Goal: Information Seeking & Learning: Learn about a topic

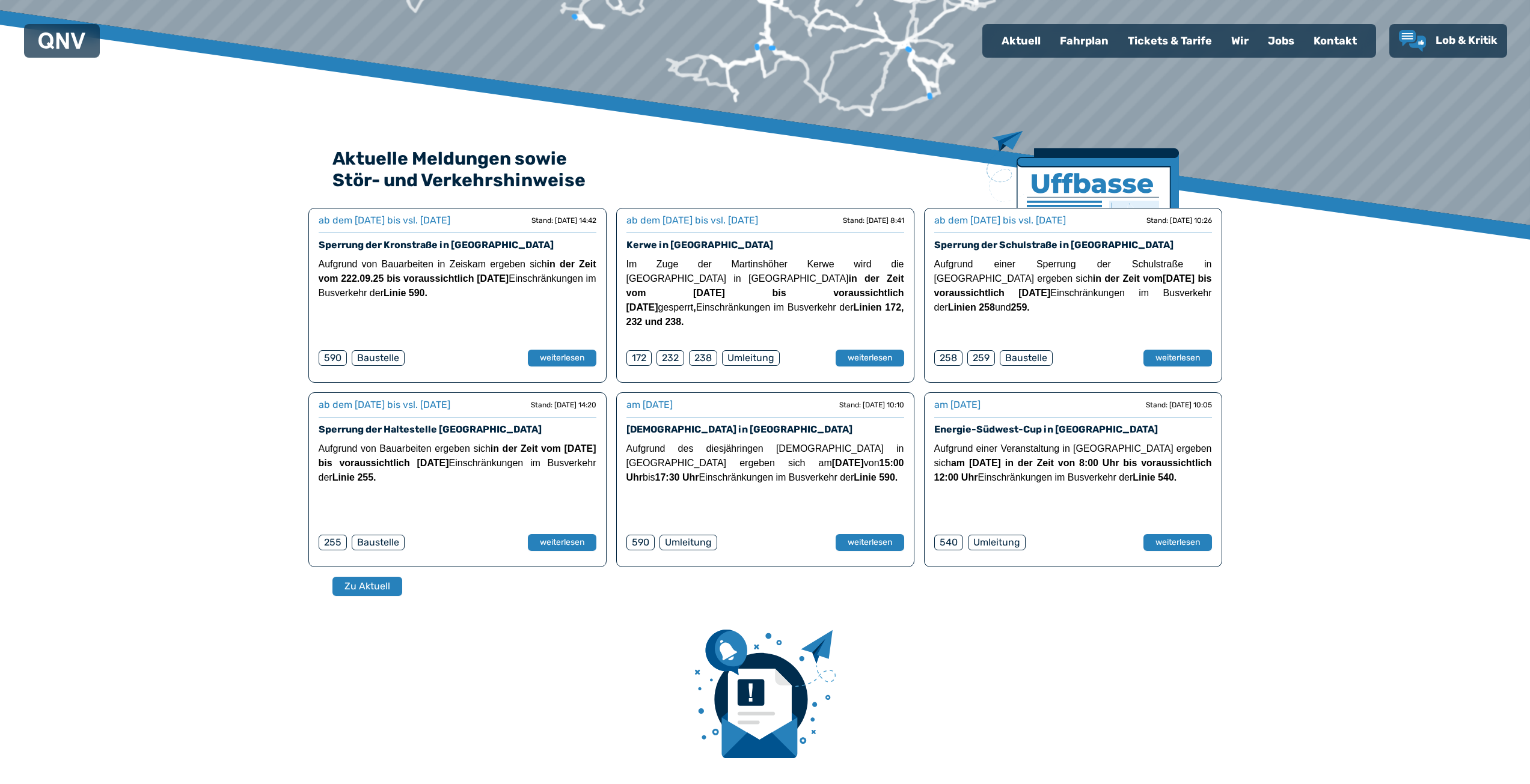
scroll to position [420, 0]
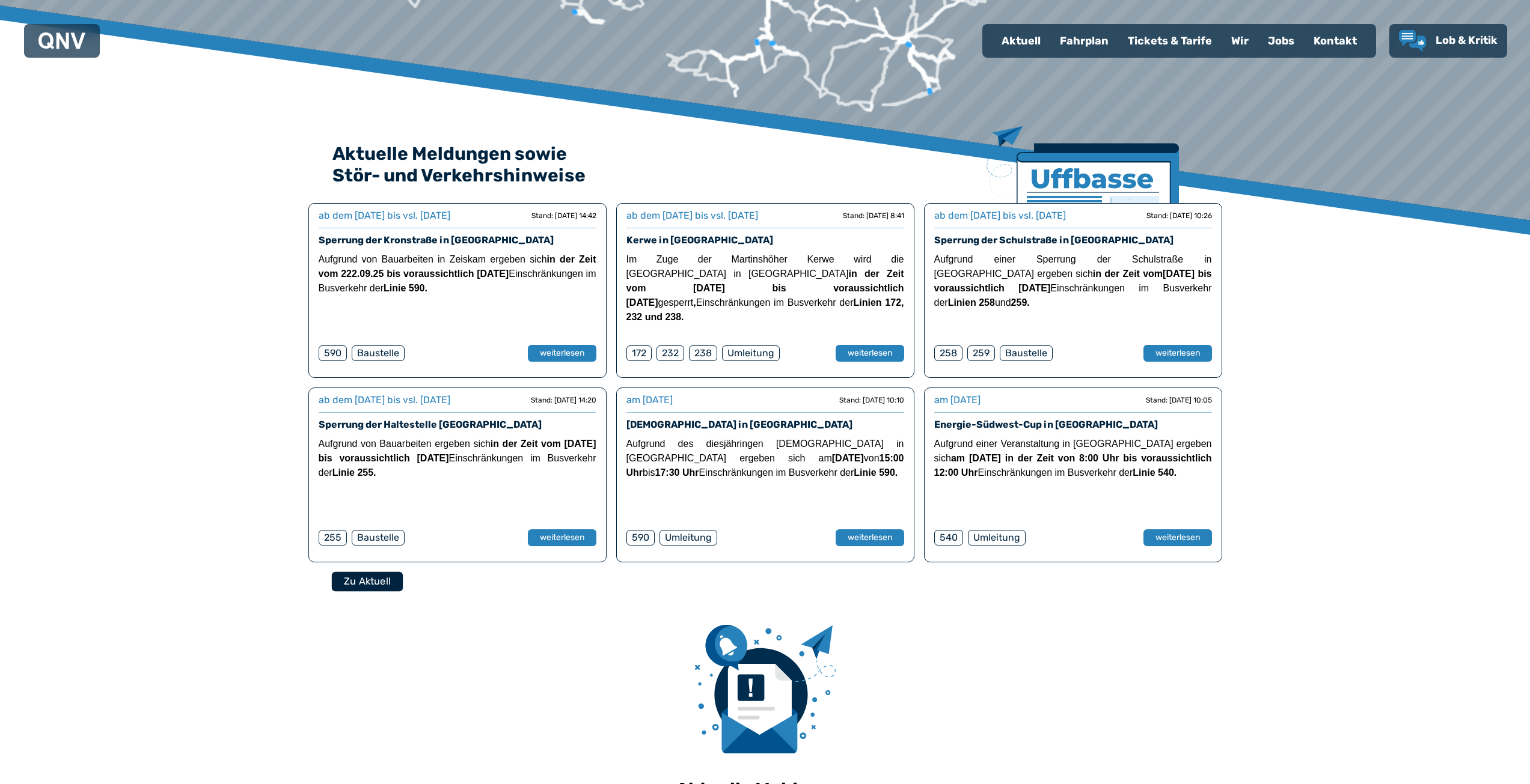
click at [356, 581] on button "Zu Aktuell" at bounding box center [366, 581] width 71 height 20
select select "*"
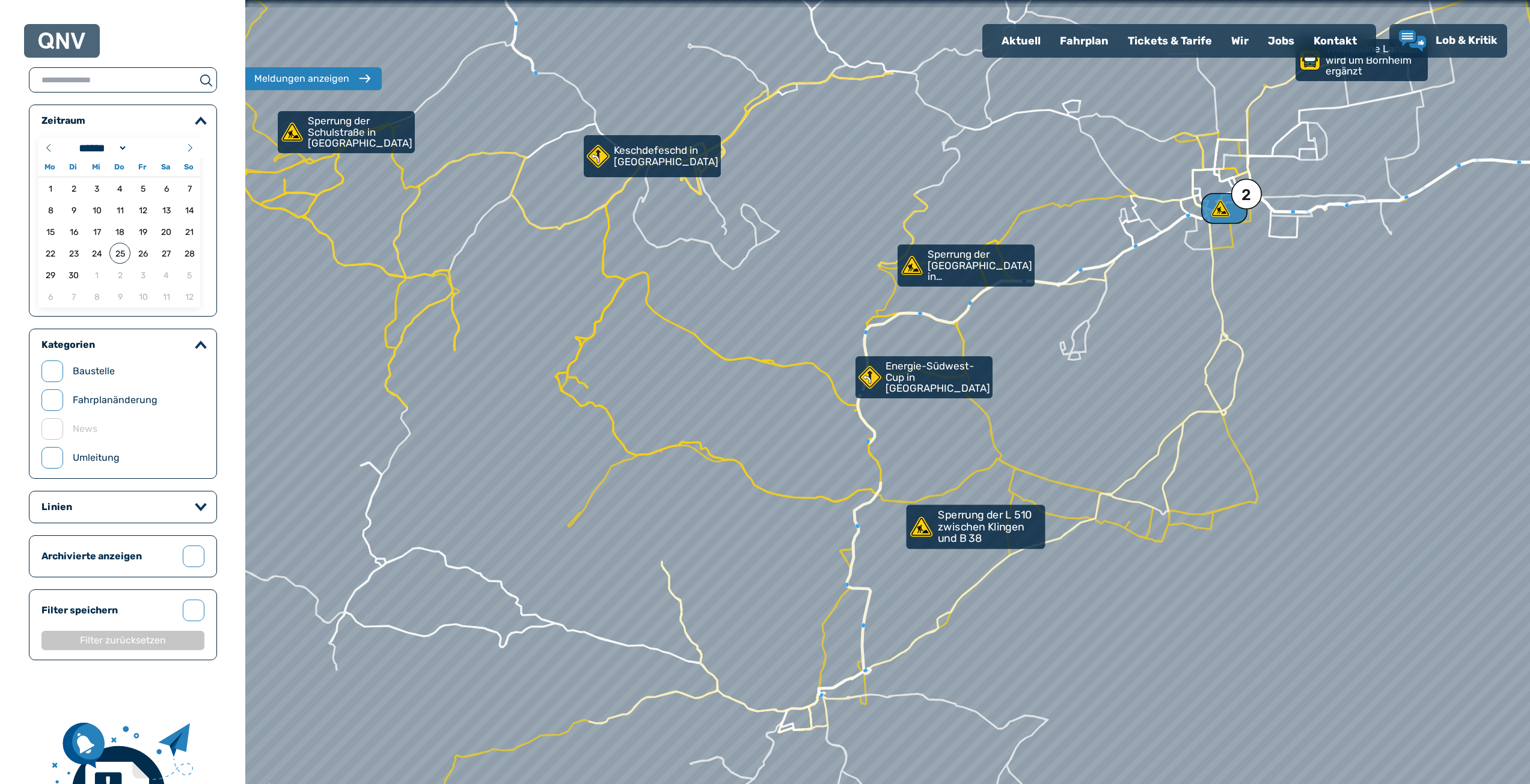
click at [956, 530] on p "Sperrung der L 510 zwischen Klingen und B 38" at bounding box center [989, 527] width 105 height 36
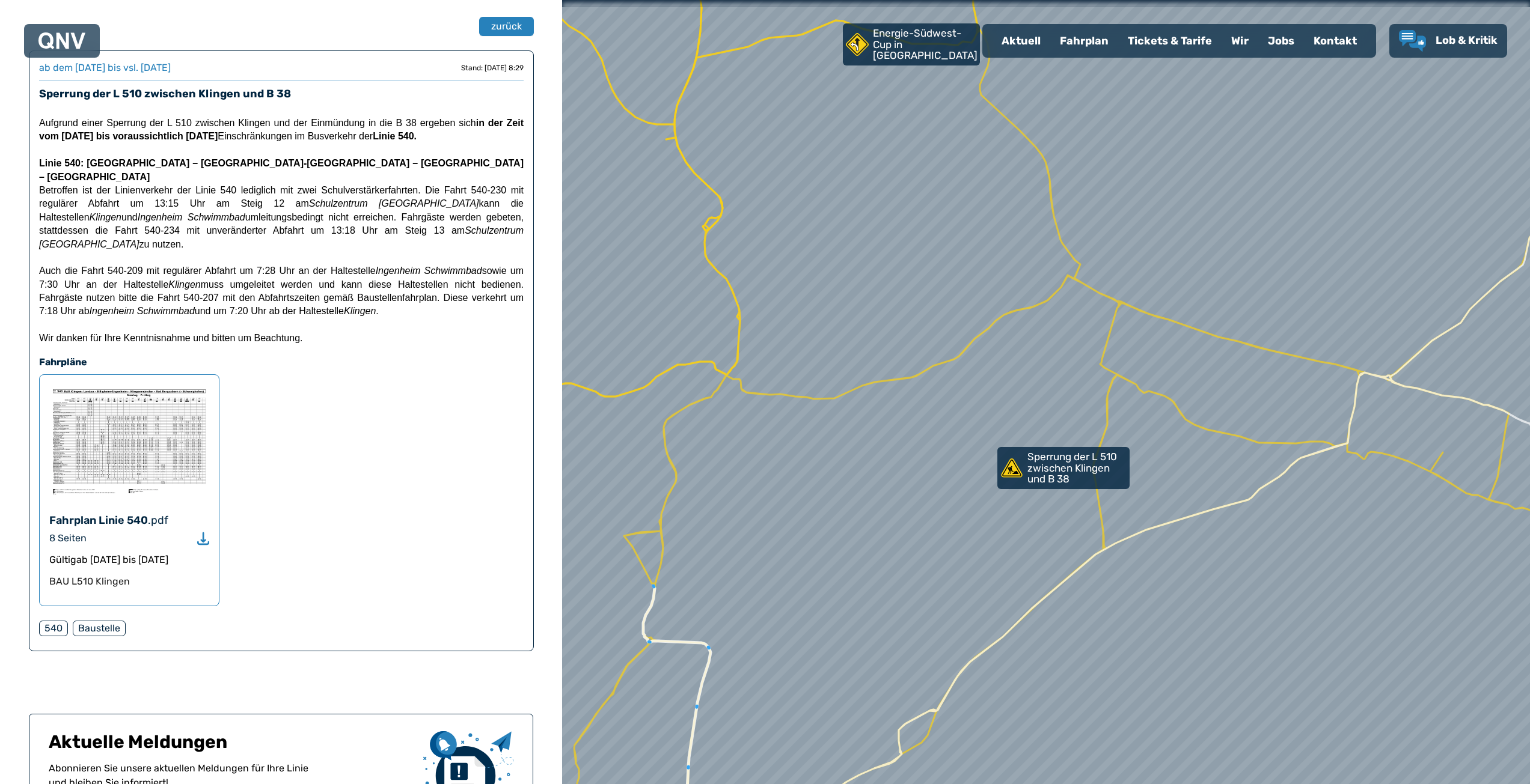
scroll to position [60, 0]
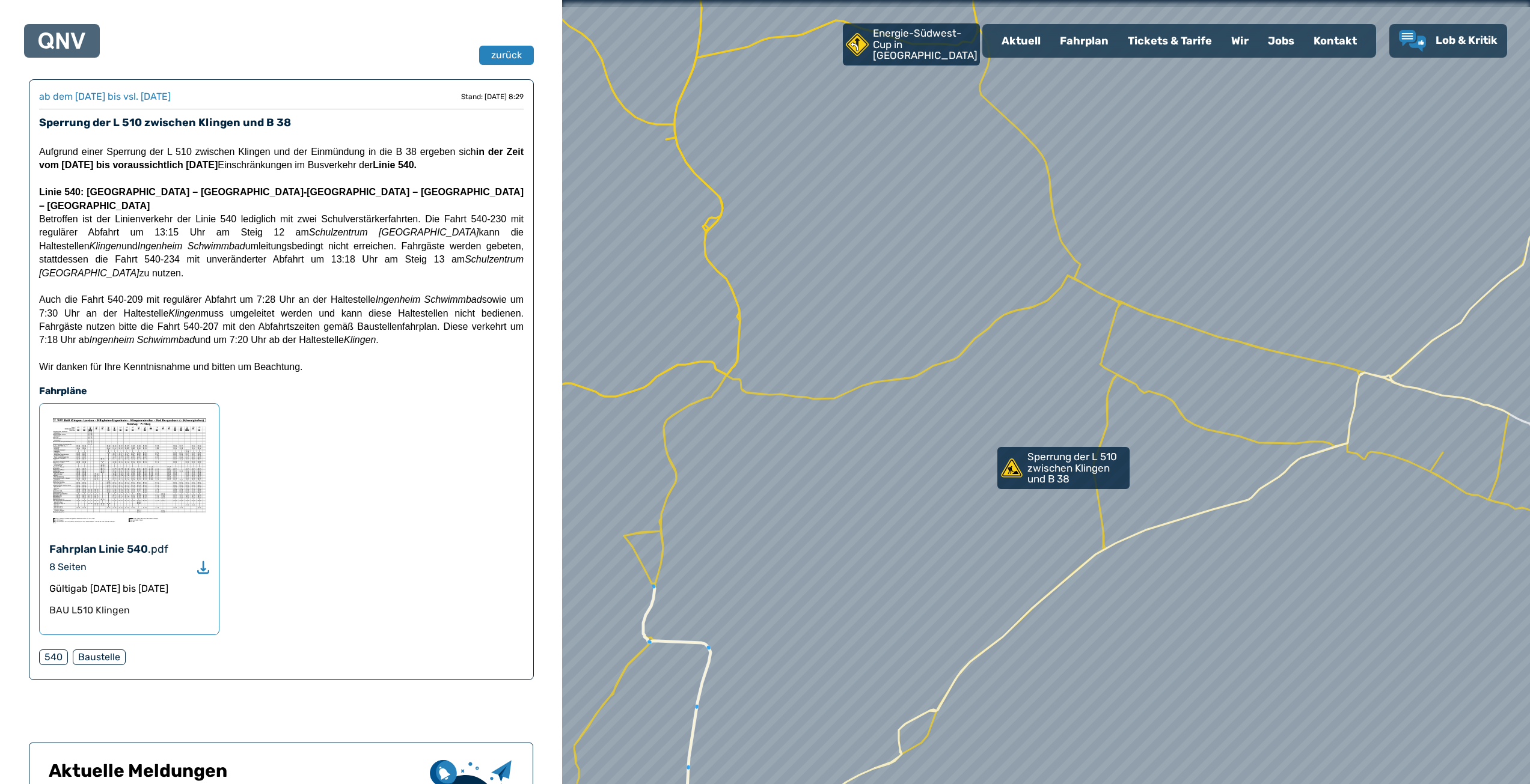
click at [157, 447] on img at bounding box center [128, 471] width 160 height 114
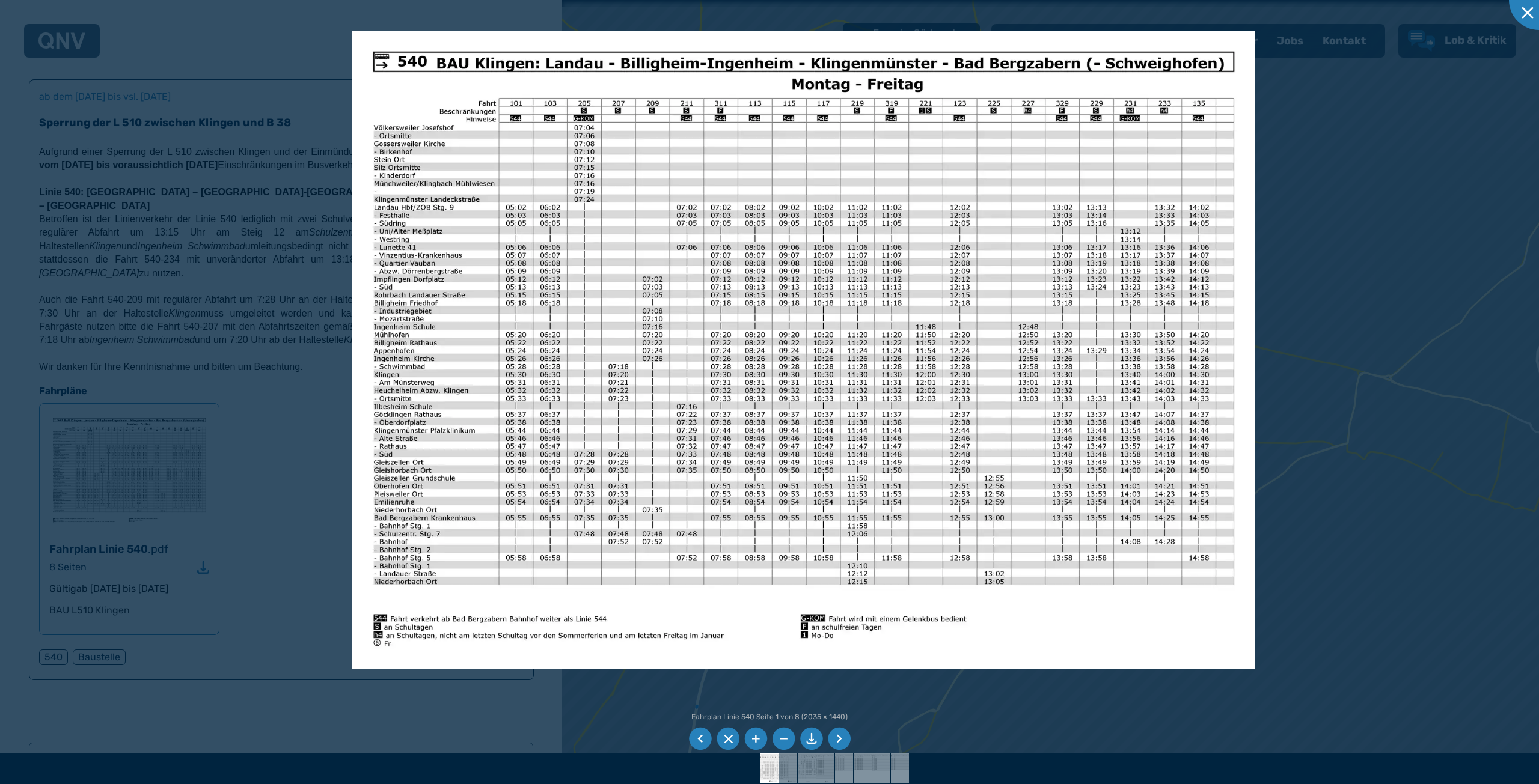
click at [430, 45] on img at bounding box center [804, 350] width 903 height 638
click at [1529, 16] on div at bounding box center [1538, 0] width 60 height 60
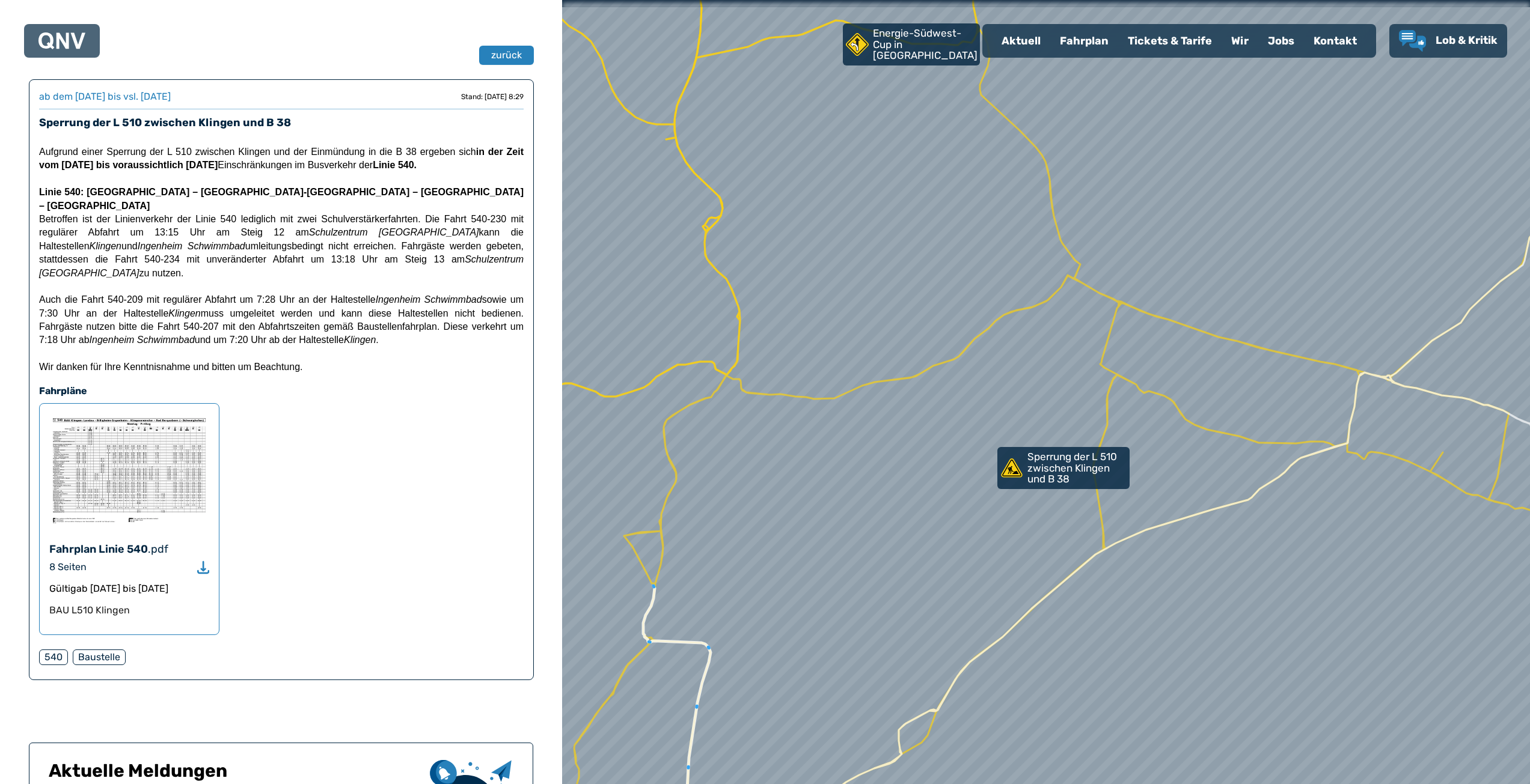
click at [140, 442] on img at bounding box center [128, 471] width 160 height 114
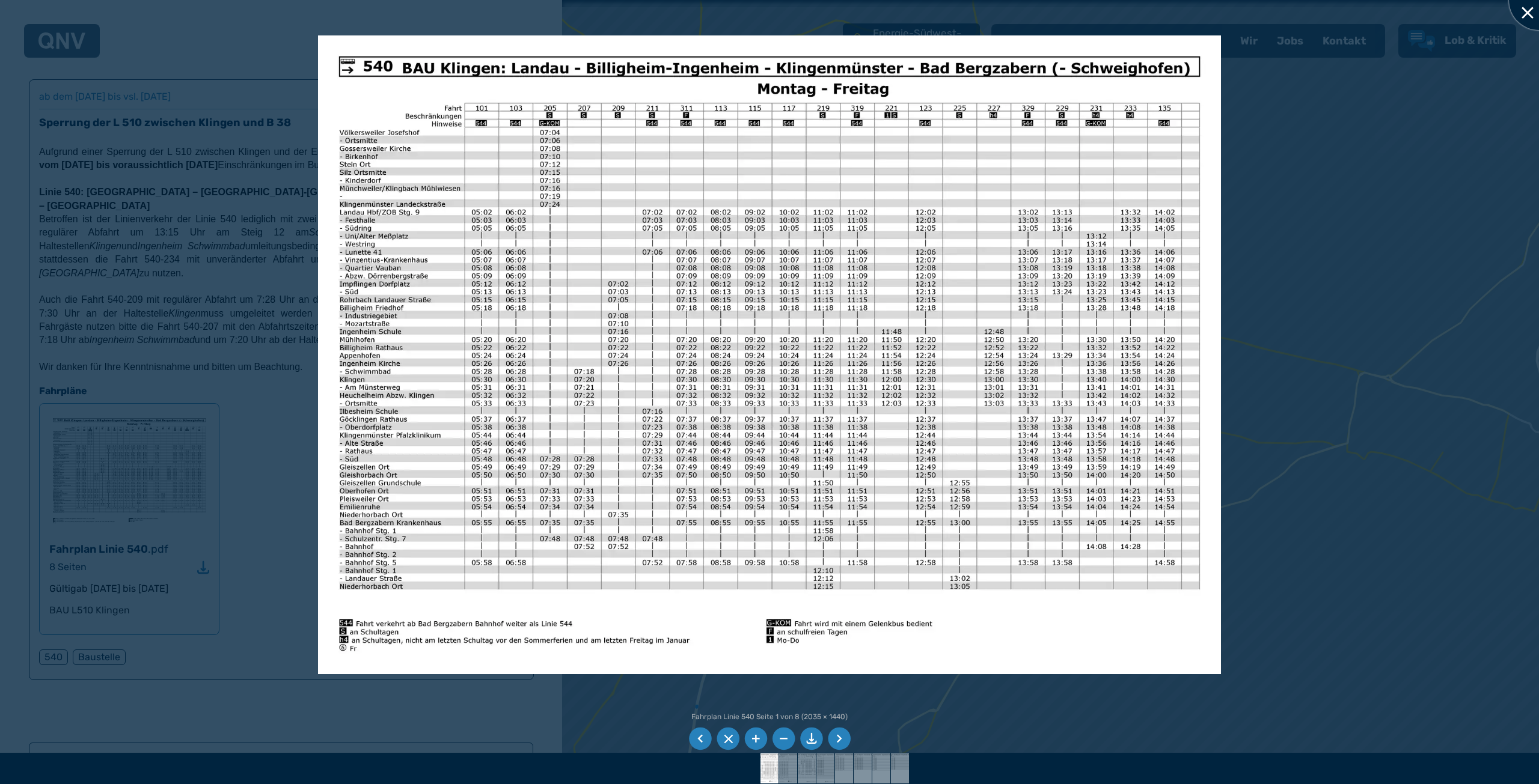
click at [1529, 12] on div at bounding box center [1538, 0] width 60 height 60
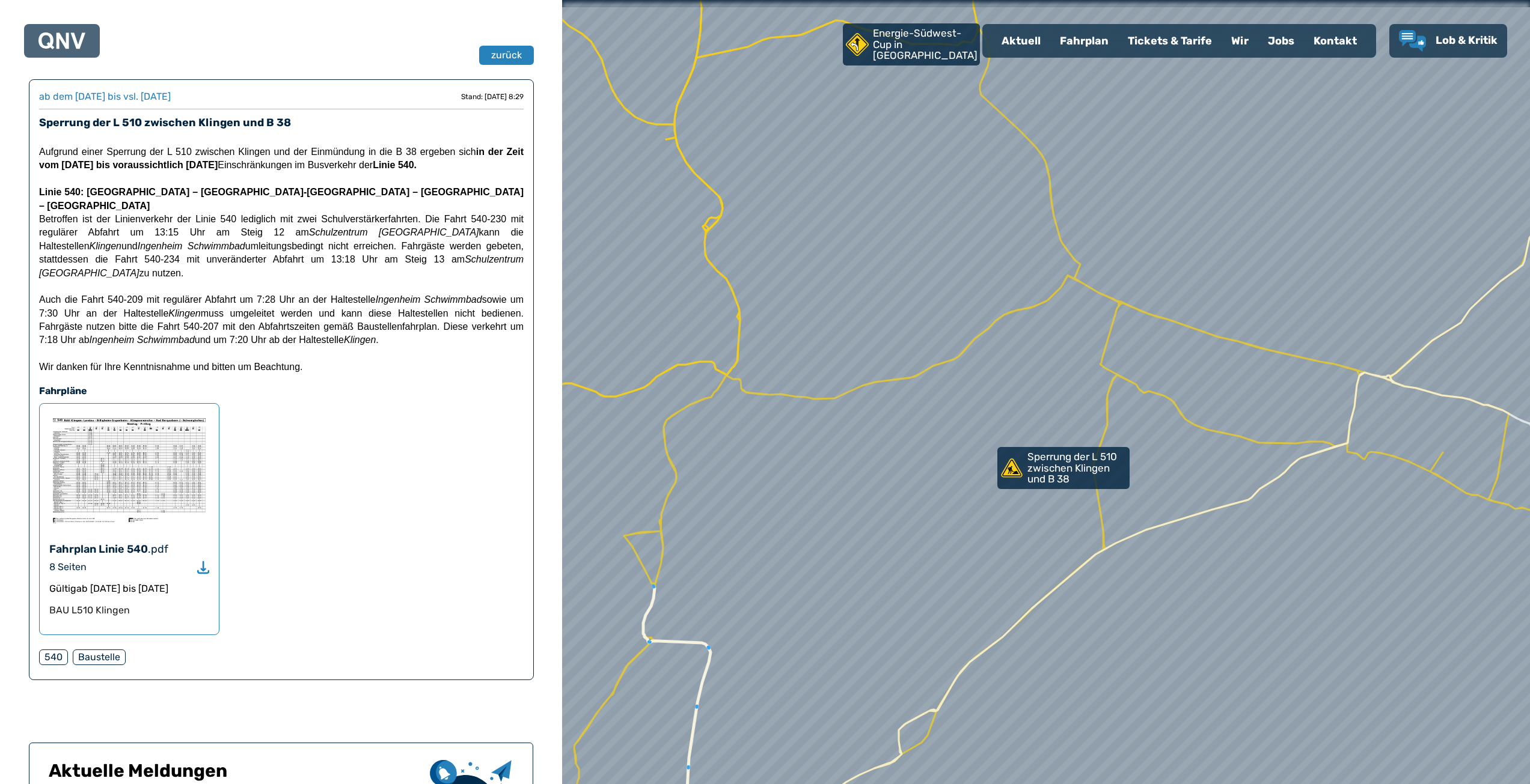
click at [172, 454] on img at bounding box center [128, 471] width 160 height 114
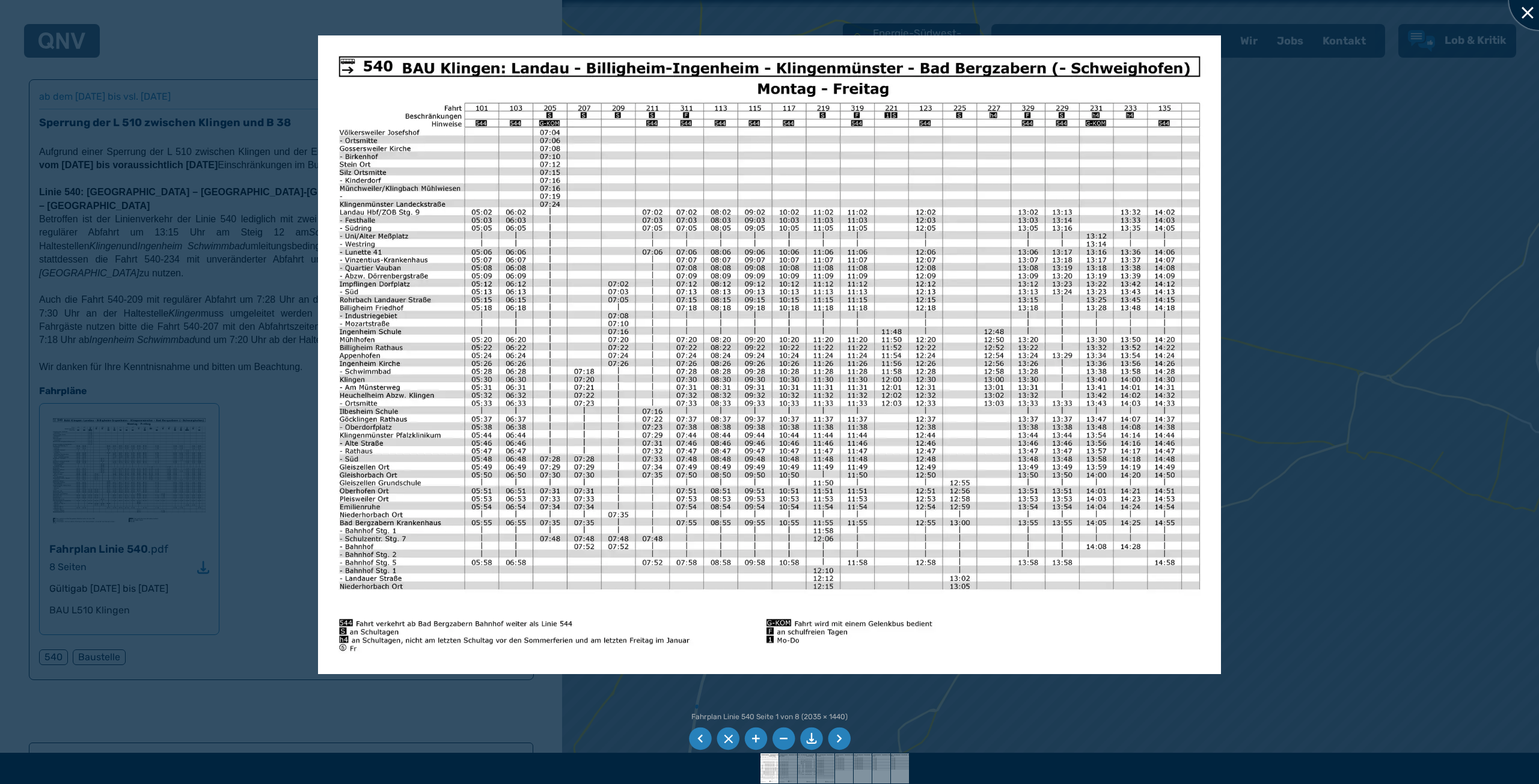
click at [1529, 16] on div at bounding box center [1538, 0] width 60 height 60
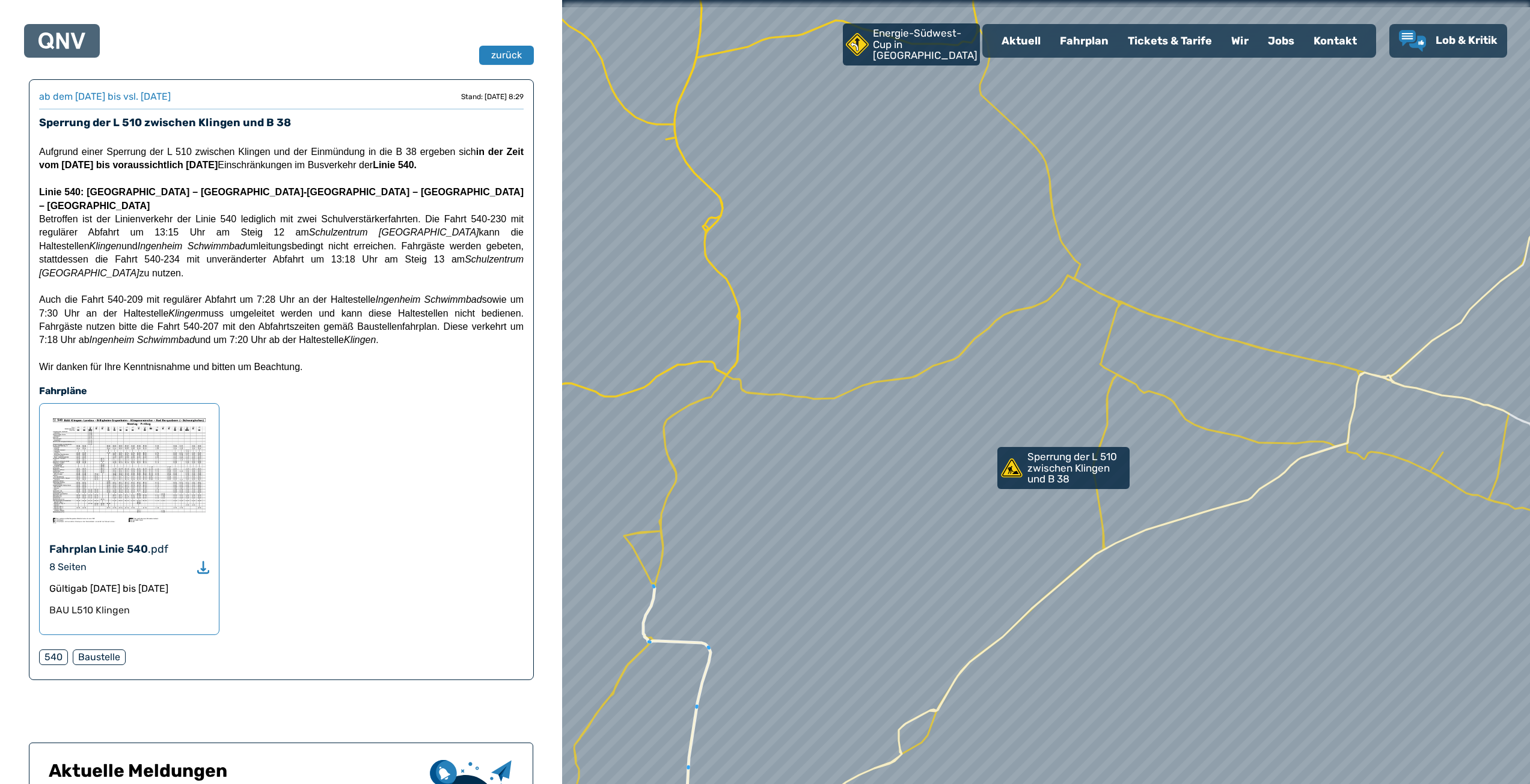
click at [153, 438] on img at bounding box center [128, 471] width 160 height 114
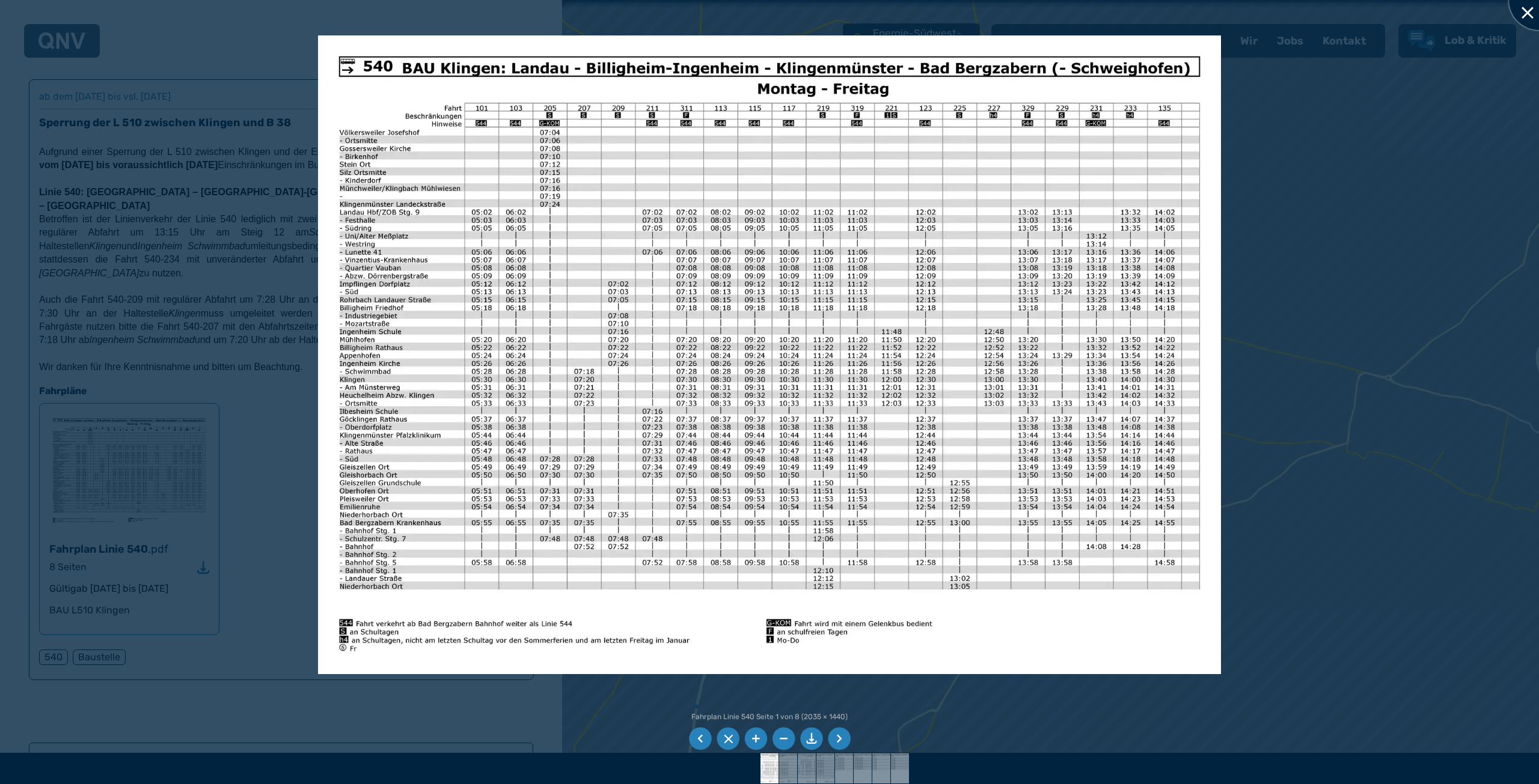
click at [1524, 11] on div at bounding box center [1538, 0] width 60 height 60
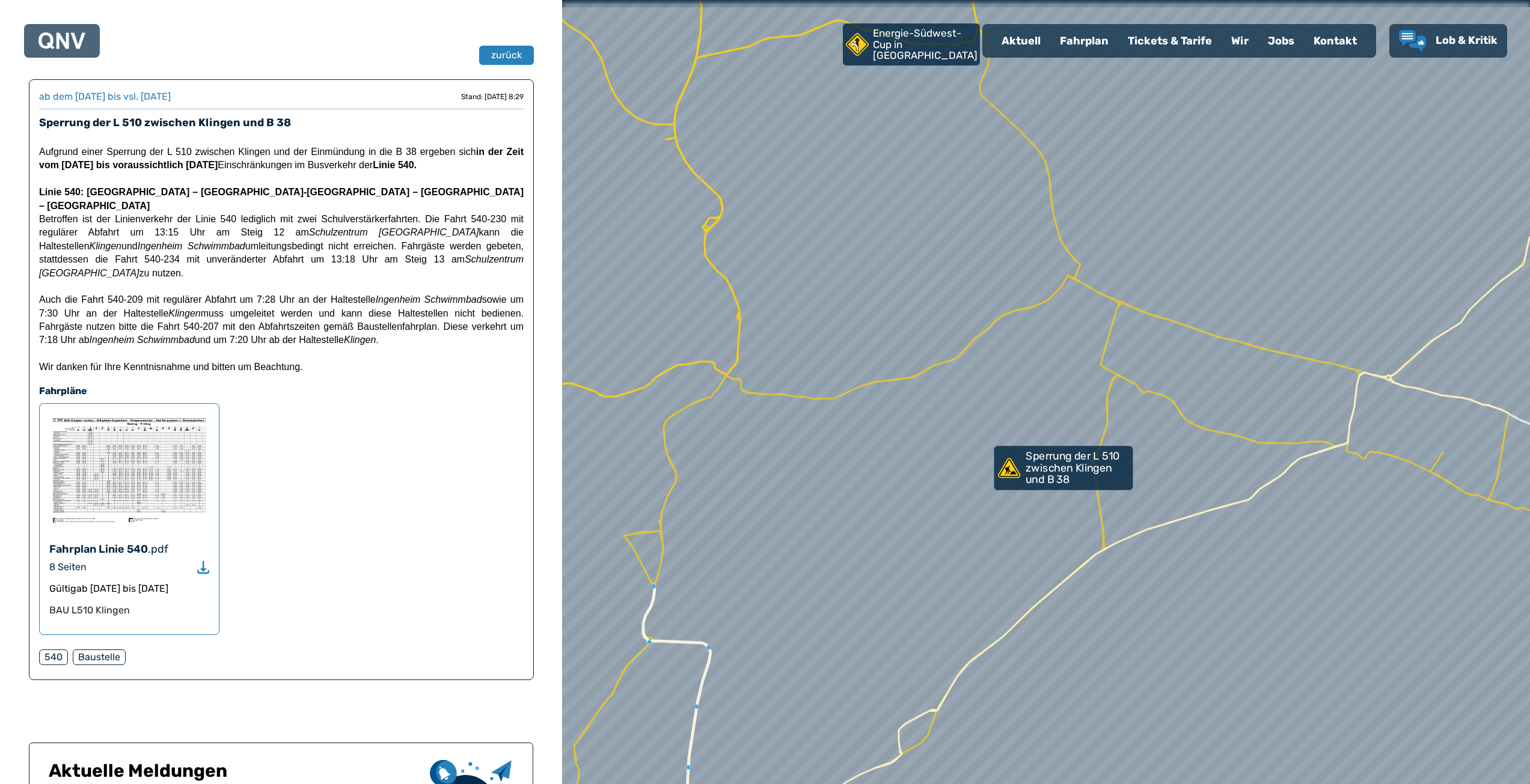
click at [1060, 468] on p "Sperrung der L 510 zwischen Klingen und B 38" at bounding box center [1078, 468] width 105 height 36
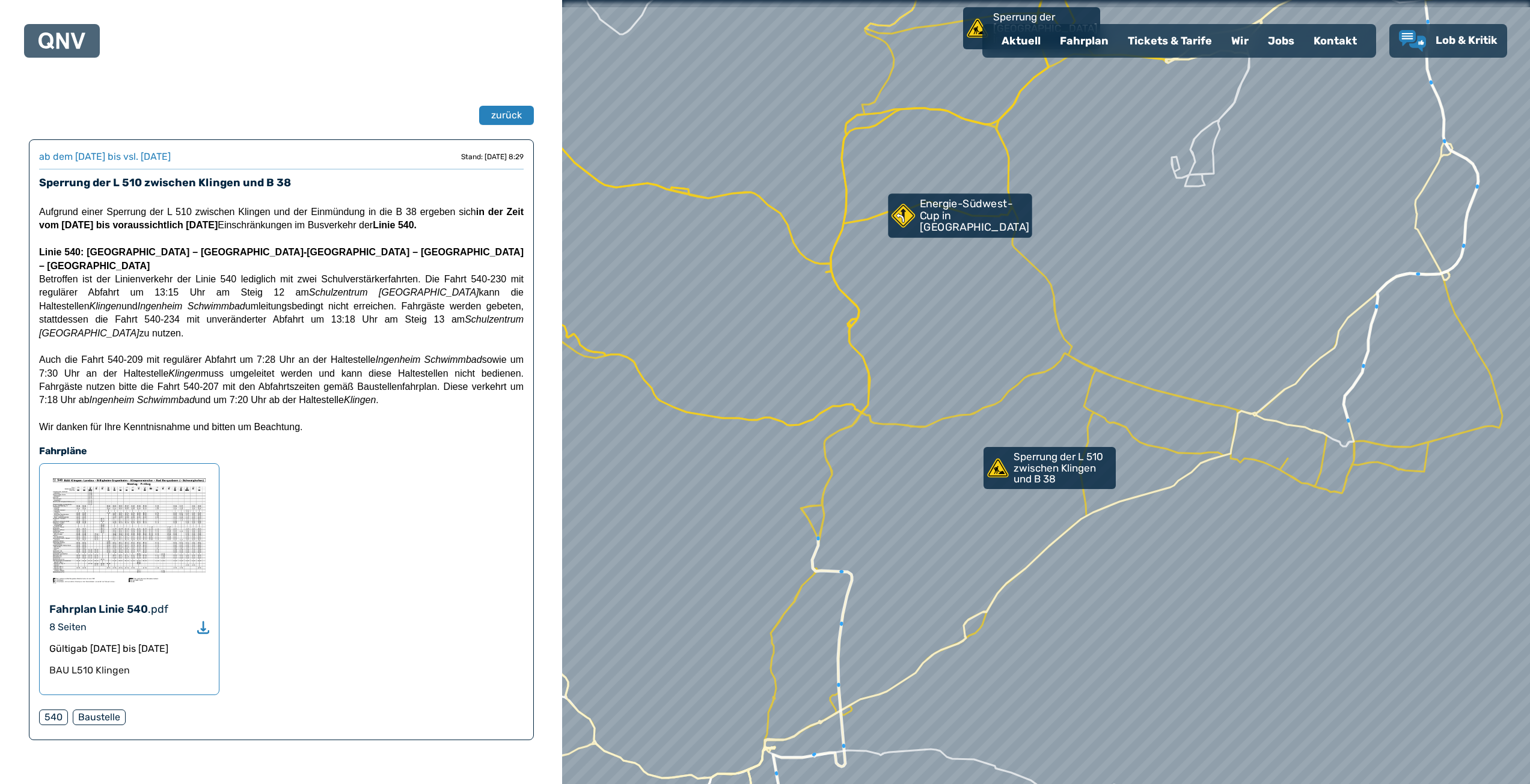
click at [975, 226] on p "Energie-Südwest-Cup in [GEOGRAPHIC_DATA]" at bounding box center [974, 216] width 110 height 36
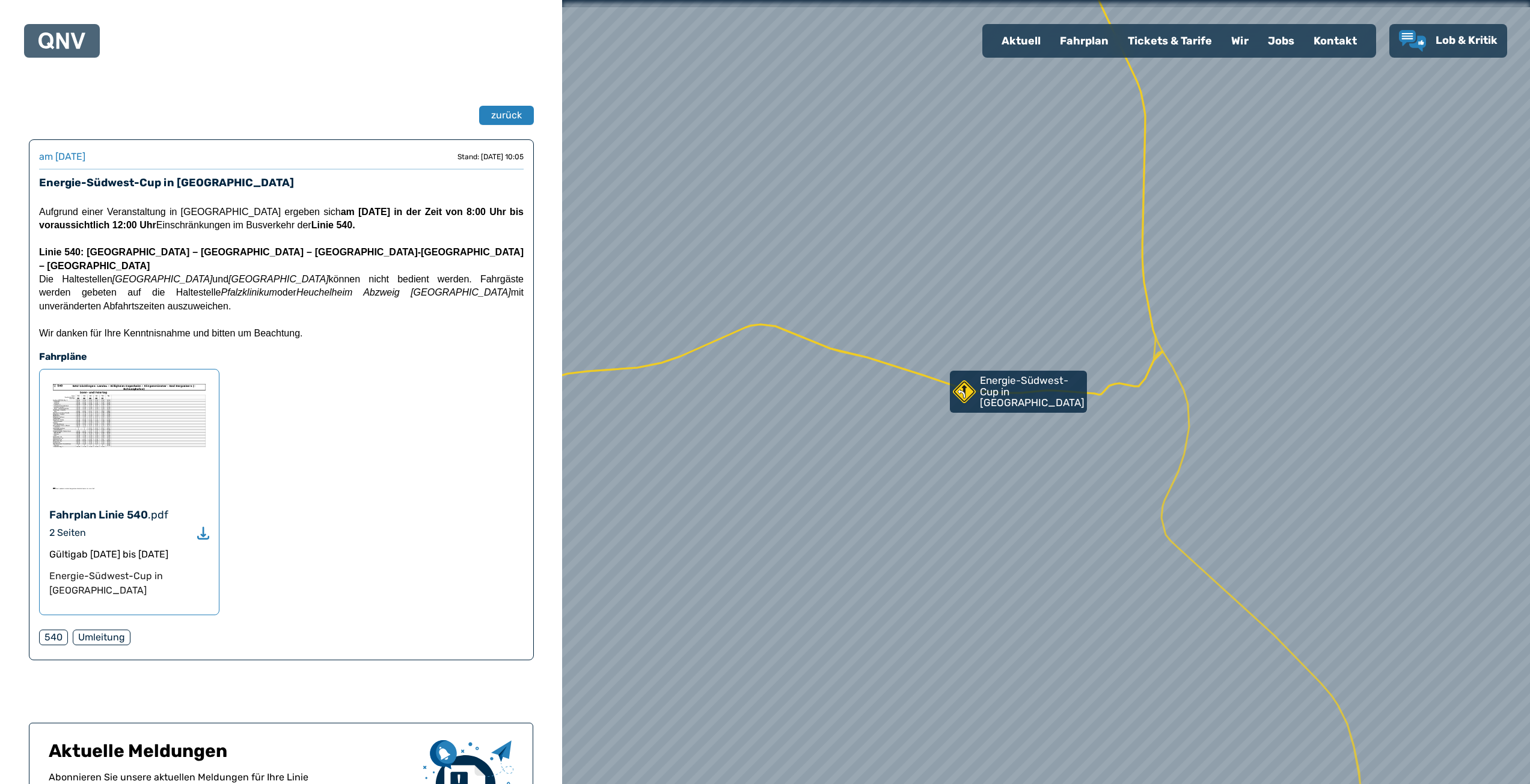
click at [105, 403] on img at bounding box center [128, 437] width 160 height 114
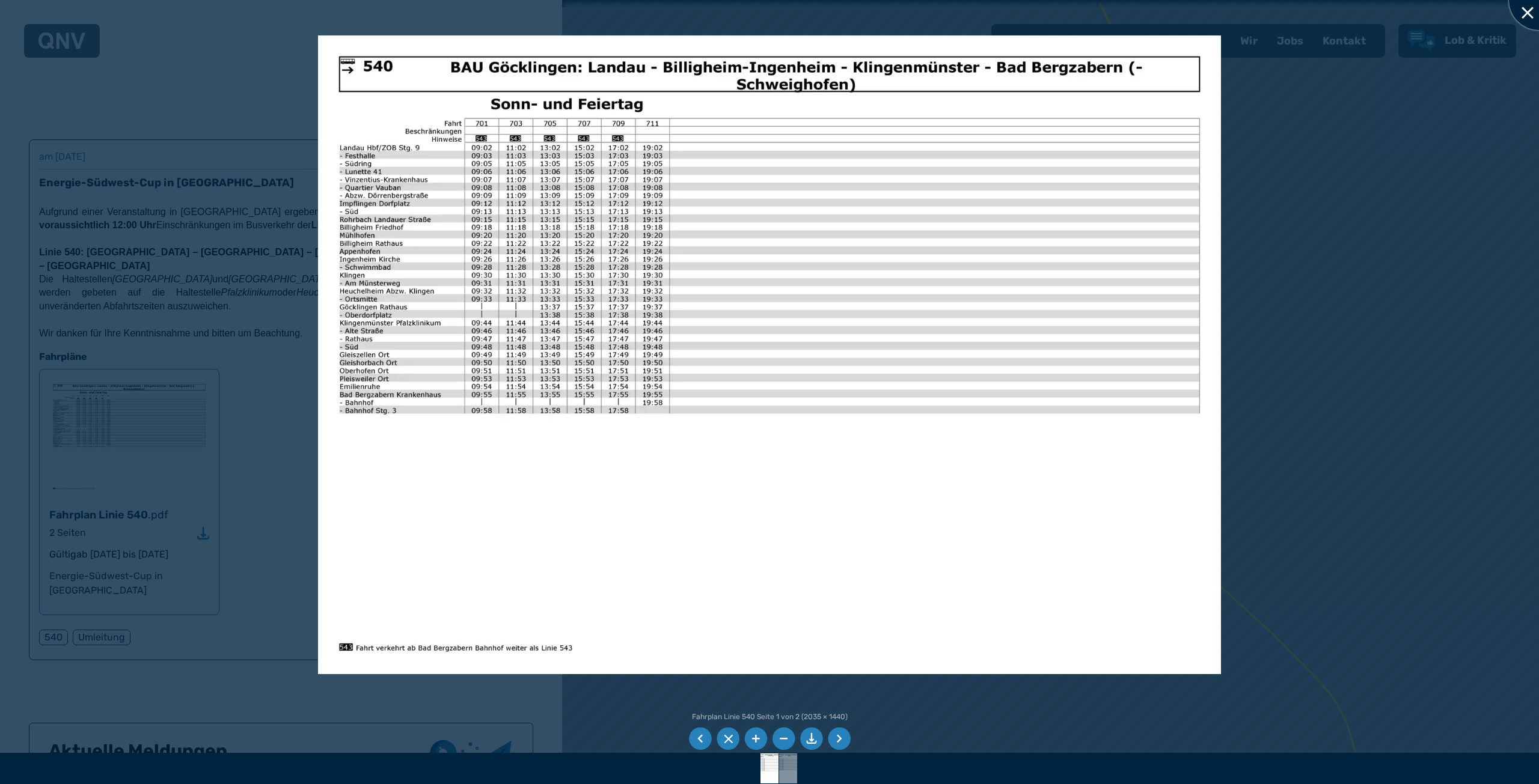
click at [1520, 12] on div at bounding box center [1538, 0] width 60 height 60
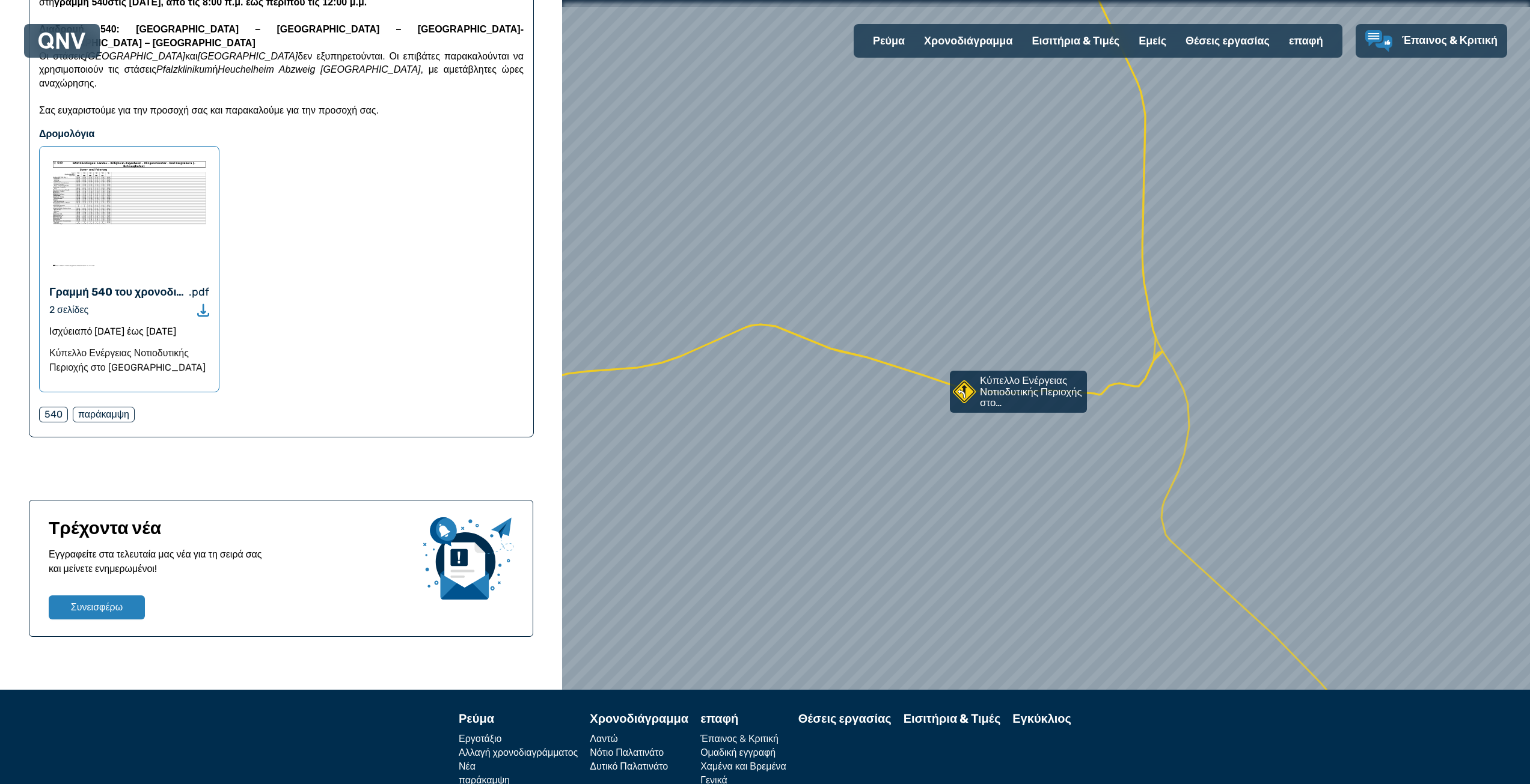
scroll to position [241, 0]
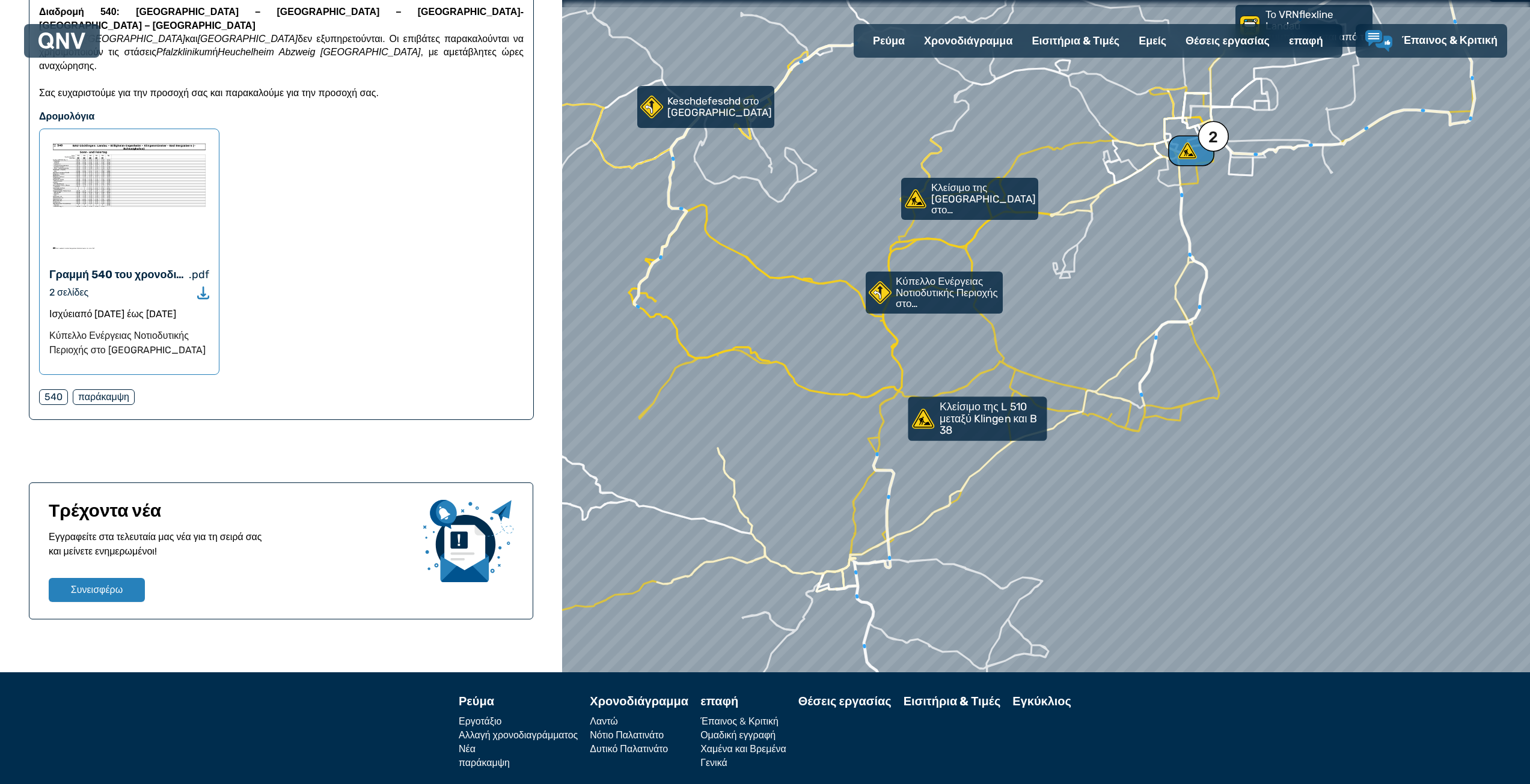
click at [994, 413] on font "Κλείσιμο της L 510 μεταξύ Klingen και B 38" at bounding box center [988, 419] width 97 height 36
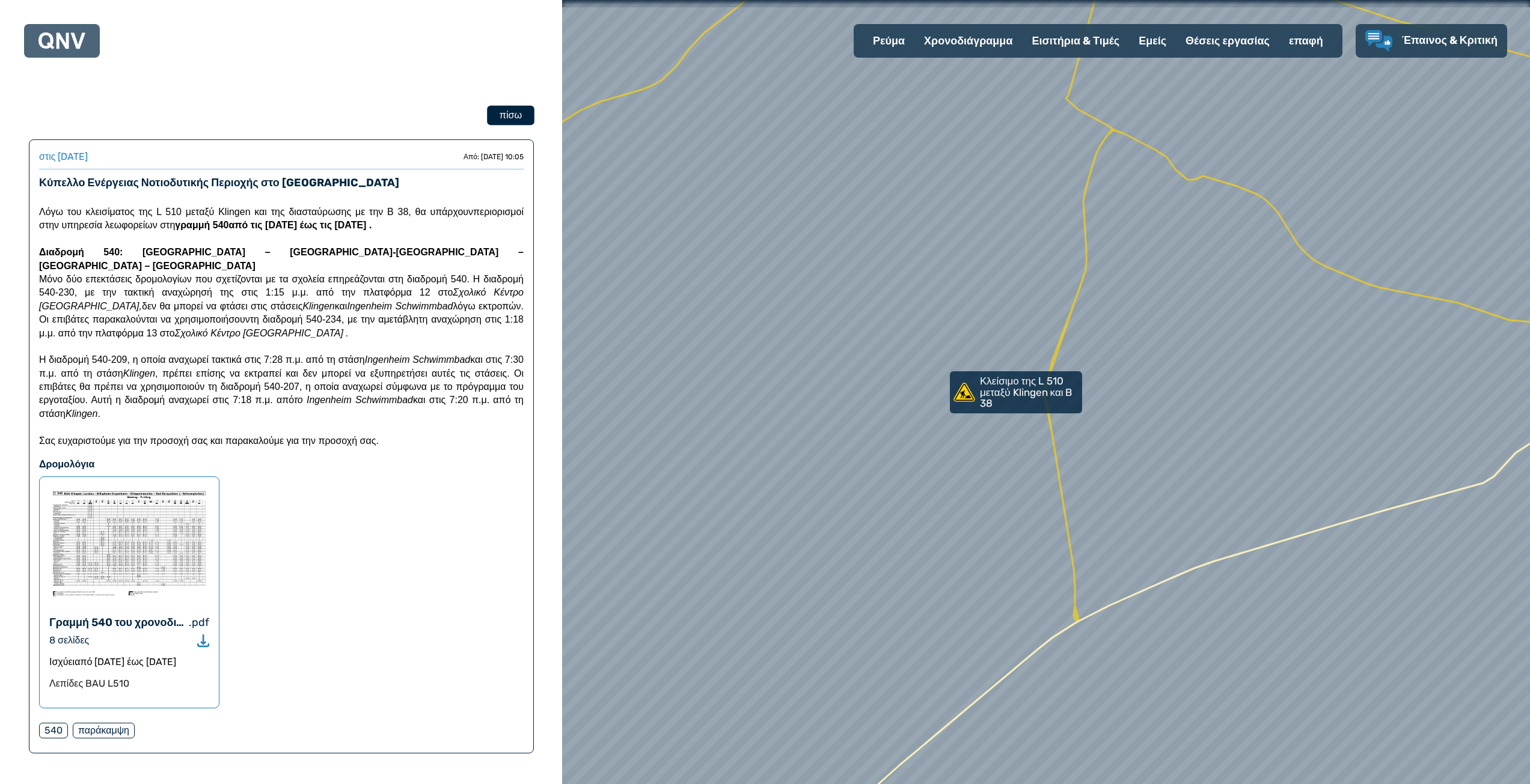
click at [523, 108] on button "πίσω" at bounding box center [511, 115] width 48 height 20
select select "*"
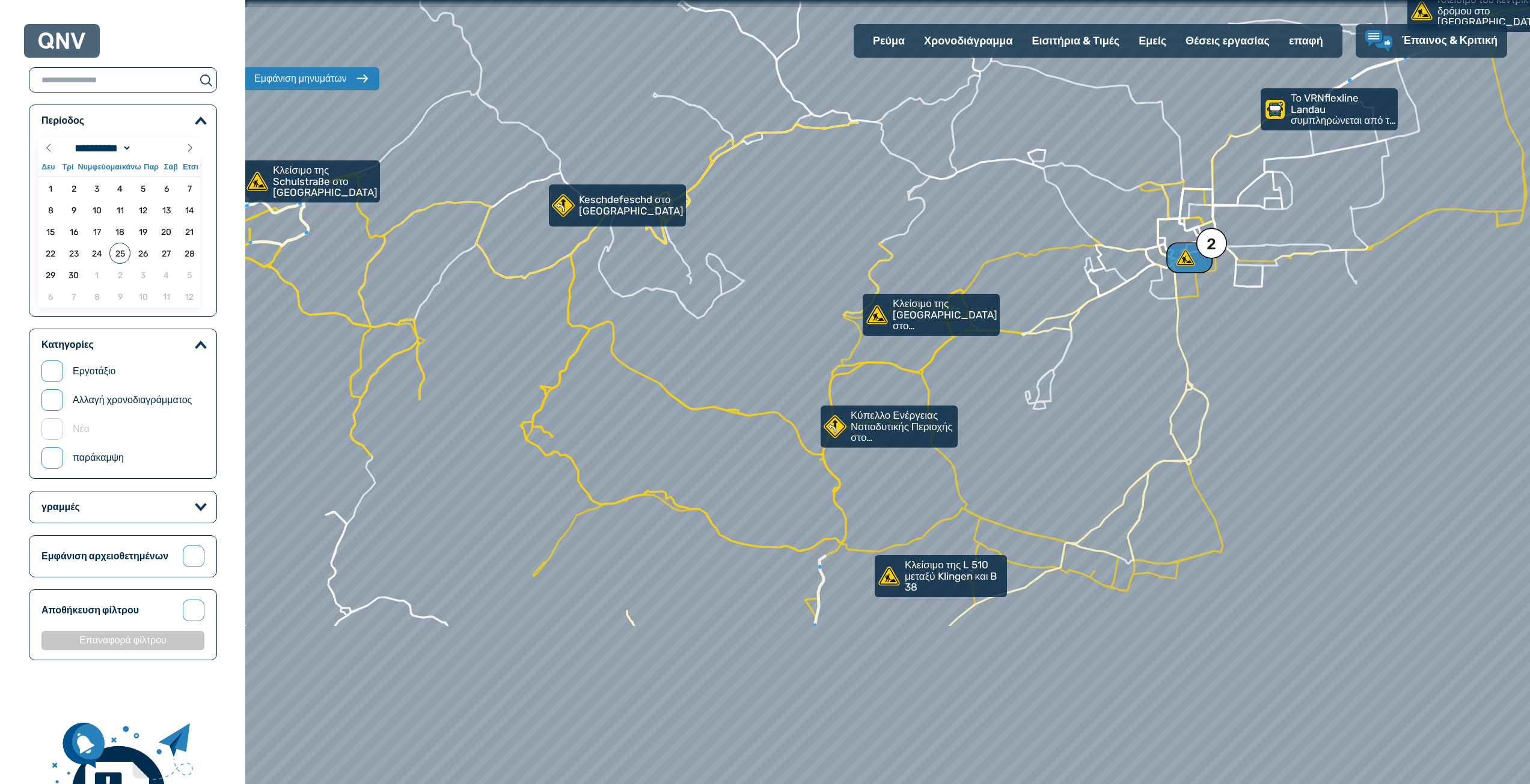
drag, startPoint x: 925, startPoint y: 532, endPoint x: 1015, endPoint y: 295, distance: 253.5
click at [1015, 295] on div at bounding box center [887, 392] width 1541 height 941
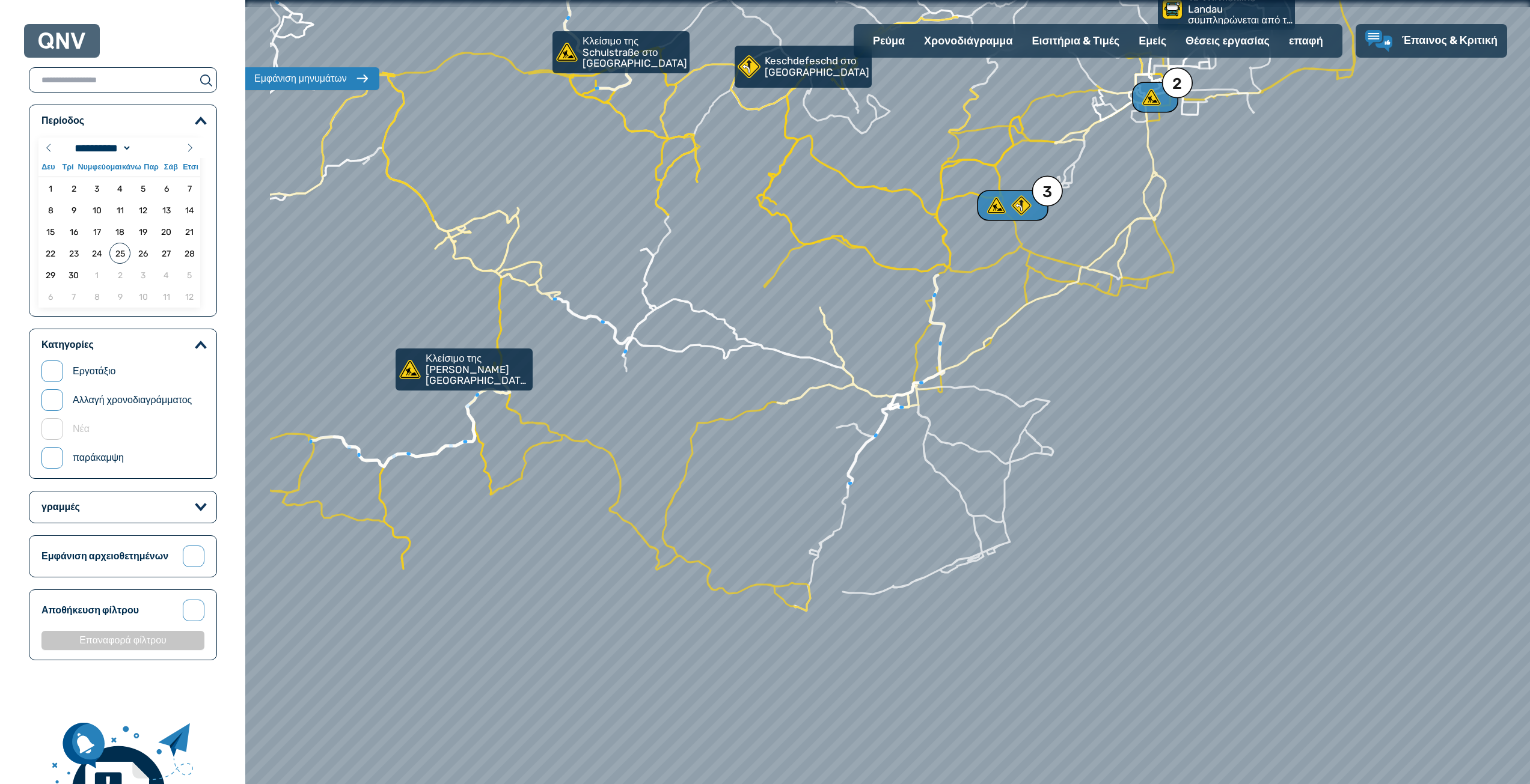
drag, startPoint x: 862, startPoint y: 573, endPoint x: 980, endPoint y: 389, distance: 218.6
click at [980, 389] on div at bounding box center [888, 391] width 1541 height 941
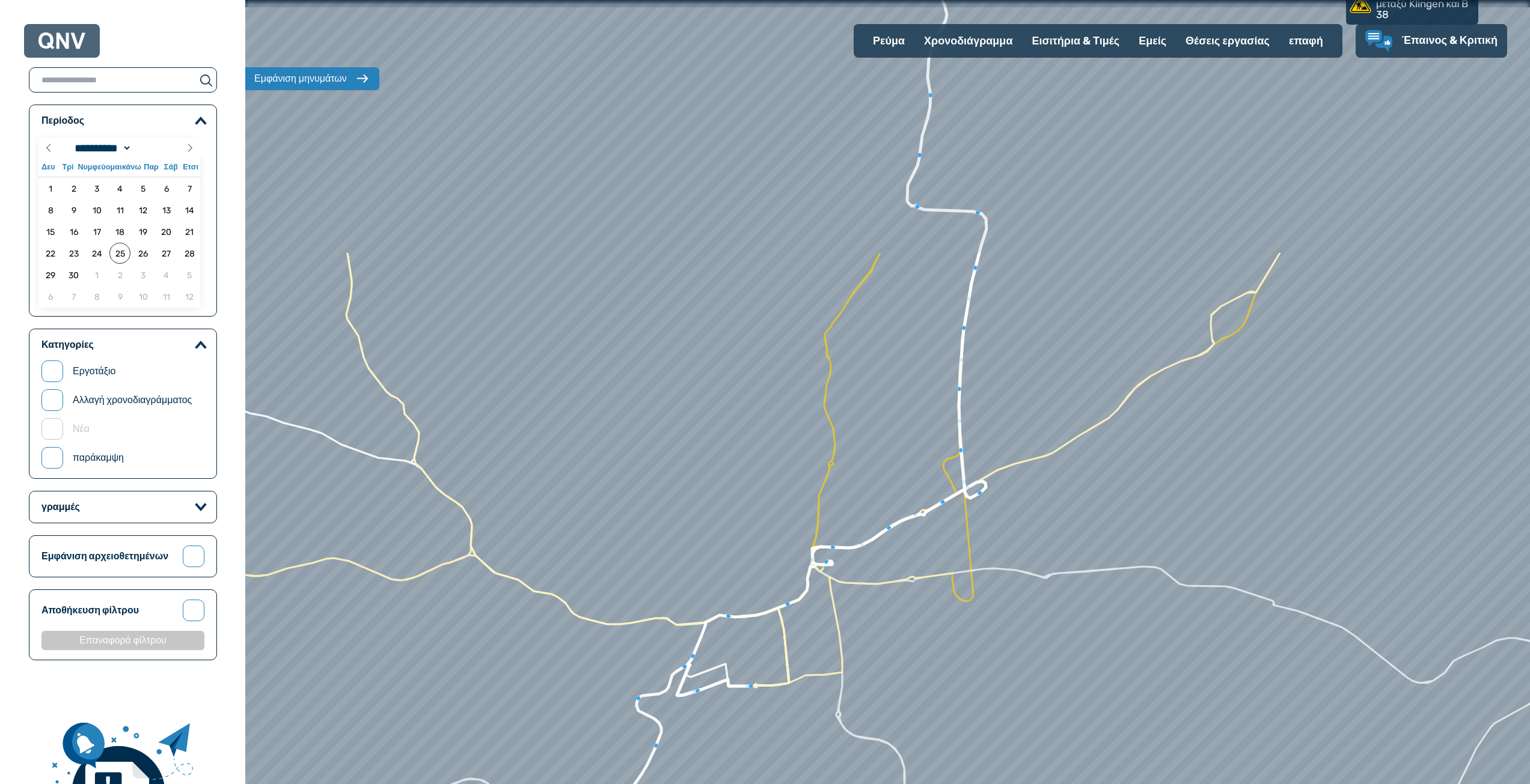
drag, startPoint x: 999, startPoint y: 288, endPoint x: 937, endPoint y: 619, distance: 336.8
click at [937, 619] on div at bounding box center [887, 392] width 1541 height 941
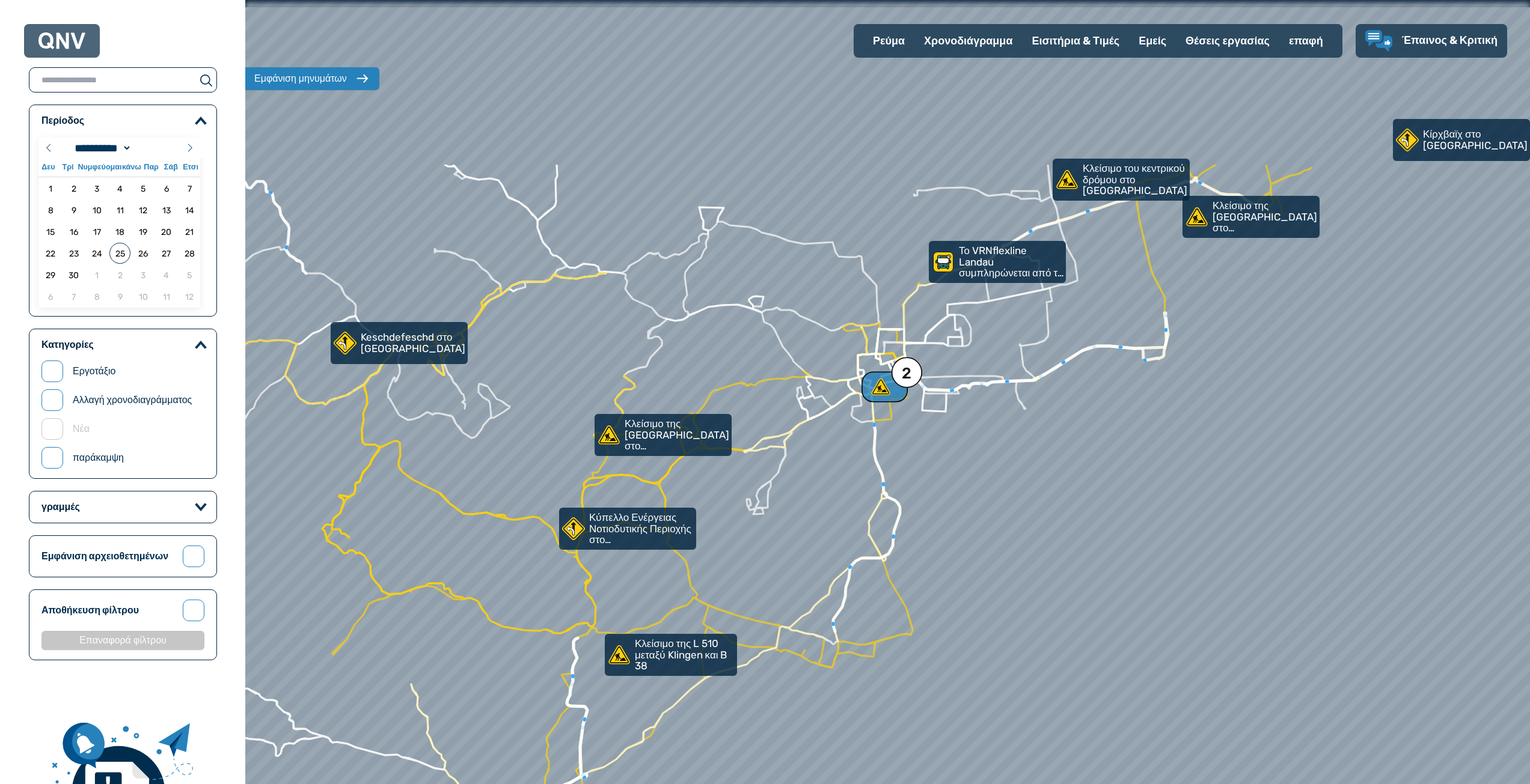
drag, startPoint x: 1145, startPoint y: 358, endPoint x: 799, endPoint y: 600, distance: 422.2
click at [799, 600] on div at bounding box center [887, 392] width 1541 height 941
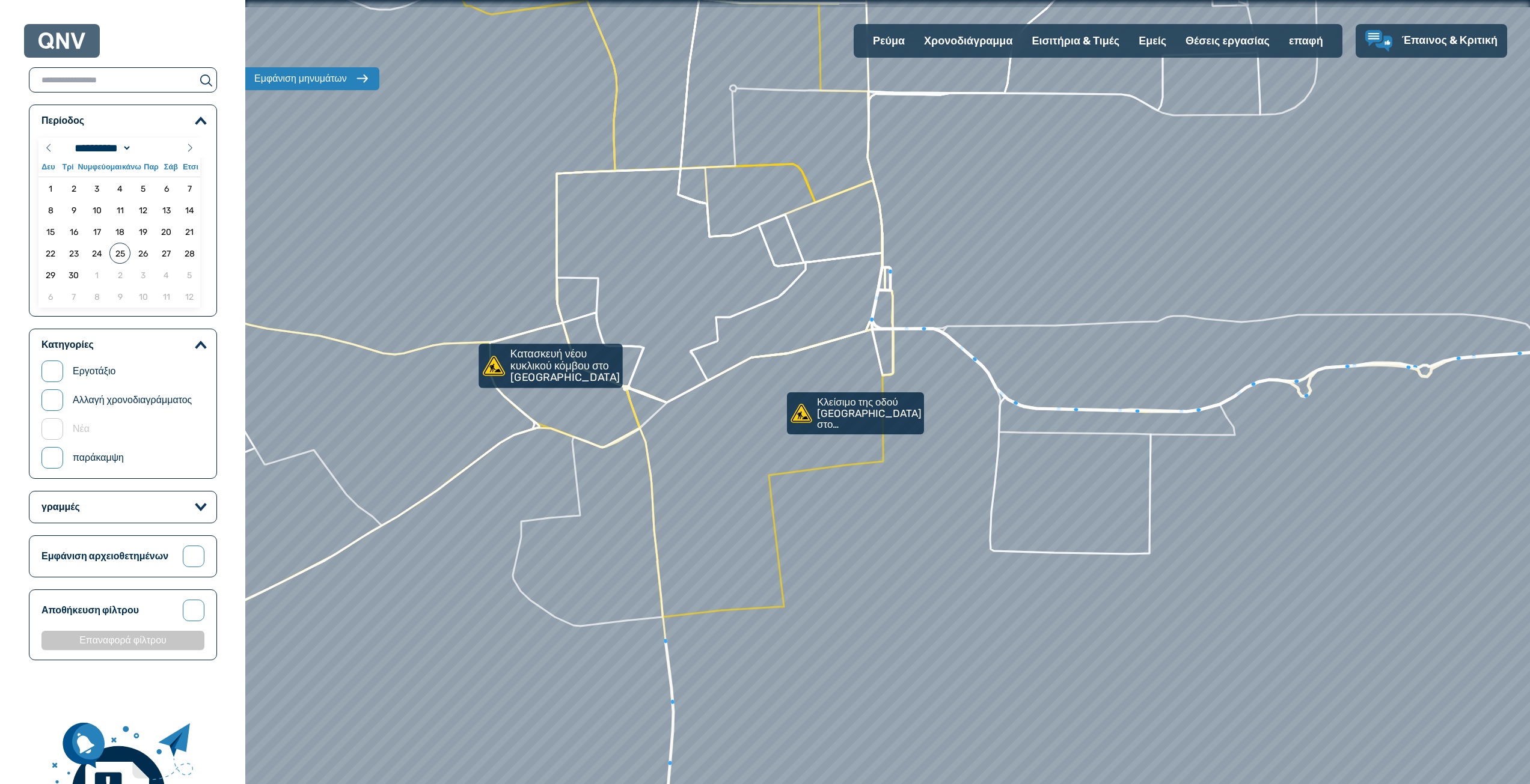
click at [549, 373] on font "Κατασκευή νέου κυκλικού κόμβου στο [GEOGRAPHIC_DATA]" at bounding box center [565, 366] width 110 height 36
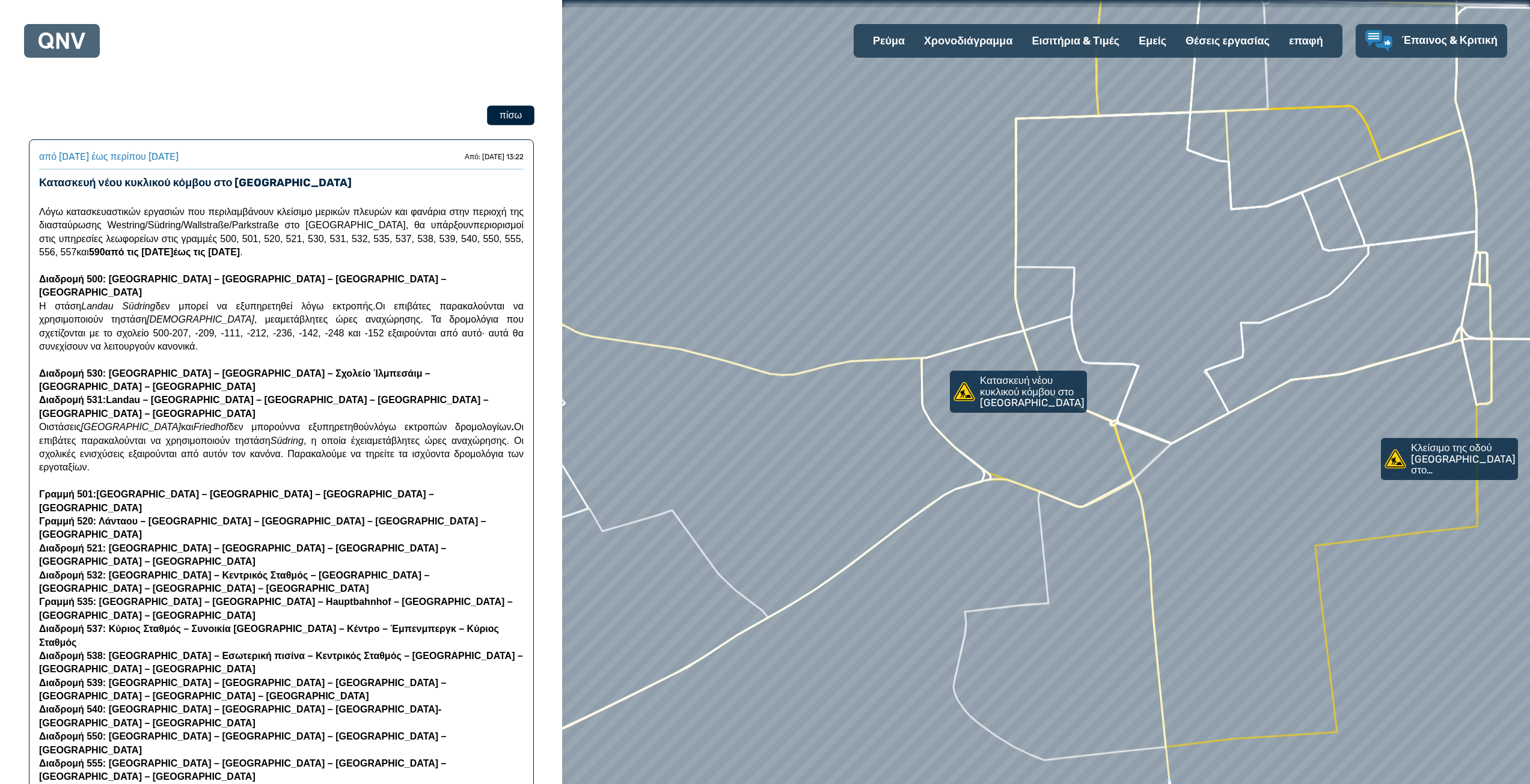
click at [530, 120] on button "πίσω" at bounding box center [511, 115] width 48 height 20
select select "*"
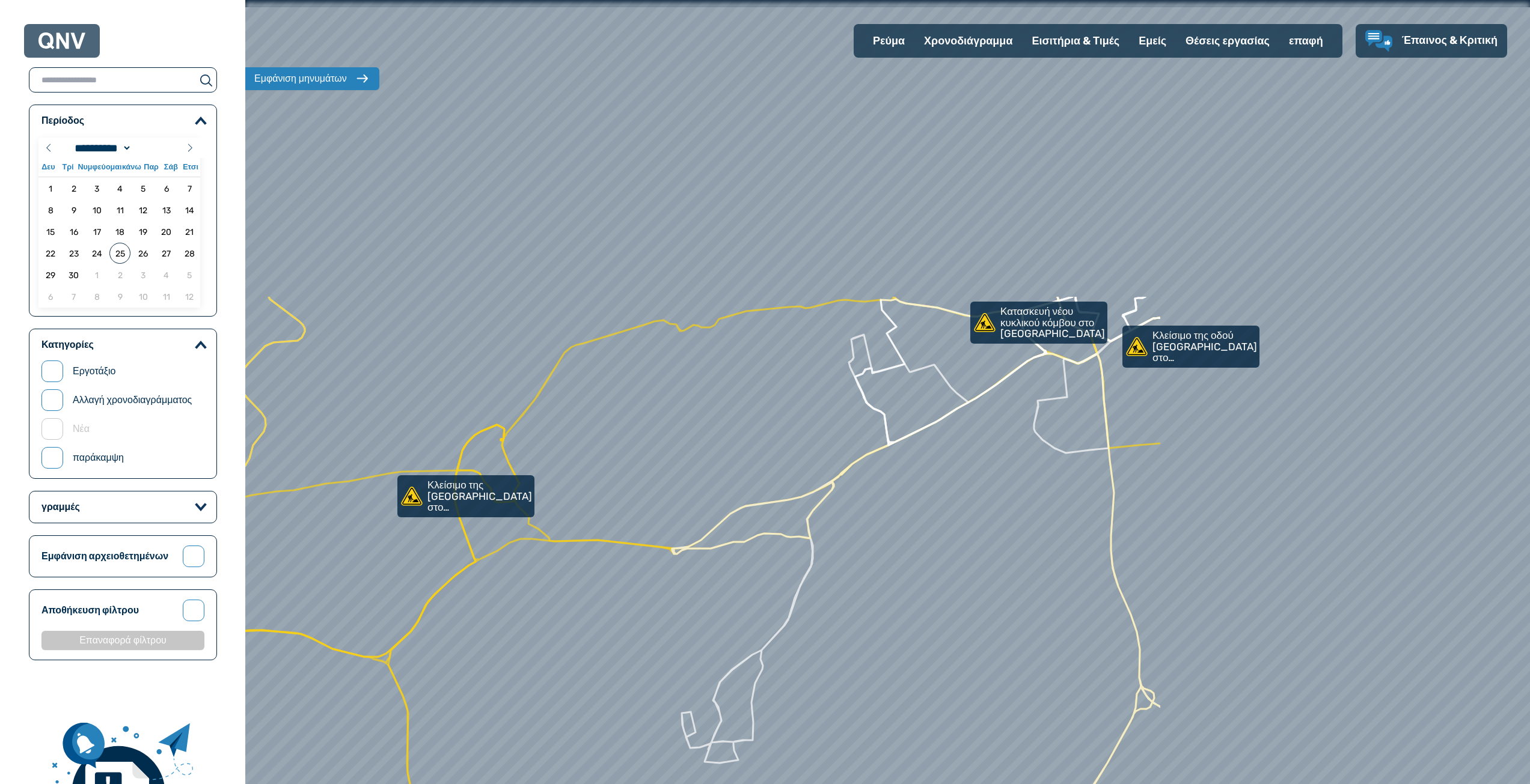
drag, startPoint x: 1347, startPoint y: 167, endPoint x: 850, endPoint y: 542, distance: 622.6
click at [850, 542] on div at bounding box center [887, 392] width 1541 height 941
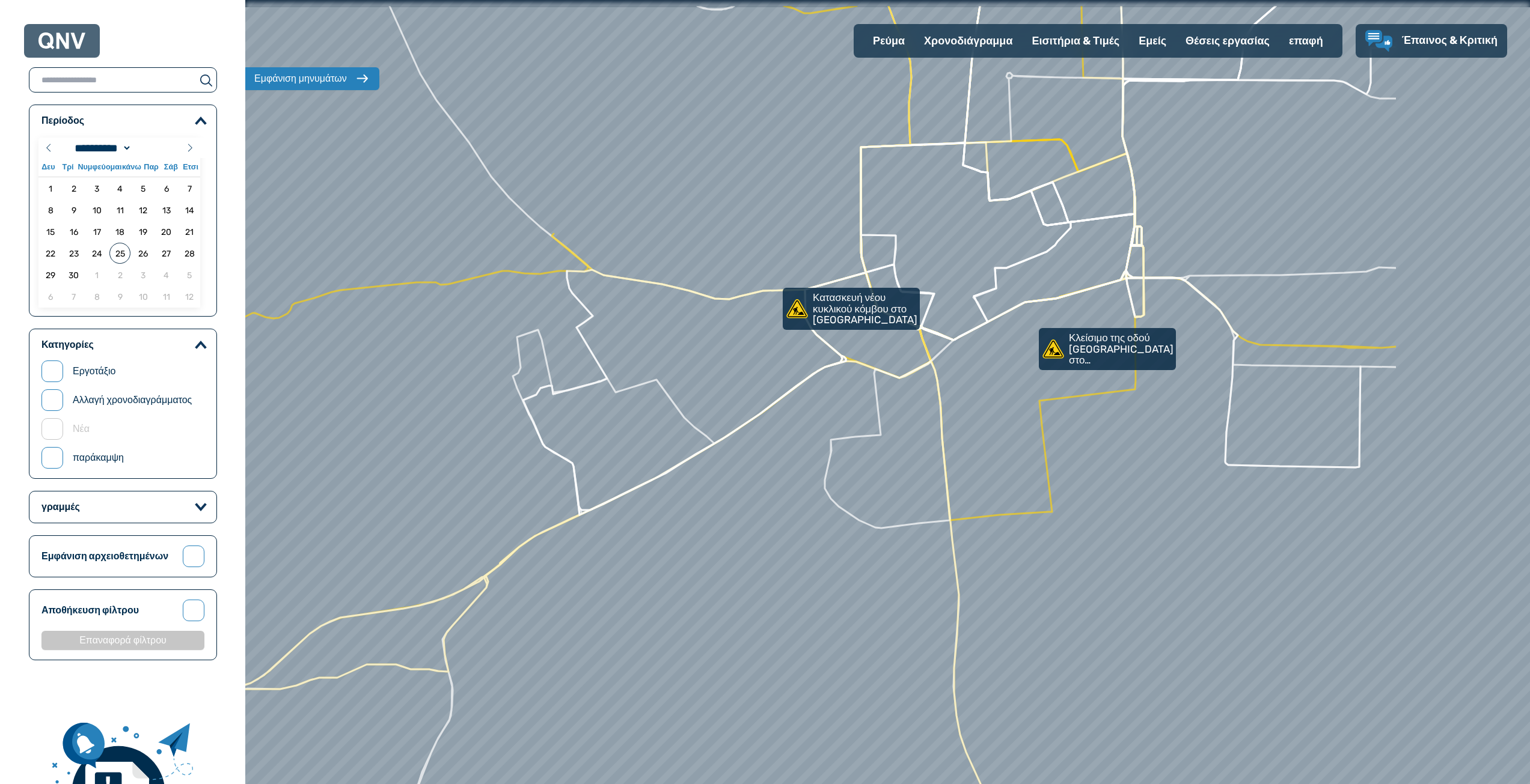
drag, startPoint x: 1050, startPoint y: 339, endPoint x: 808, endPoint y: 414, distance: 253.4
click at [808, 414] on div at bounding box center [887, 392] width 1541 height 941
click at [1102, 350] on font "Κλείσιμο της οδού [GEOGRAPHIC_DATA] στο [GEOGRAPHIC_DATA]" at bounding box center [1122, 355] width 110 height 48
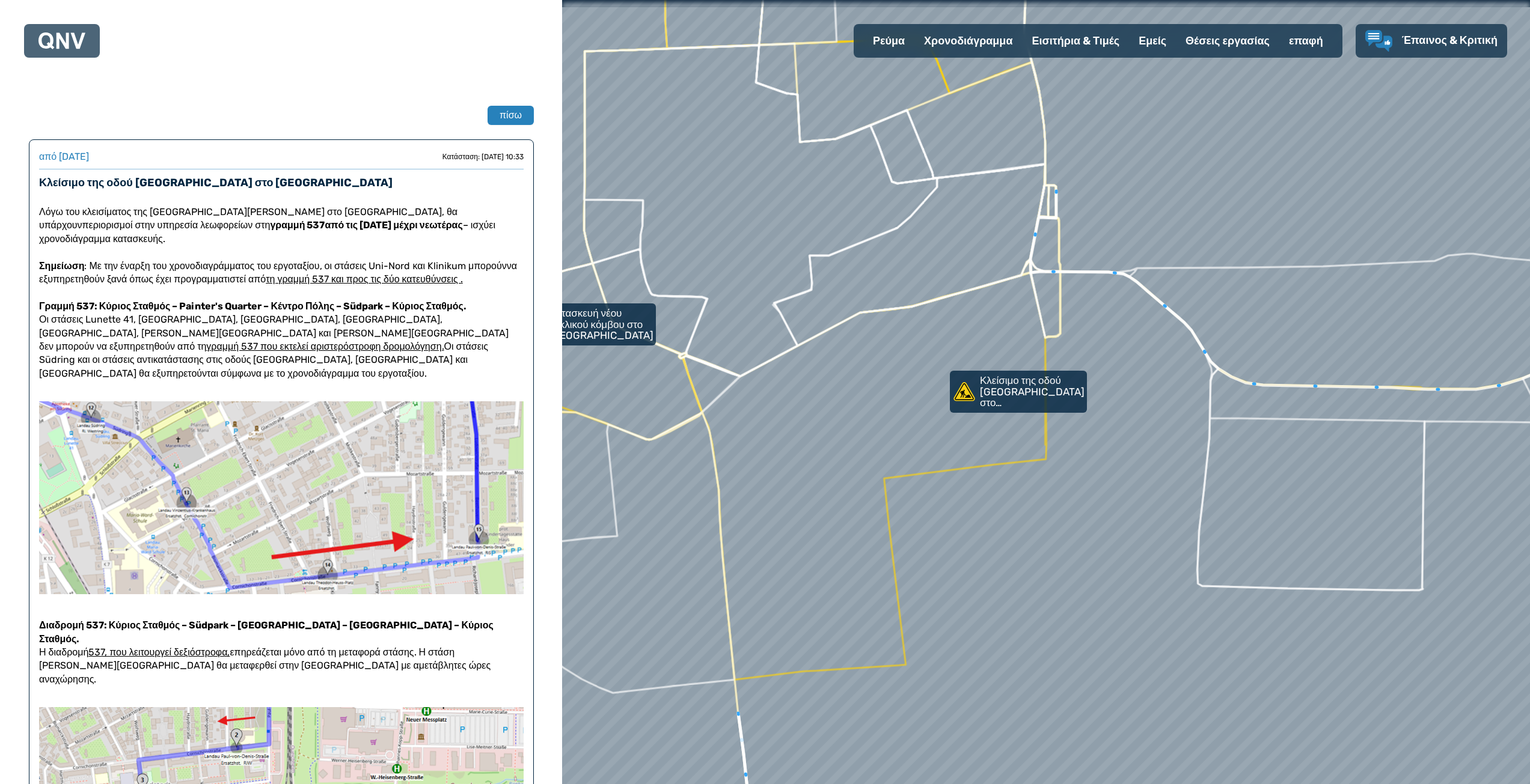
click at [500, 104] on div "πίσω" at bounding box center [281, 115] width 505 height 29
click at [509, 117] on font "πίσω" at bounding box center [511, 114] width 23 height 11
select select "*"
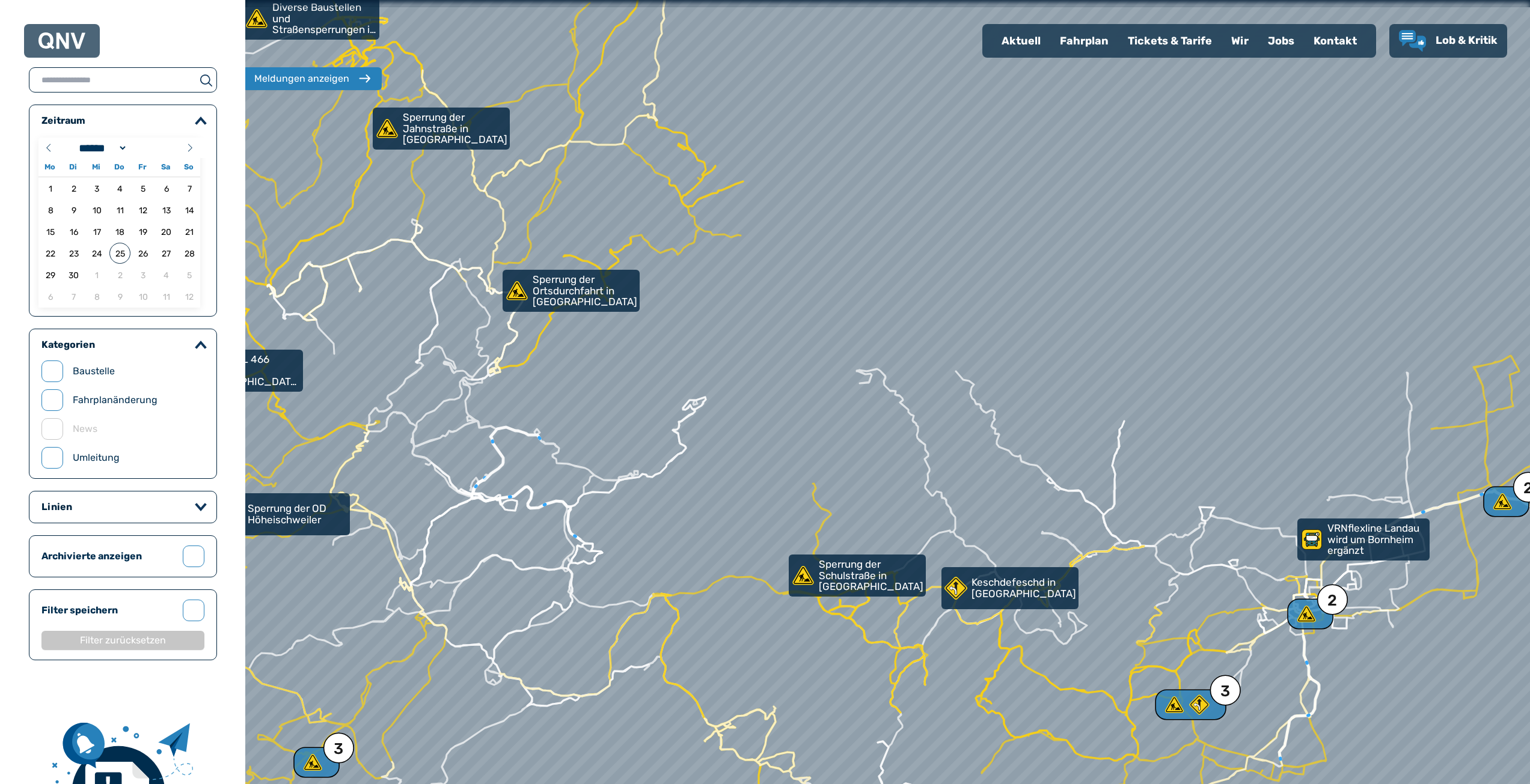
click at [1010, 42] on div "Aktuell" at bounding box center [1020, 41] width 58 height 31
click at [1026, 48] on div "Aktuell" at bounding box center [1020, 41] width 58 height 31
click at [1237, 50] on div "Wir" at bounding box center [1239, 41] width 36 height 31
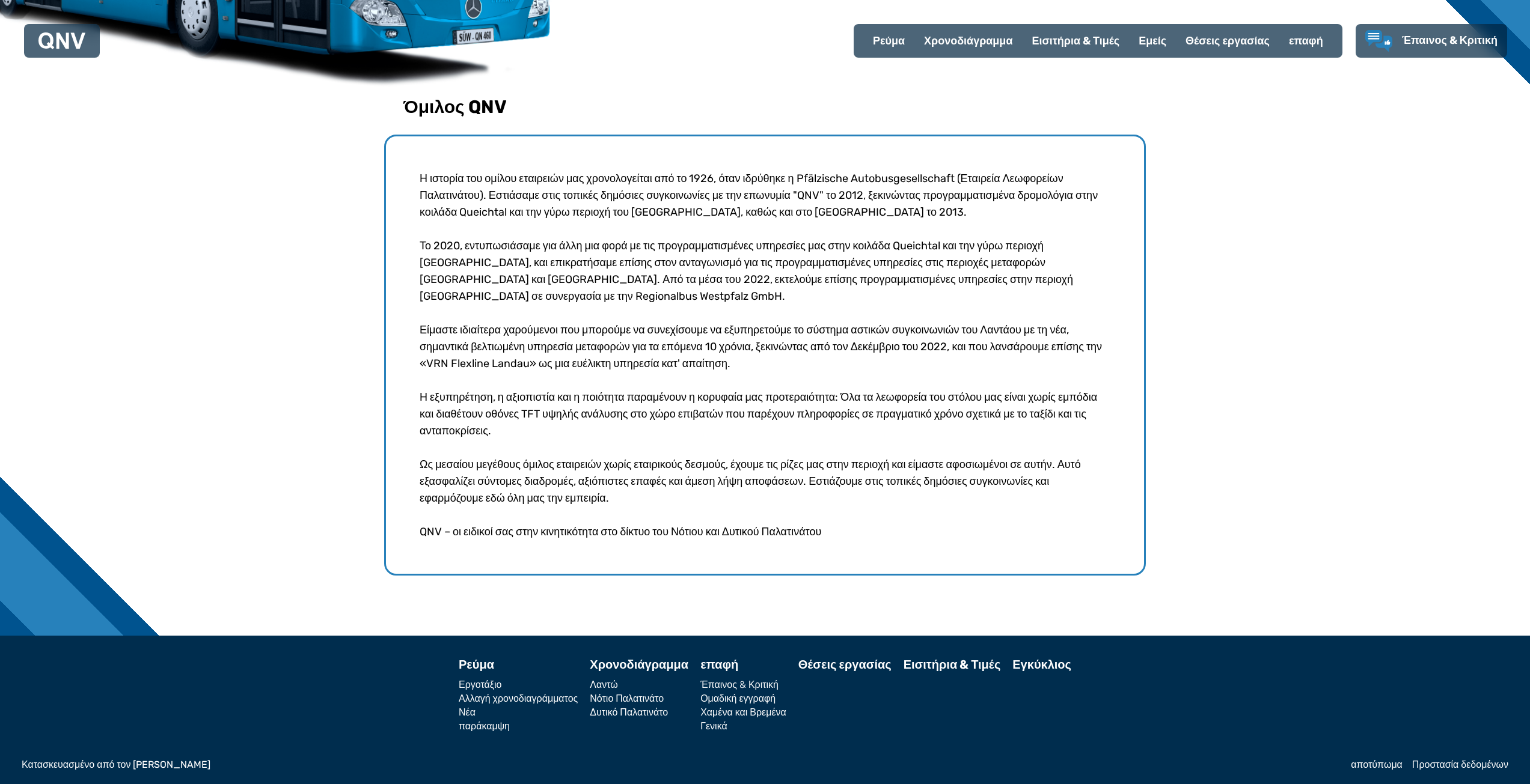
scroll to position [361, 0]
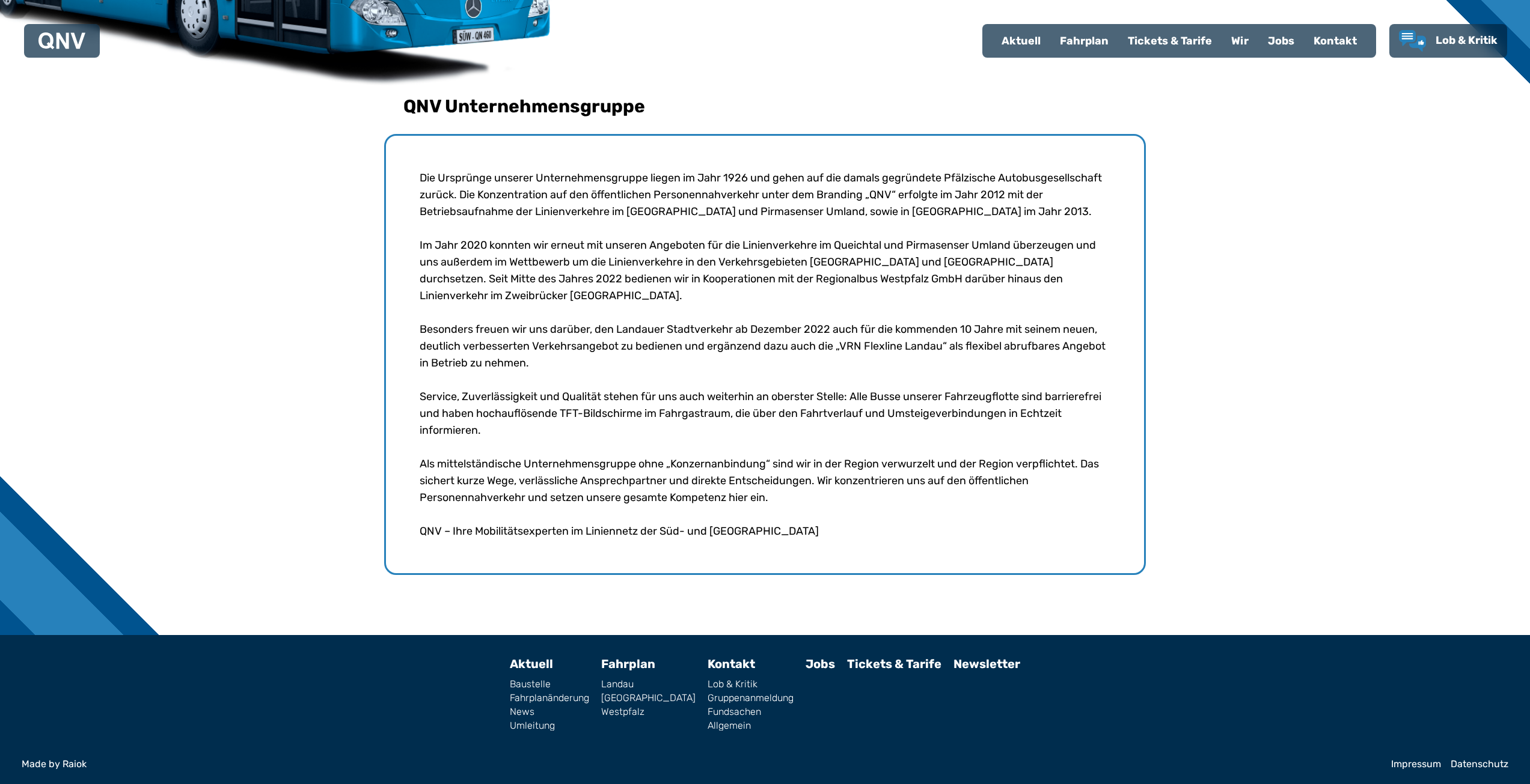
click at [1466, 88] on div "QNV Unternehmensgruppe Die Ursprünge unserer Unternehmensgruppe liegen im Jahr …" at bounding box center [765, 309] width 1530 height 653
click at [1275, 50] on div "Jobs" at bounding box center [1281, 41] width 46 height 31
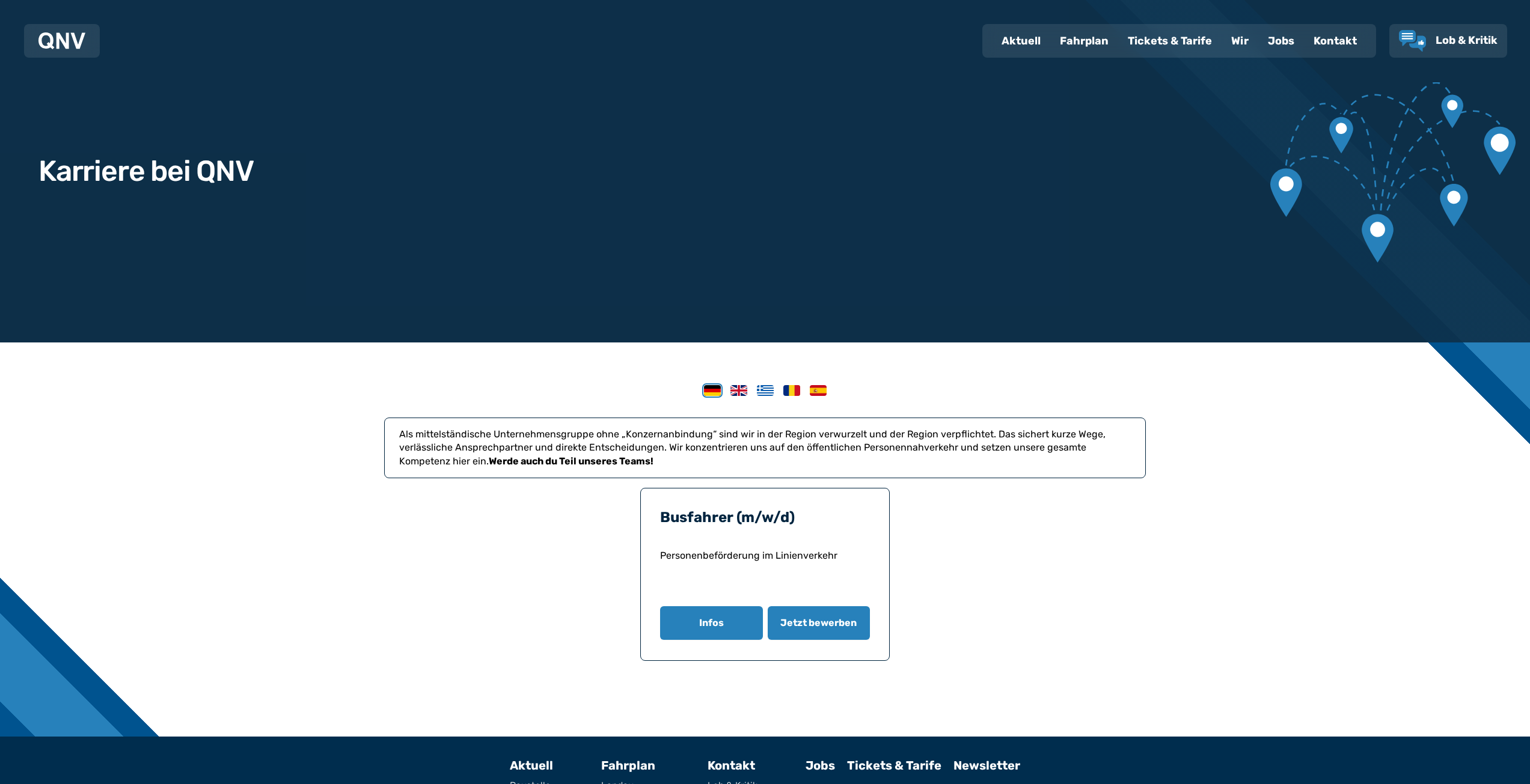
click at [762, 389] on img at bounding box center [765, 391] width 17 height 11
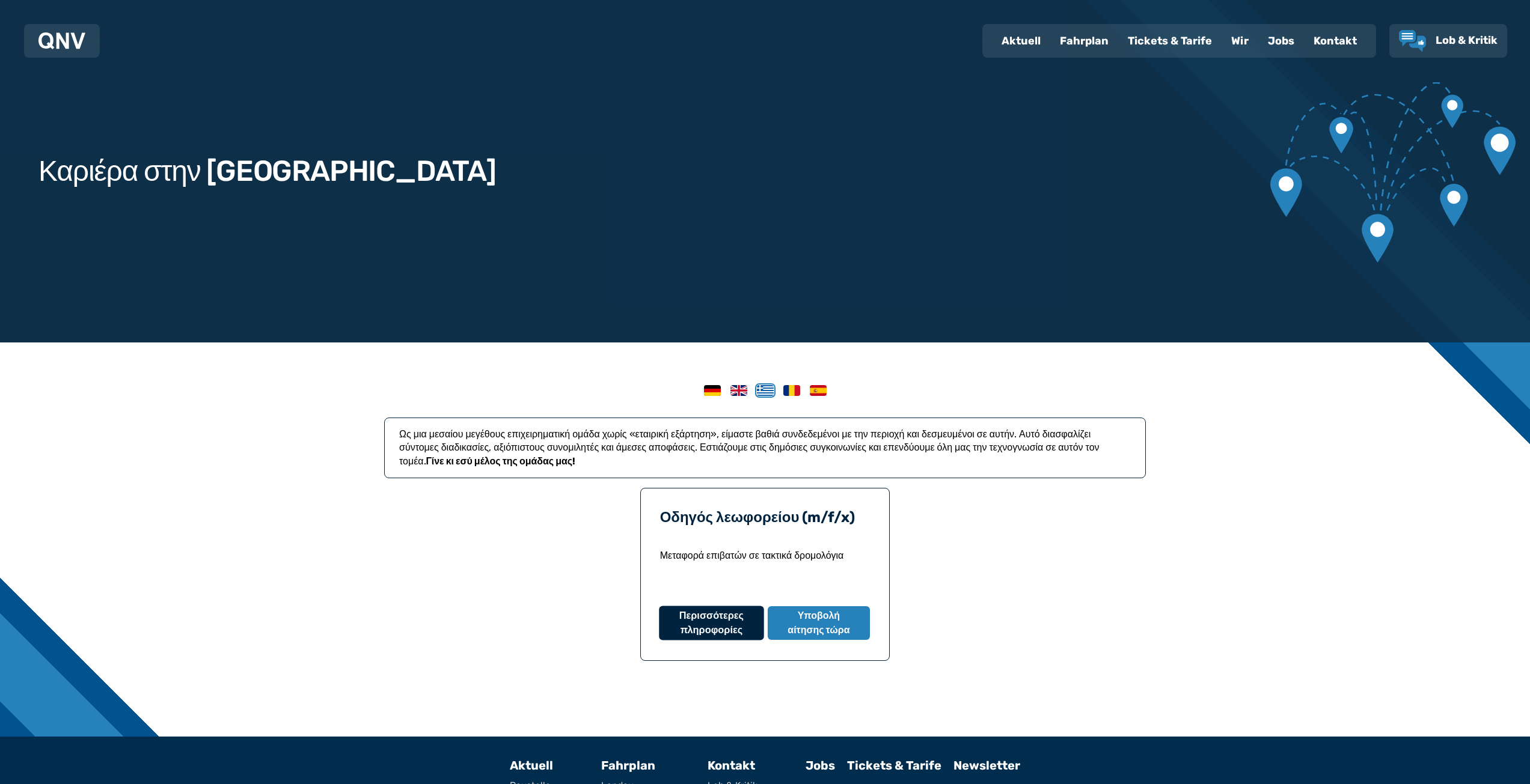
click at [723, 615] on button "Περισσότερες πληροφορίες" at bounding box center [711, 624] width 105 height 34
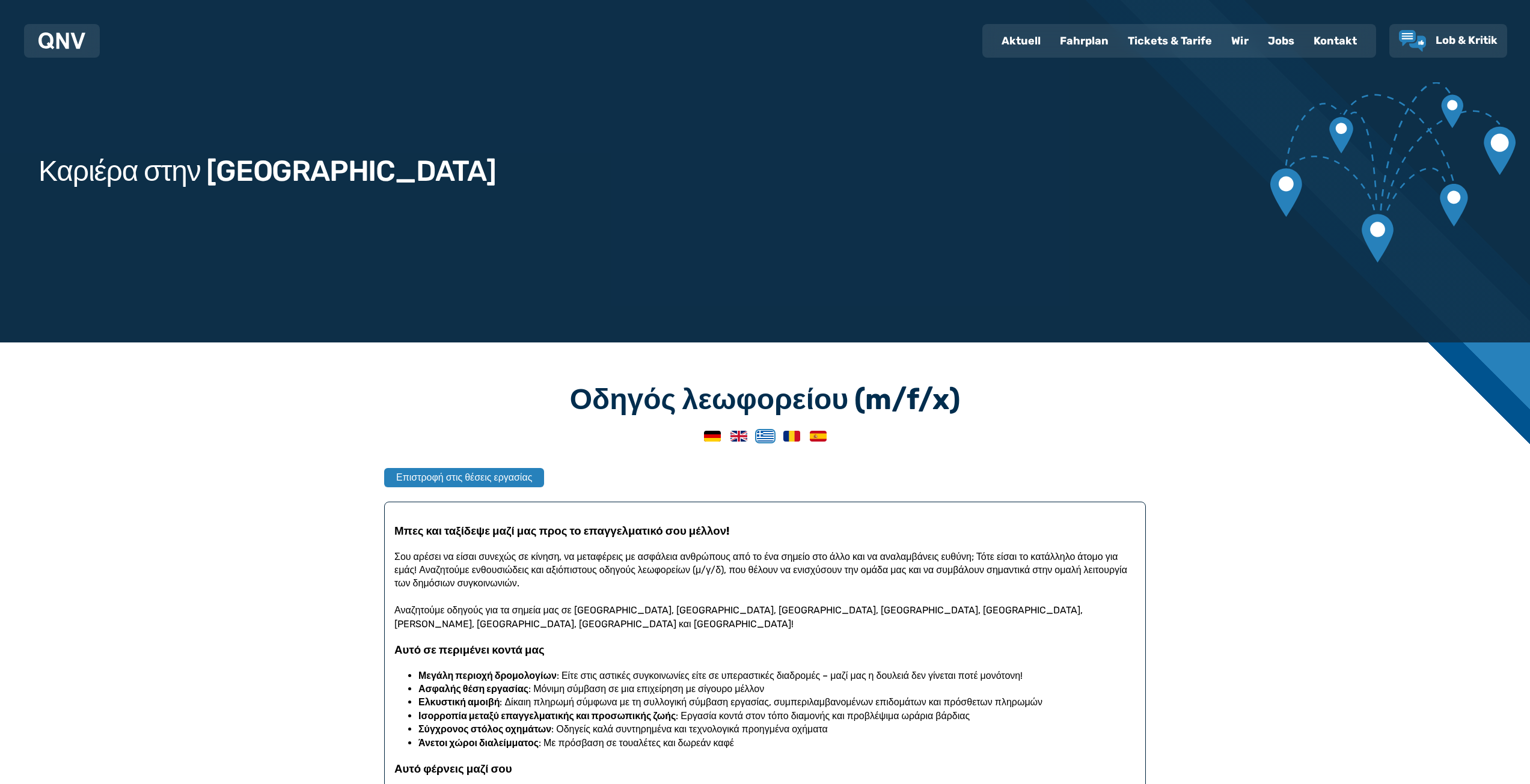
click at [818, 437] on img at bounding box center [818, 436] width 17 height 11
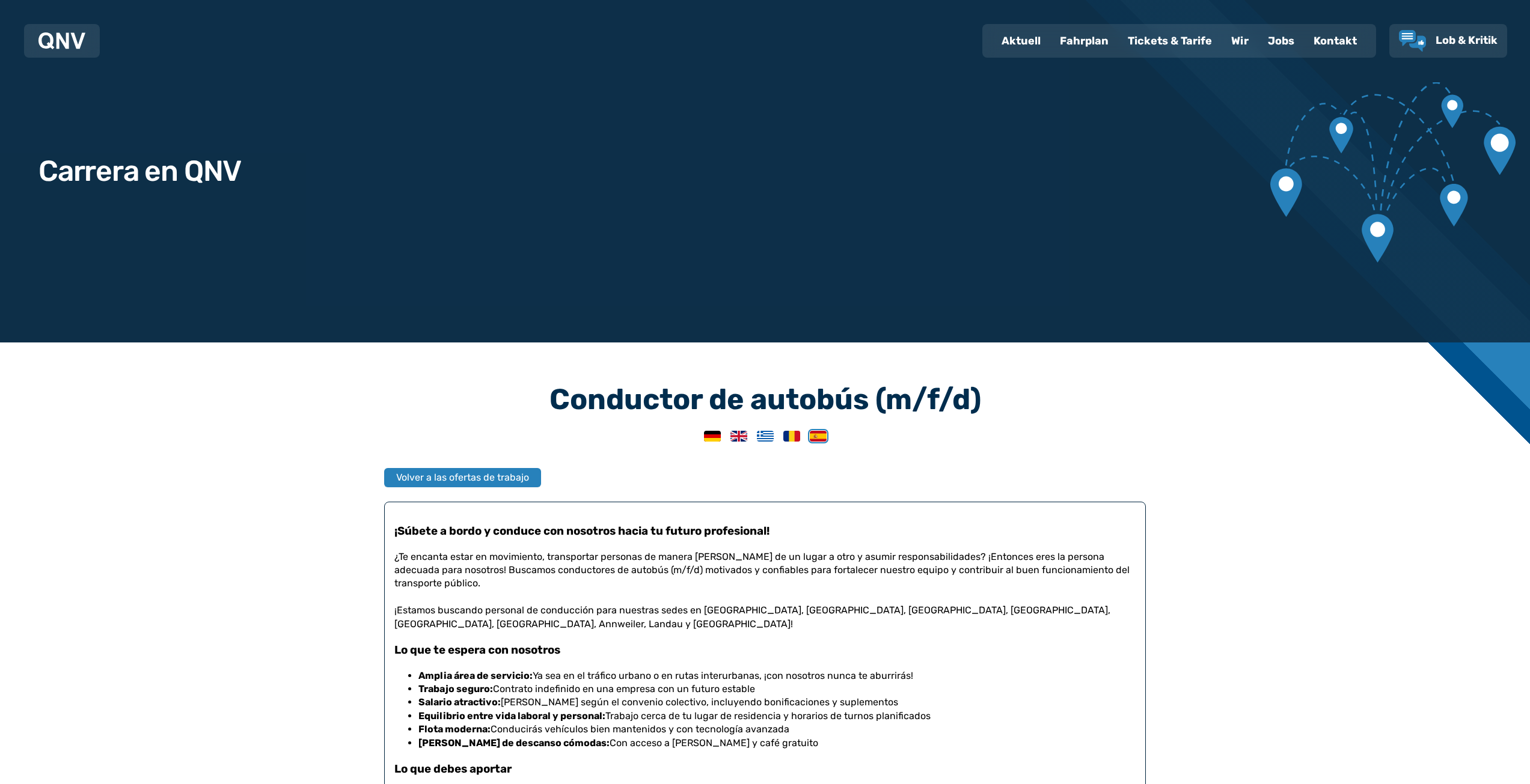
click at [709, 432] on img at bounding box center [712, 436] width 17 height 11
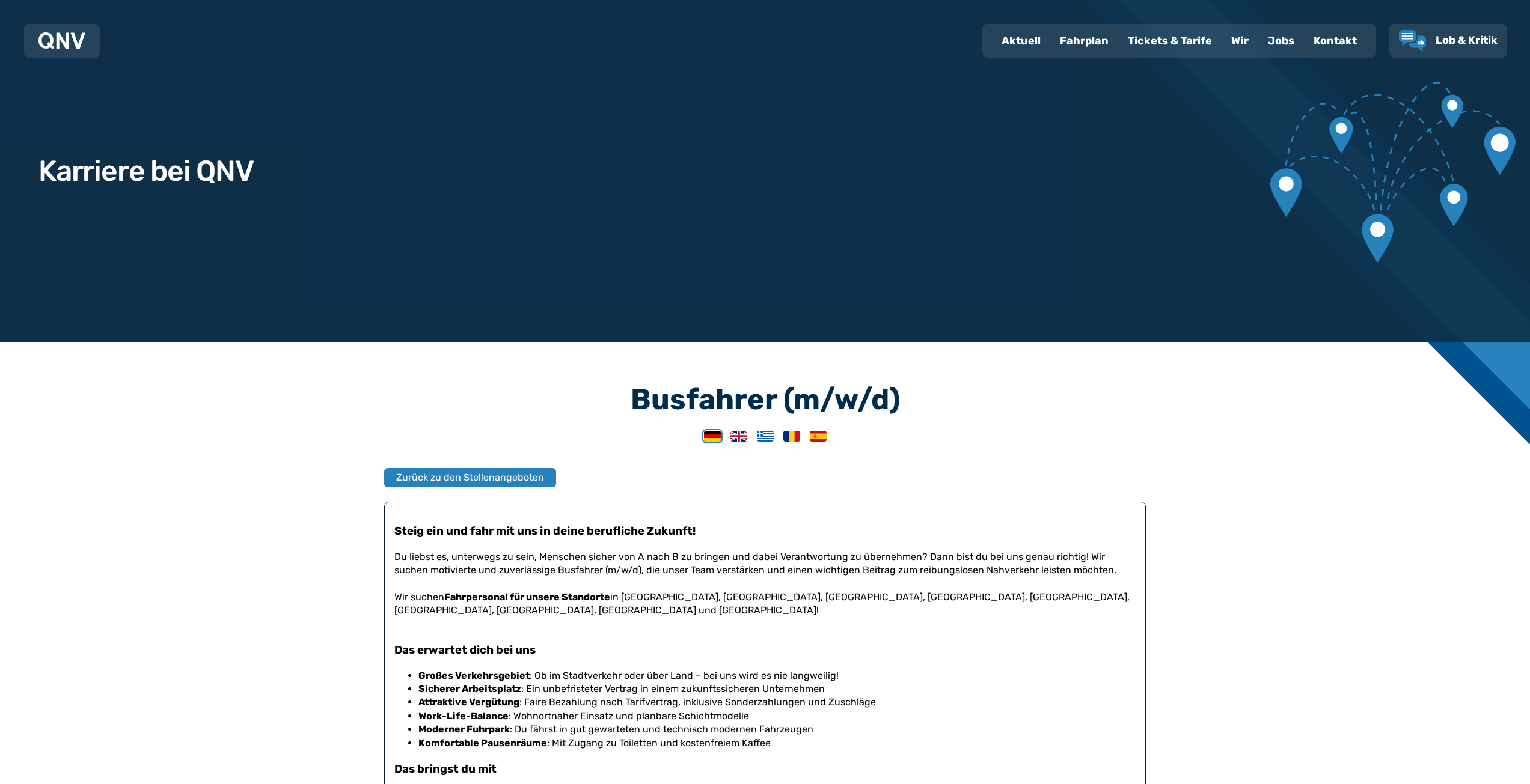
click at [1162, 39] on div "Tickets & Tarife" at bounding box center [1169, 41] width 103 height 31
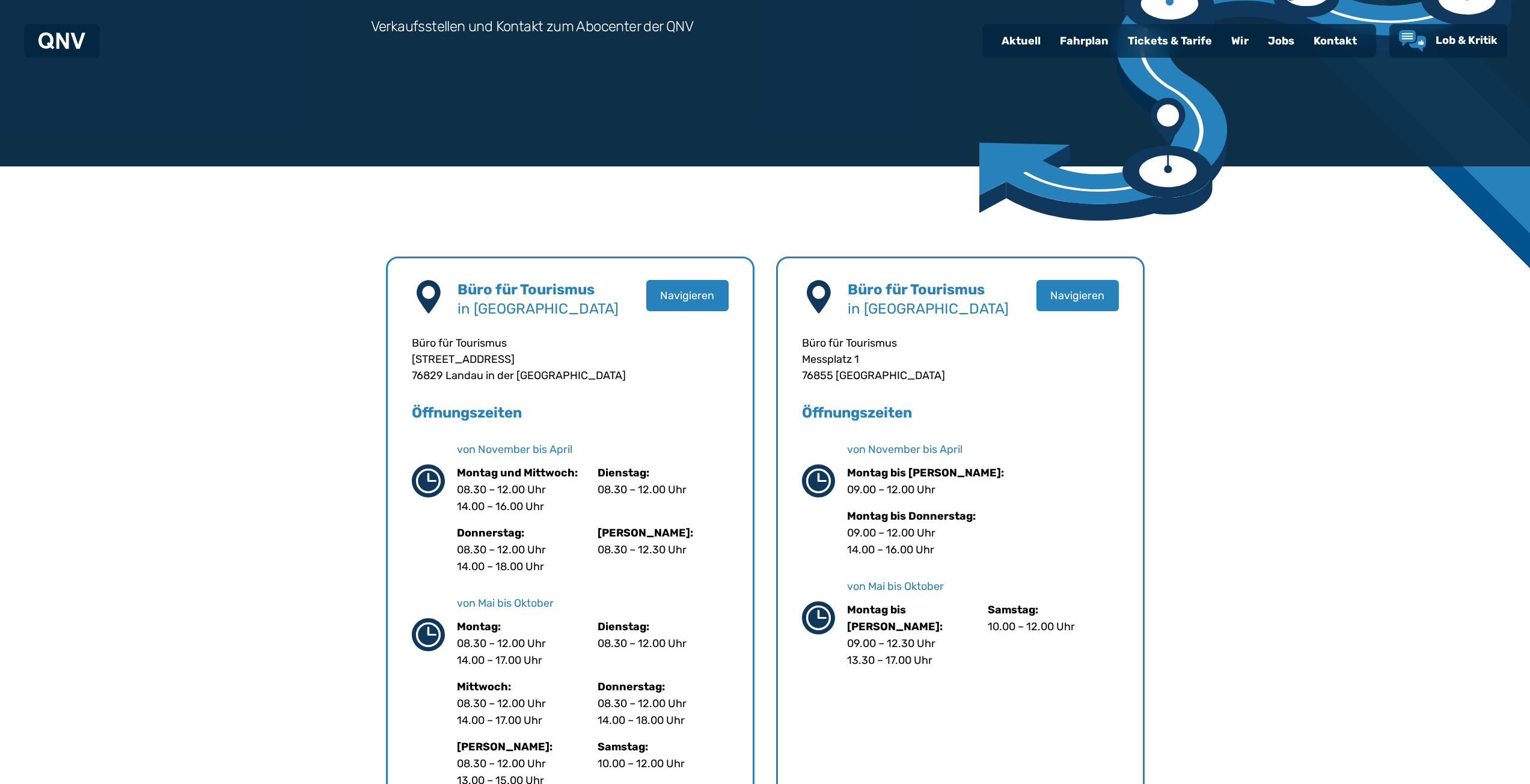
scroll to position [120, 0]
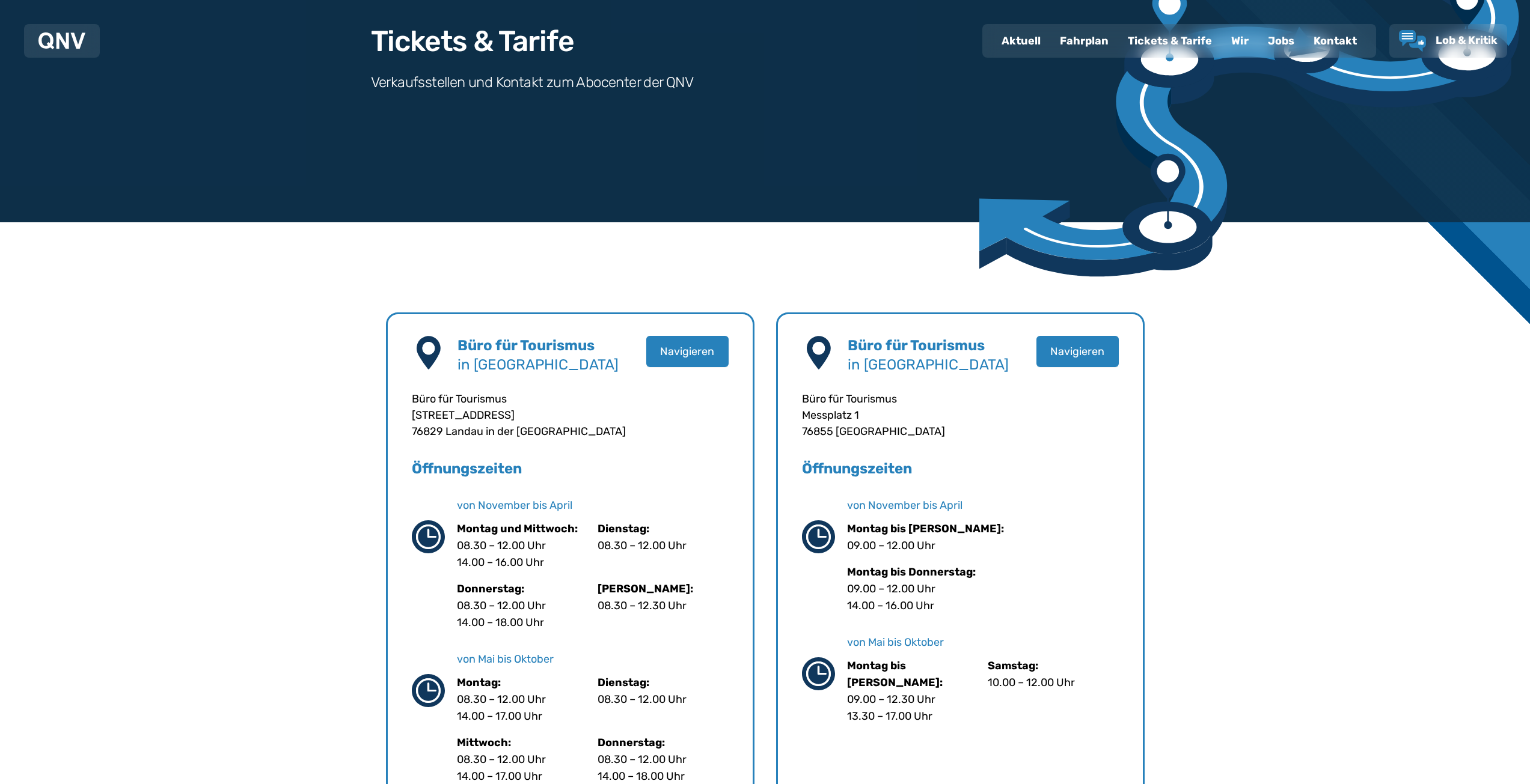
click at [1148, 42] on div "Tickets & Tarife" at bounding box center [1169, 41] width 103 height 31
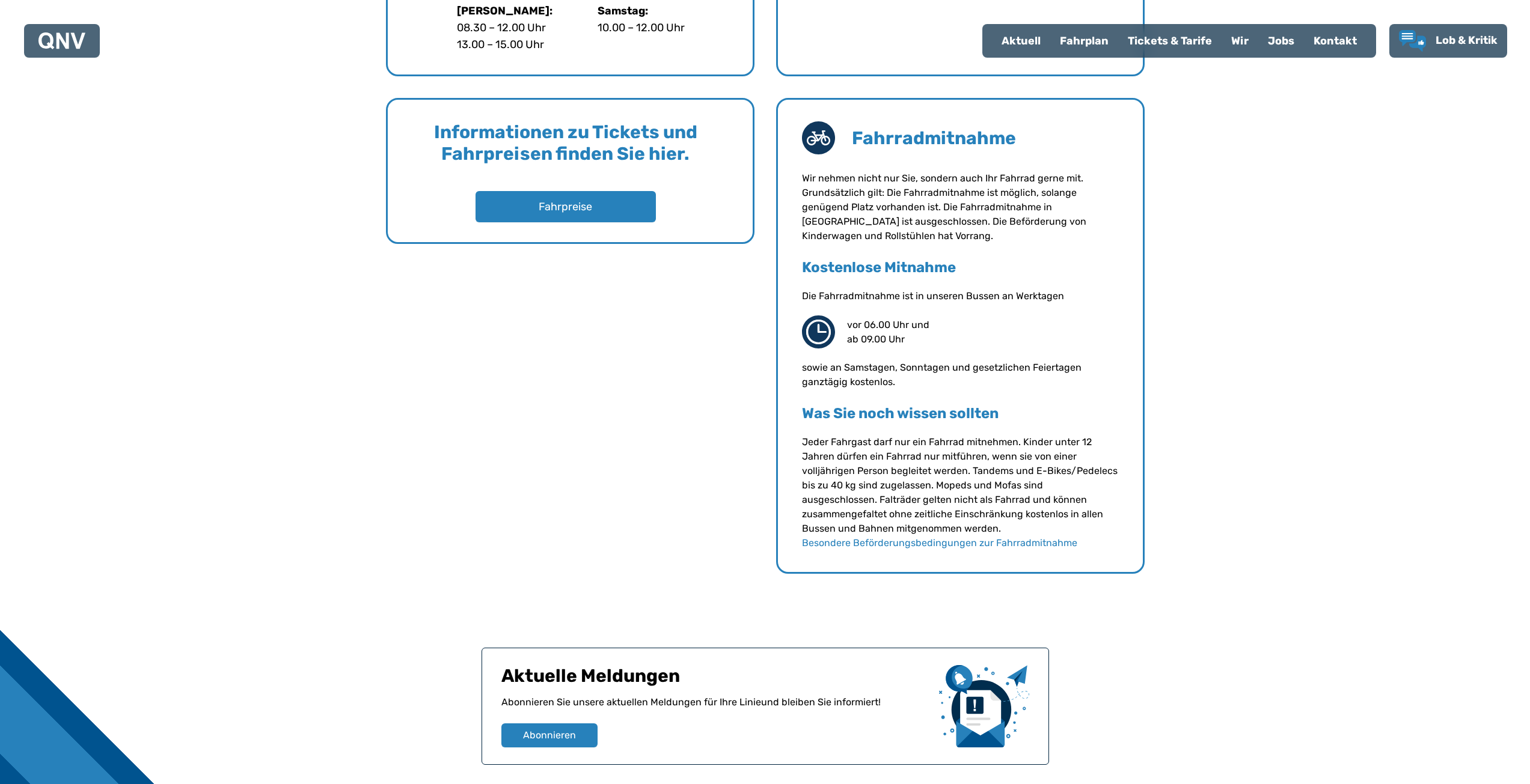
scroll to position [661, 0]
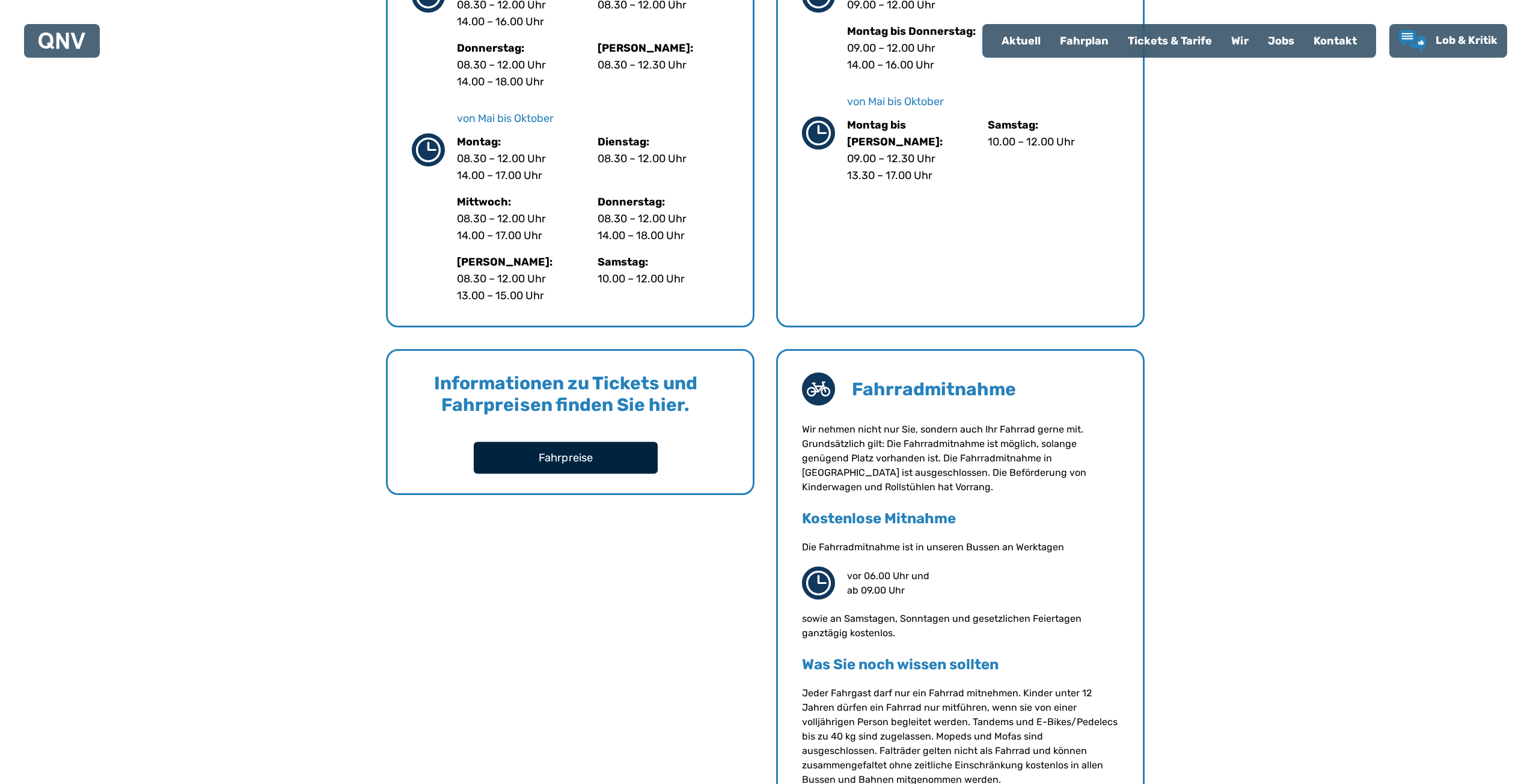
click at [637, 457] on button "Fahrpreise" at bounding box center [566, 457] width 184 height 32
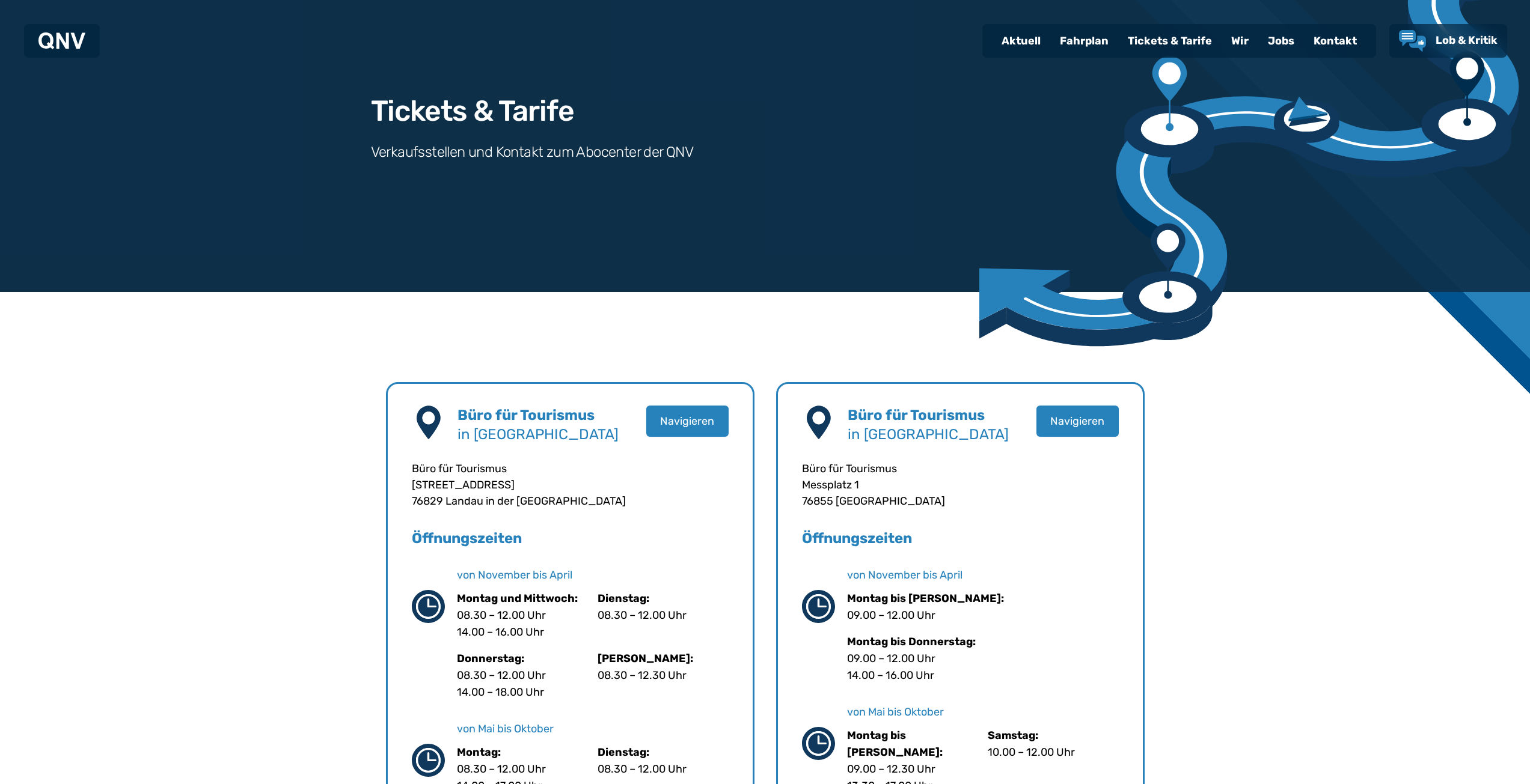
scroll to position [0, 0]
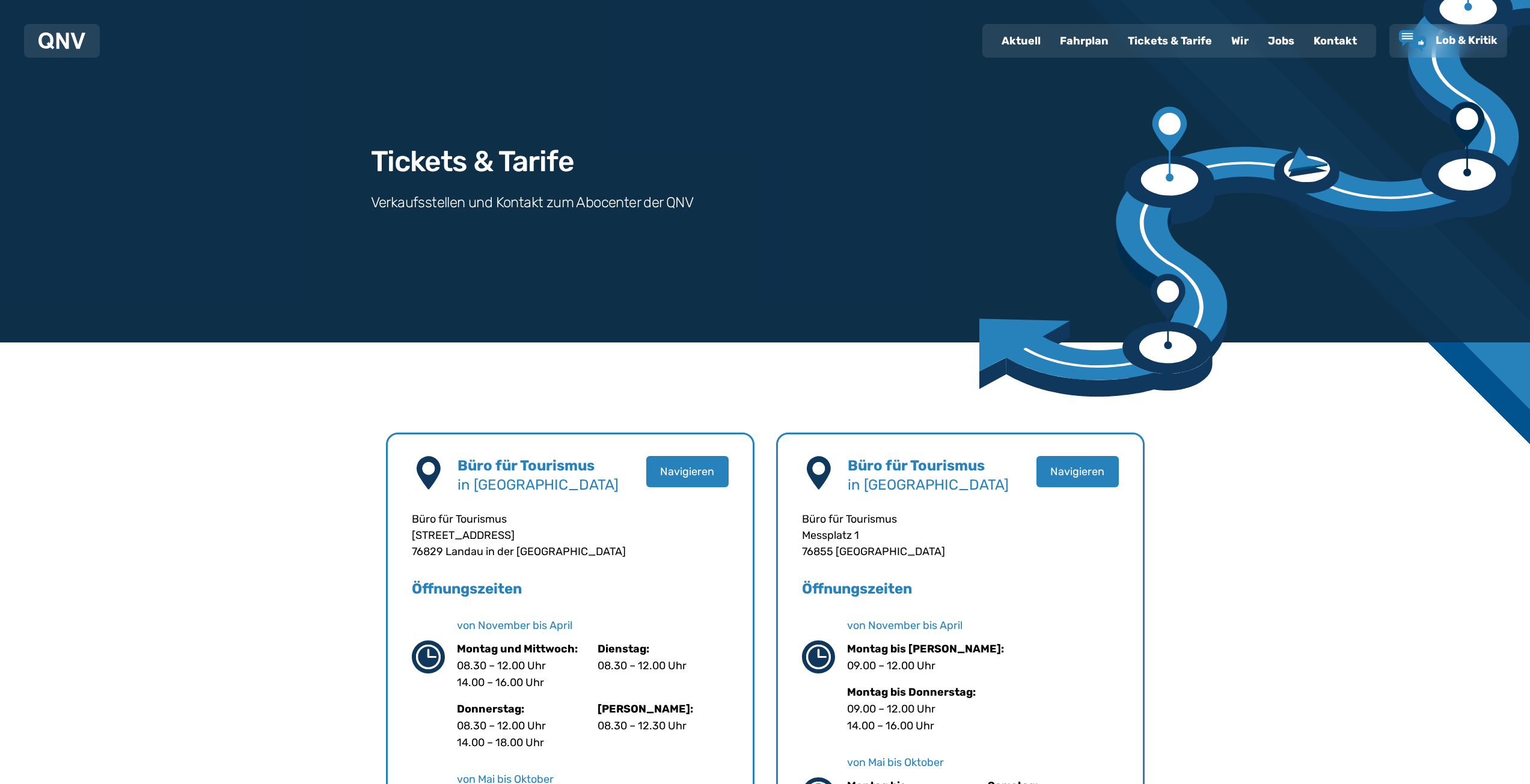
click at [1234, 36] on div "Wir" at bounding box center [1239, 41] width 36 height 31
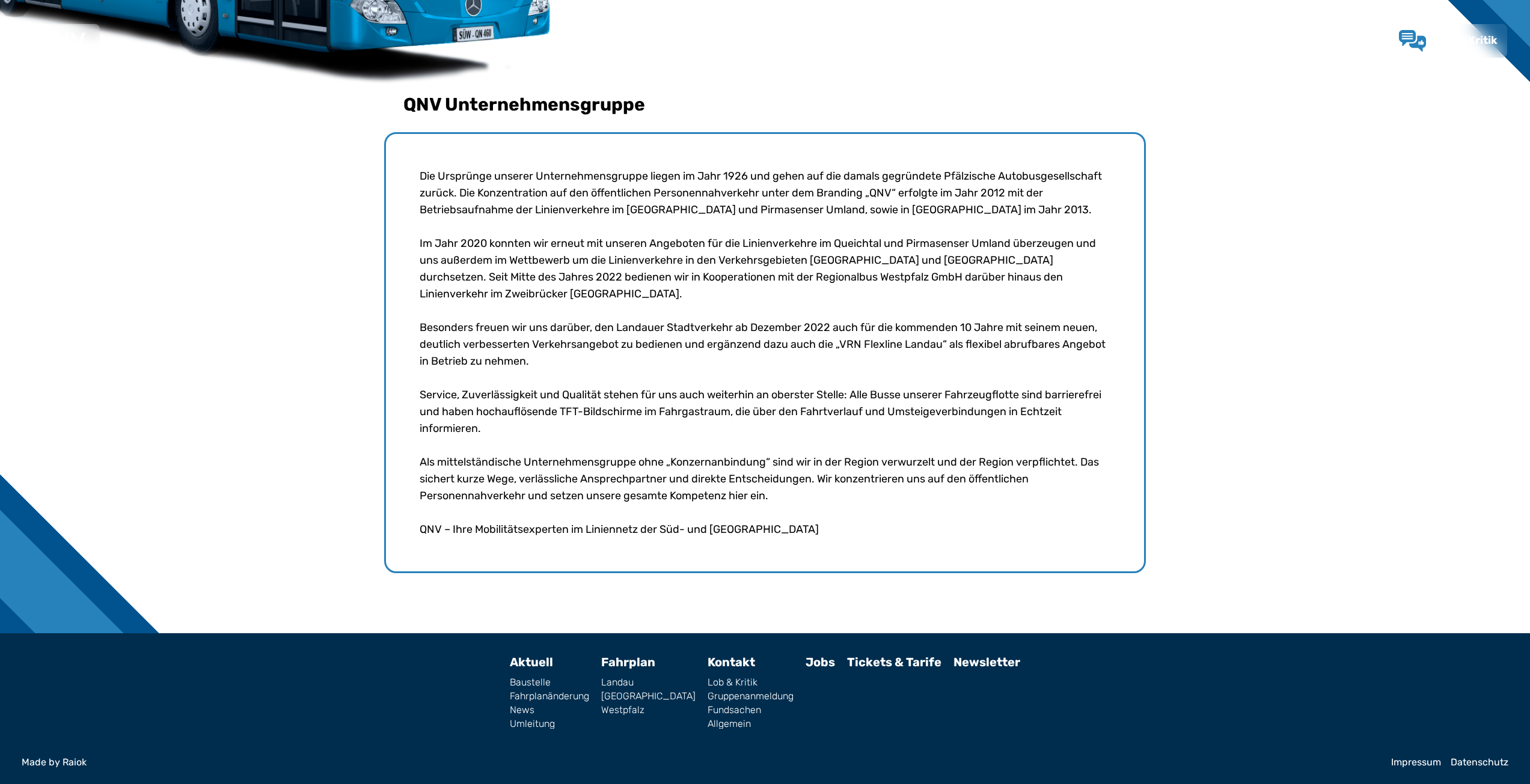
scroll to position [363, 0]
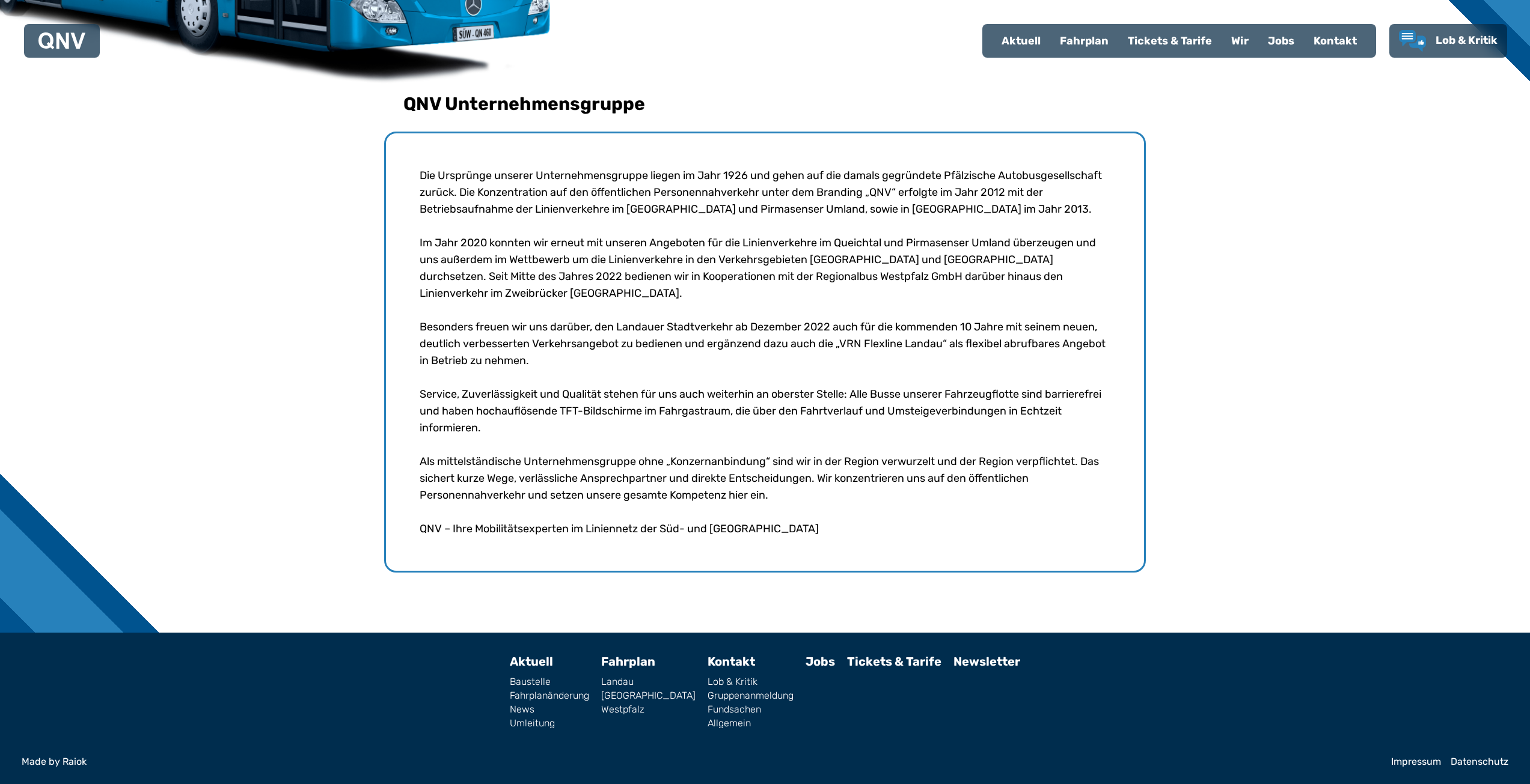
click at [648, 693] on link "[GEOGRAPHIC_DATA]" at bounding box center [648, 696] width 94 height 10
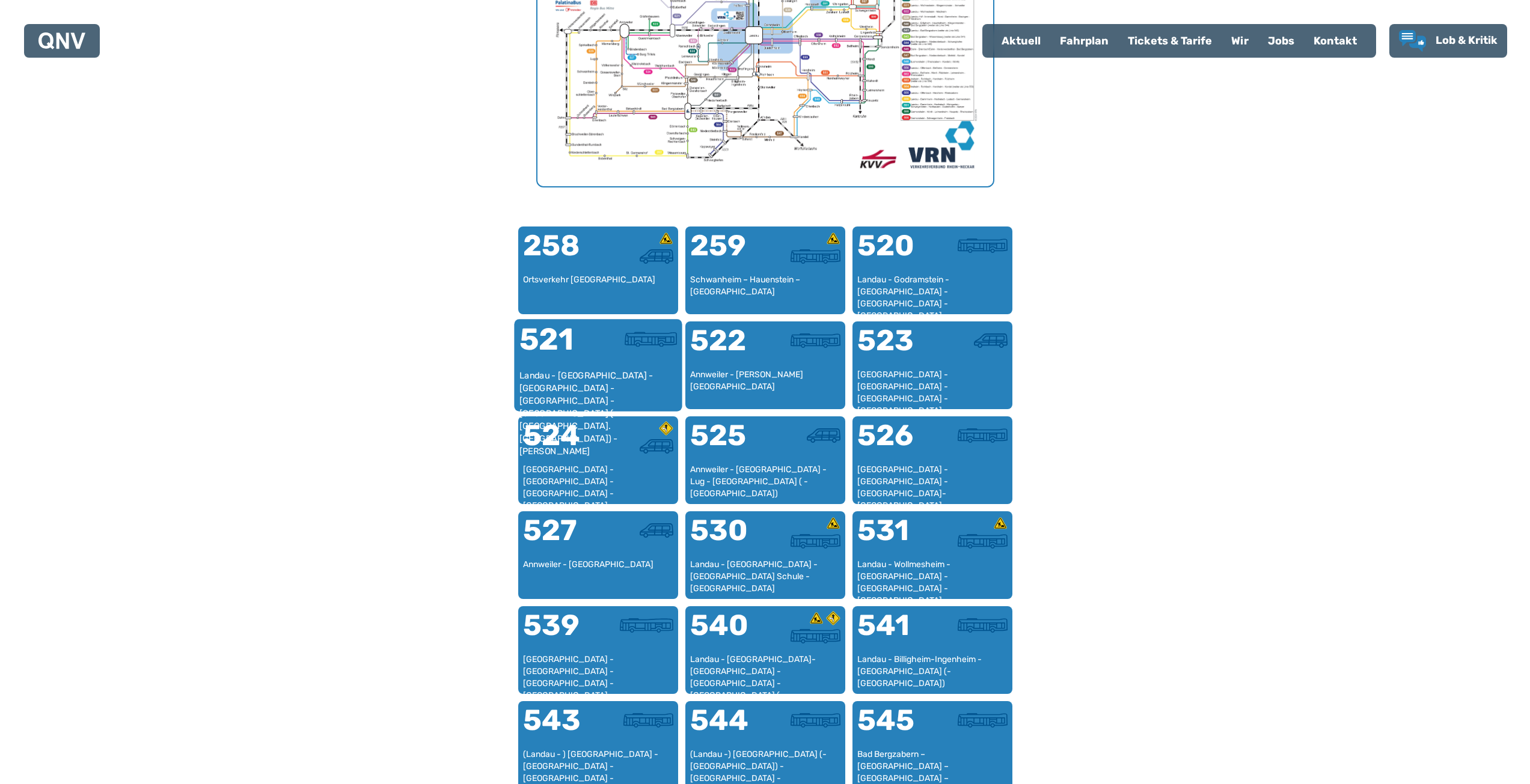
scroll to position [731, 0]
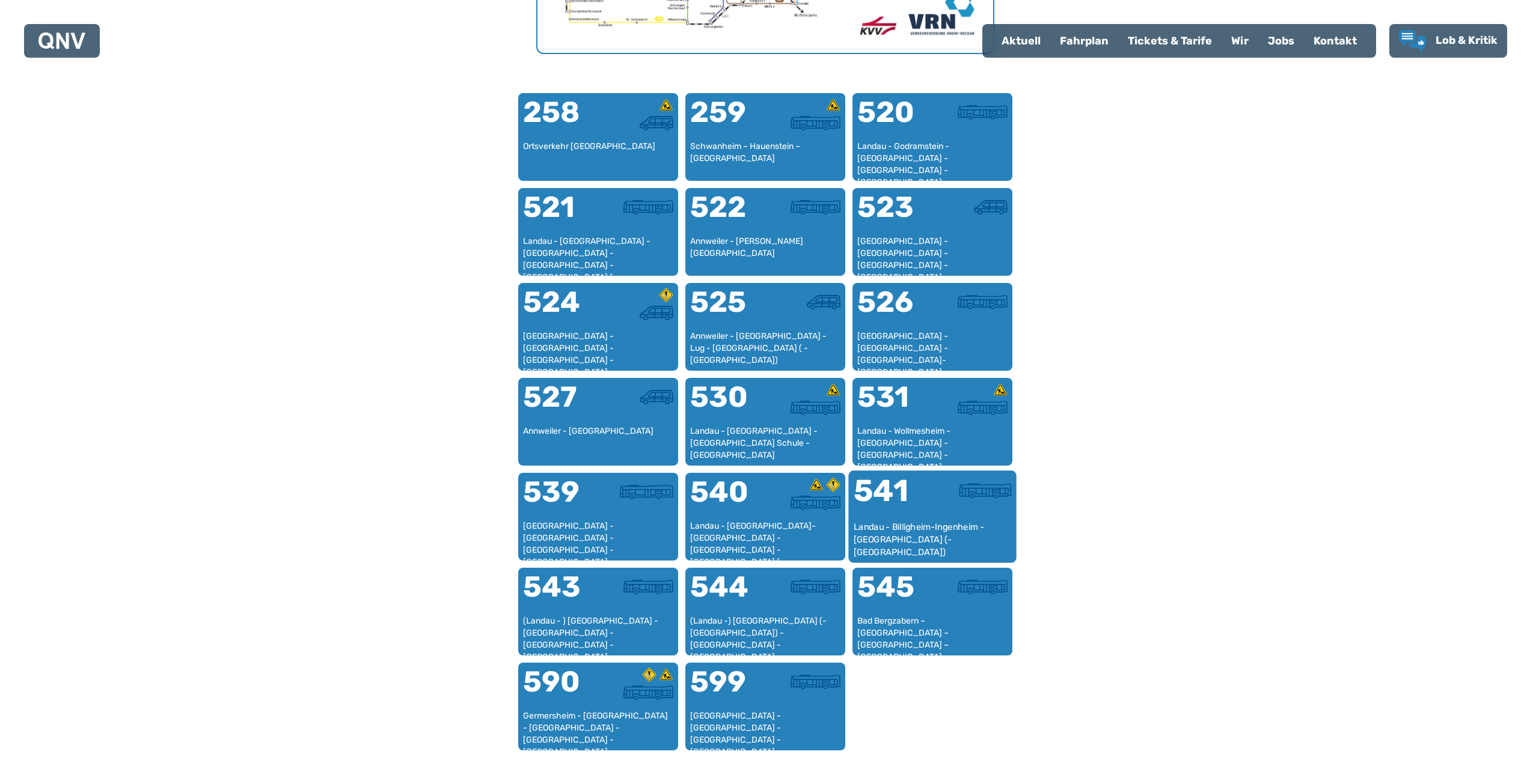
click at [917, 510] on div "541" at bounding box center [892, 498] width 79 height 45
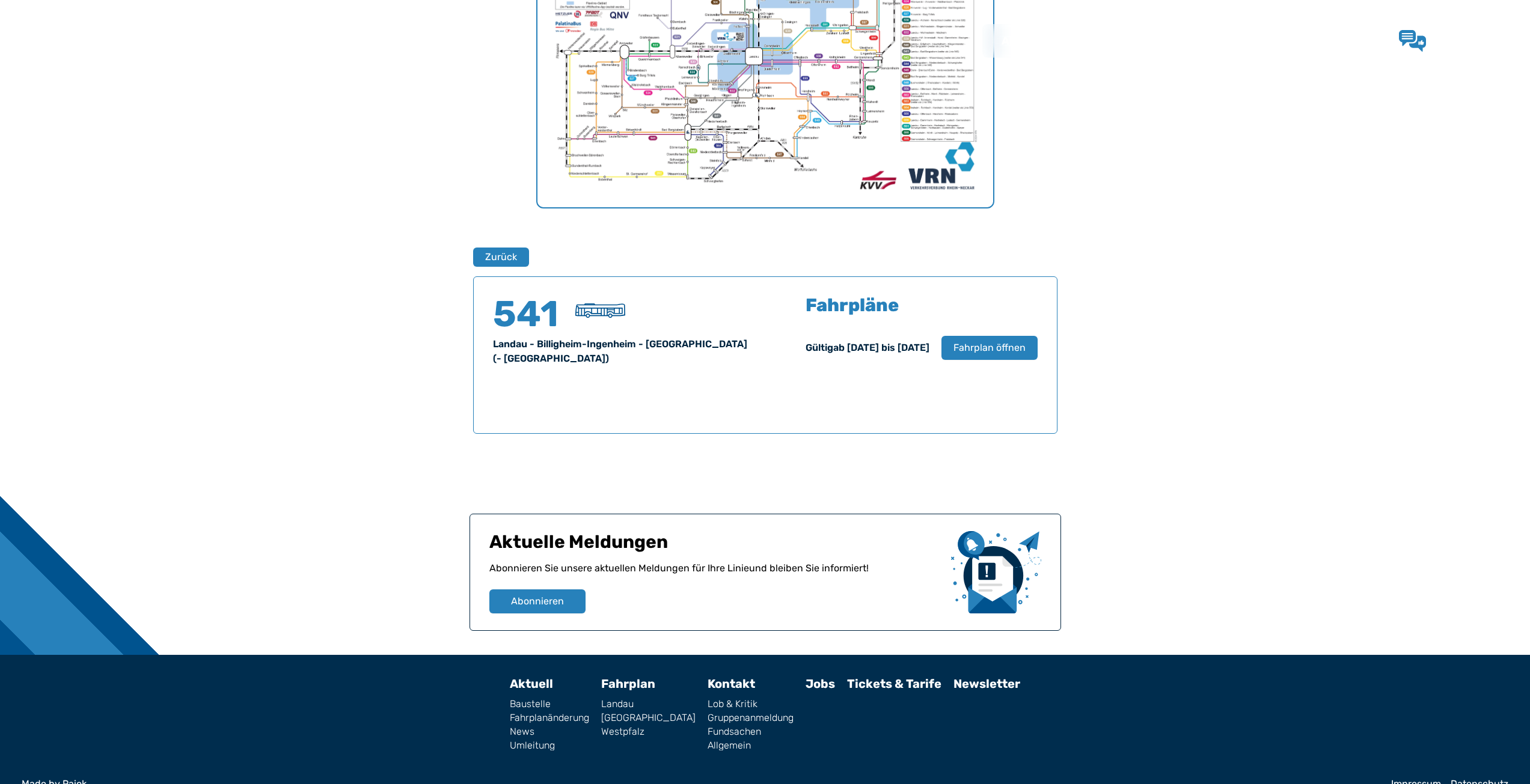
scroll to position [598, 0]
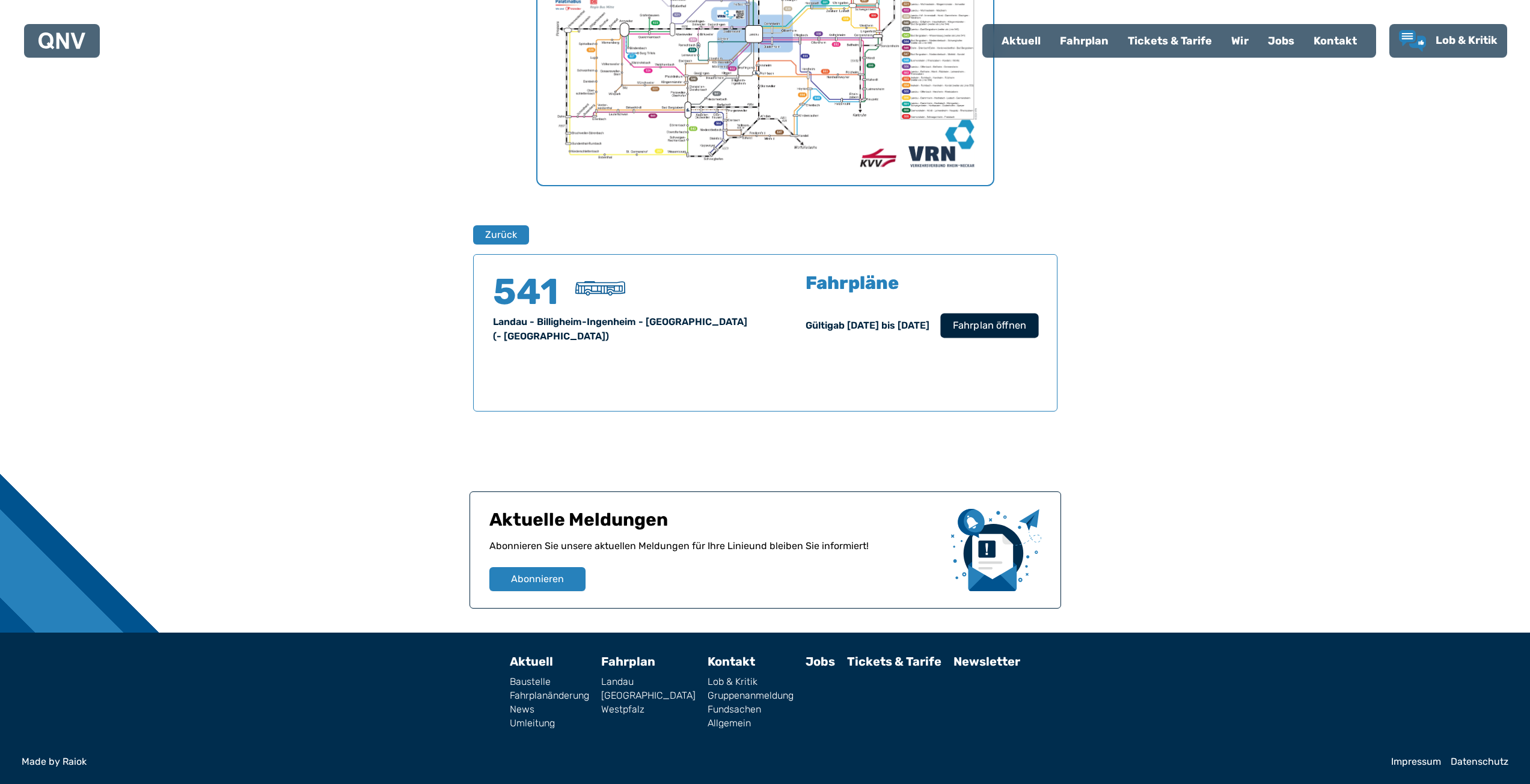
click at [975, 330] on span "Fahrplan öffnen" at bounding box center [989, 325] width 74 height 14
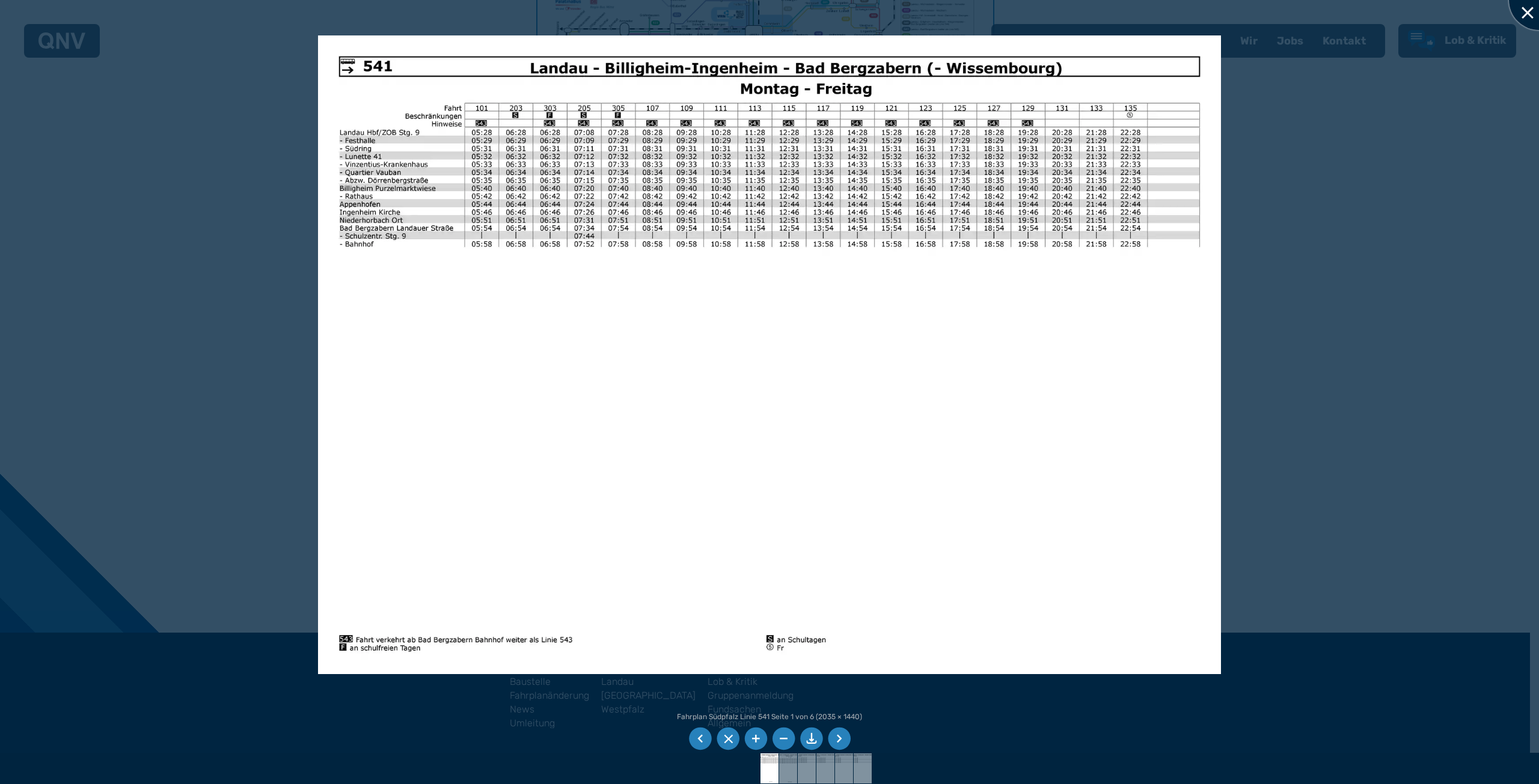
click at [1529, 21] on div at bounding box center [1538, 0] width 60 height 60
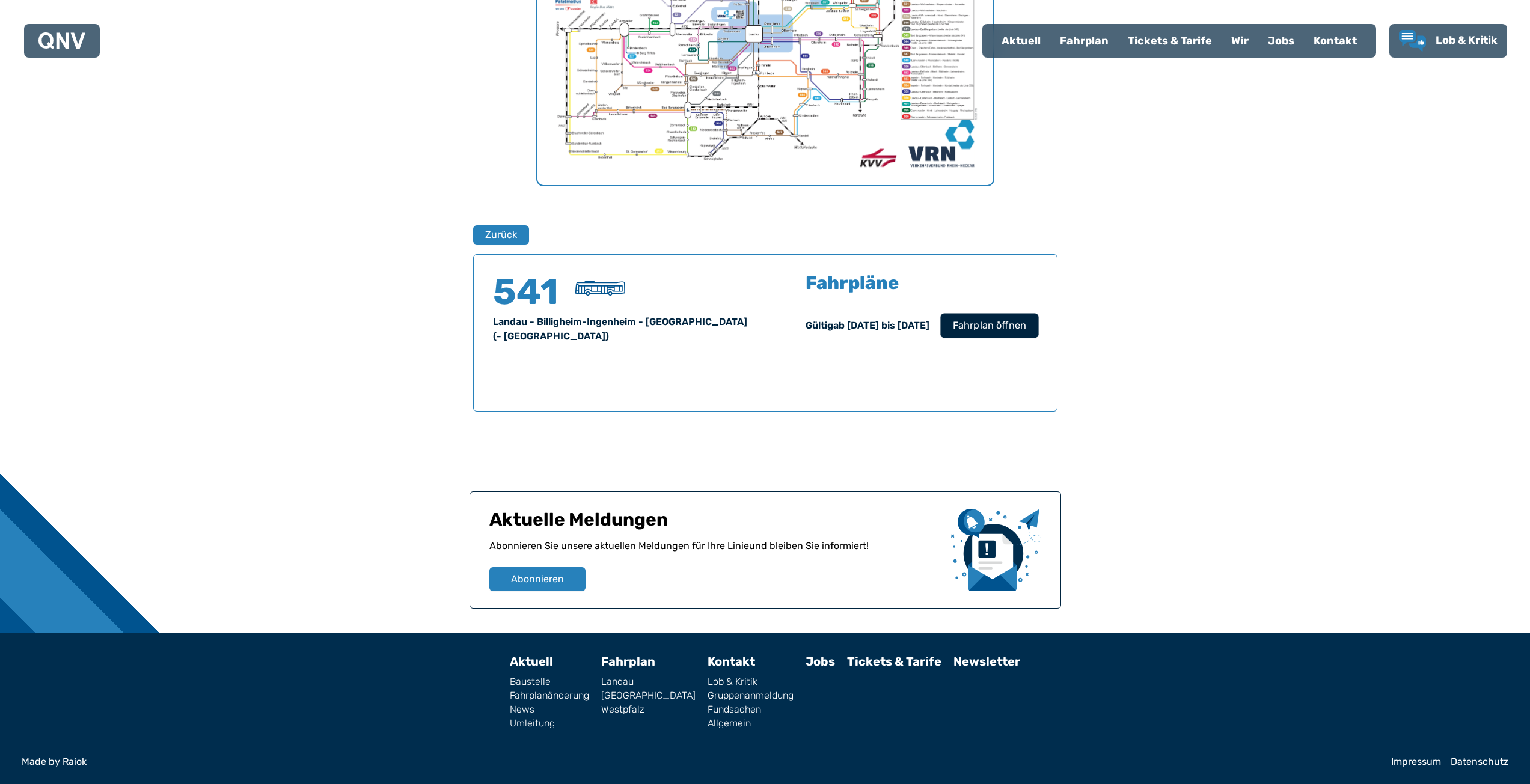
click at [981, 333] on span "Fahrplan öffnen" at bounding box center [989, 325] width 74 height 14
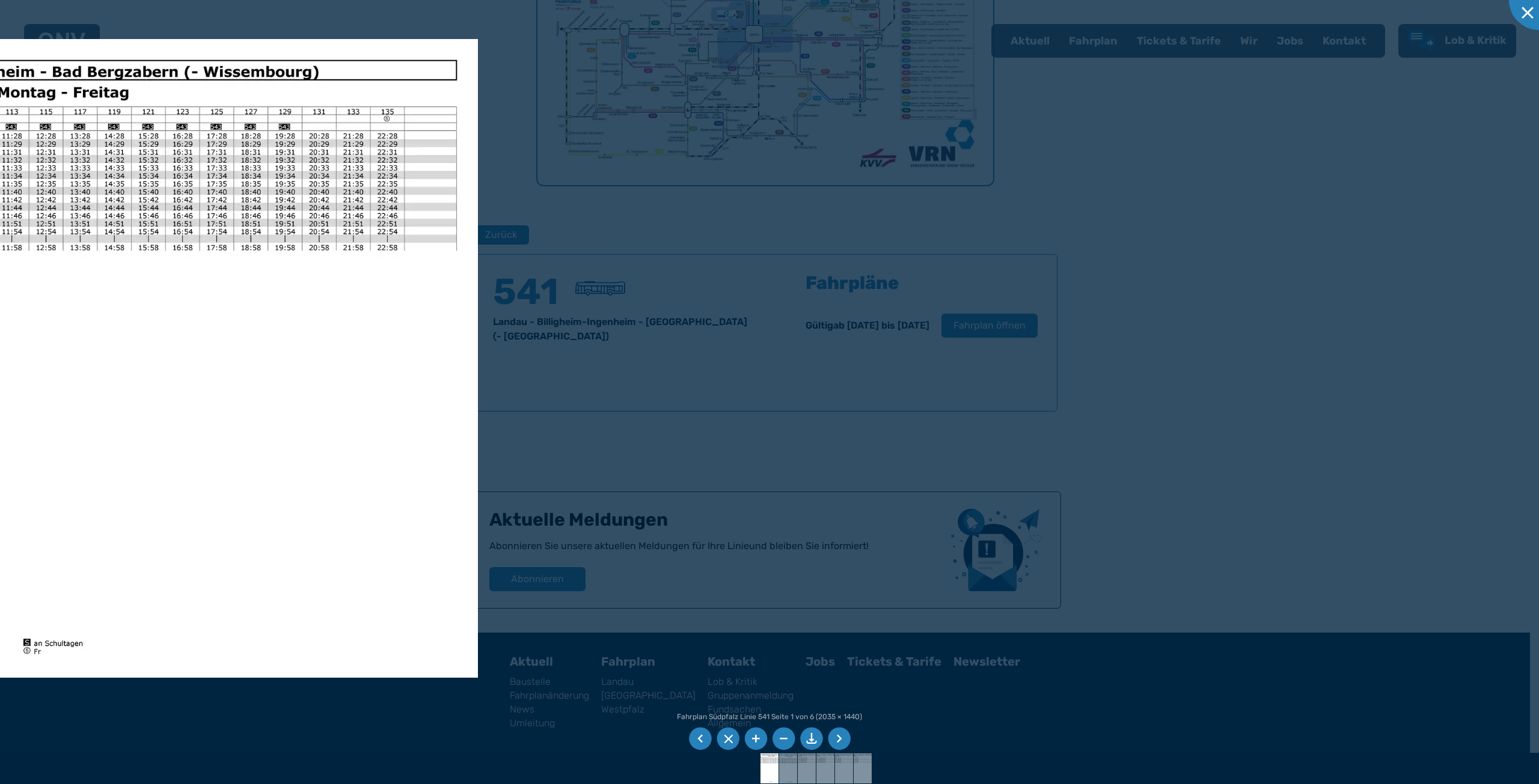
click at [655, 351] on div at bounding box center [770, 392] width 1539 height 784
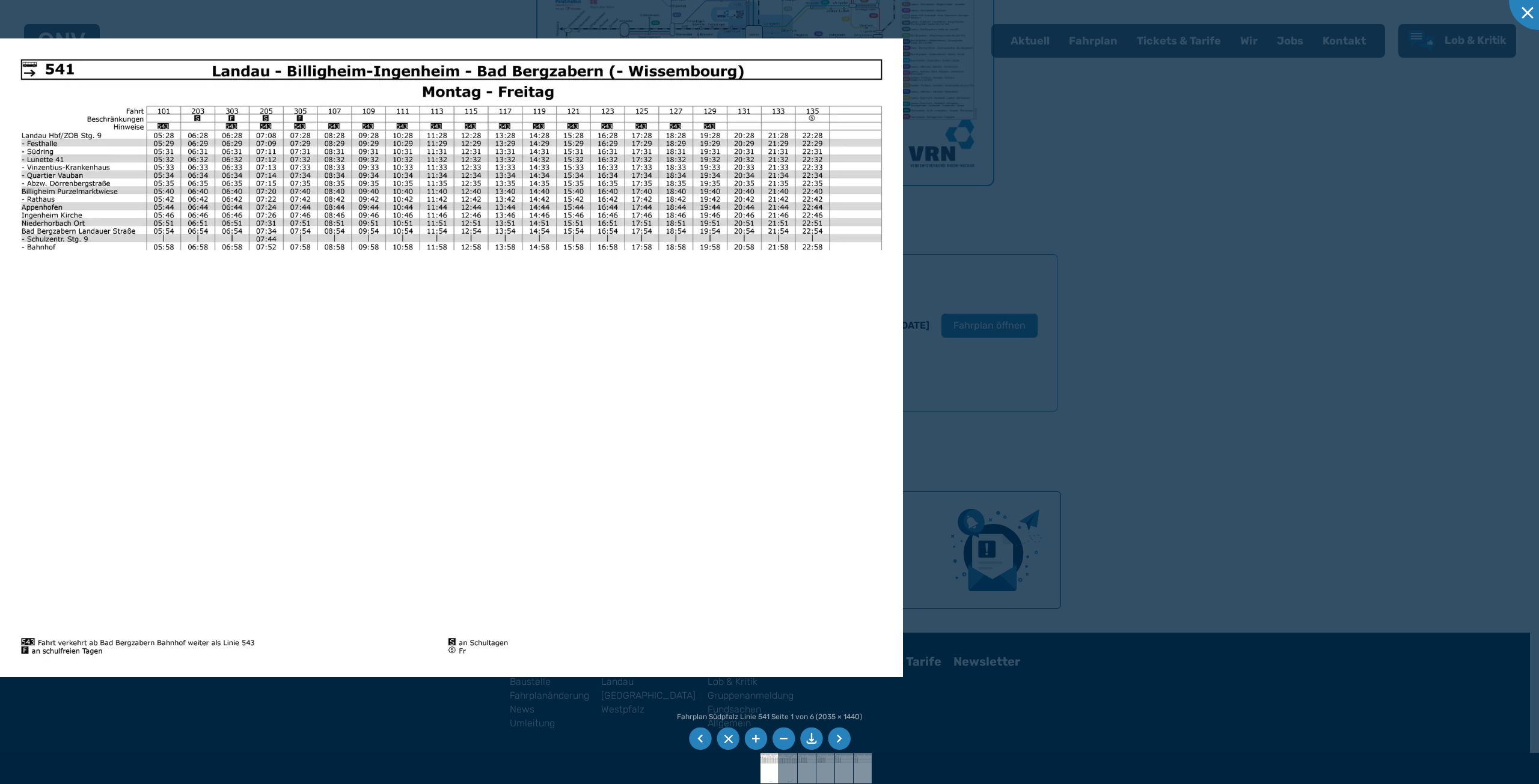
click at [903, 373] on img at bounding box center [452, 358] width 903 height 638
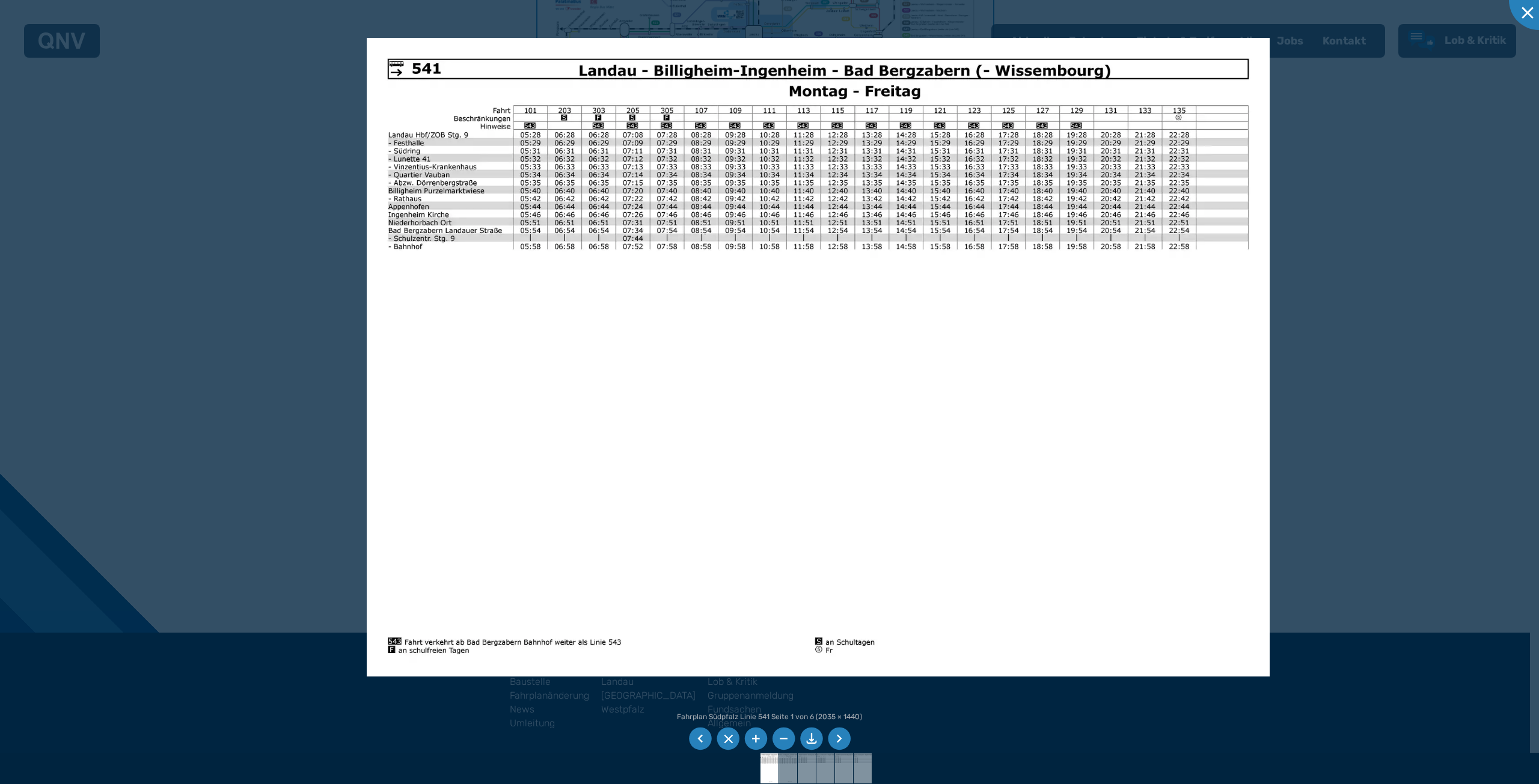
click at [1114, 362] on img at bounding box center [819, 357] width 903 height 638
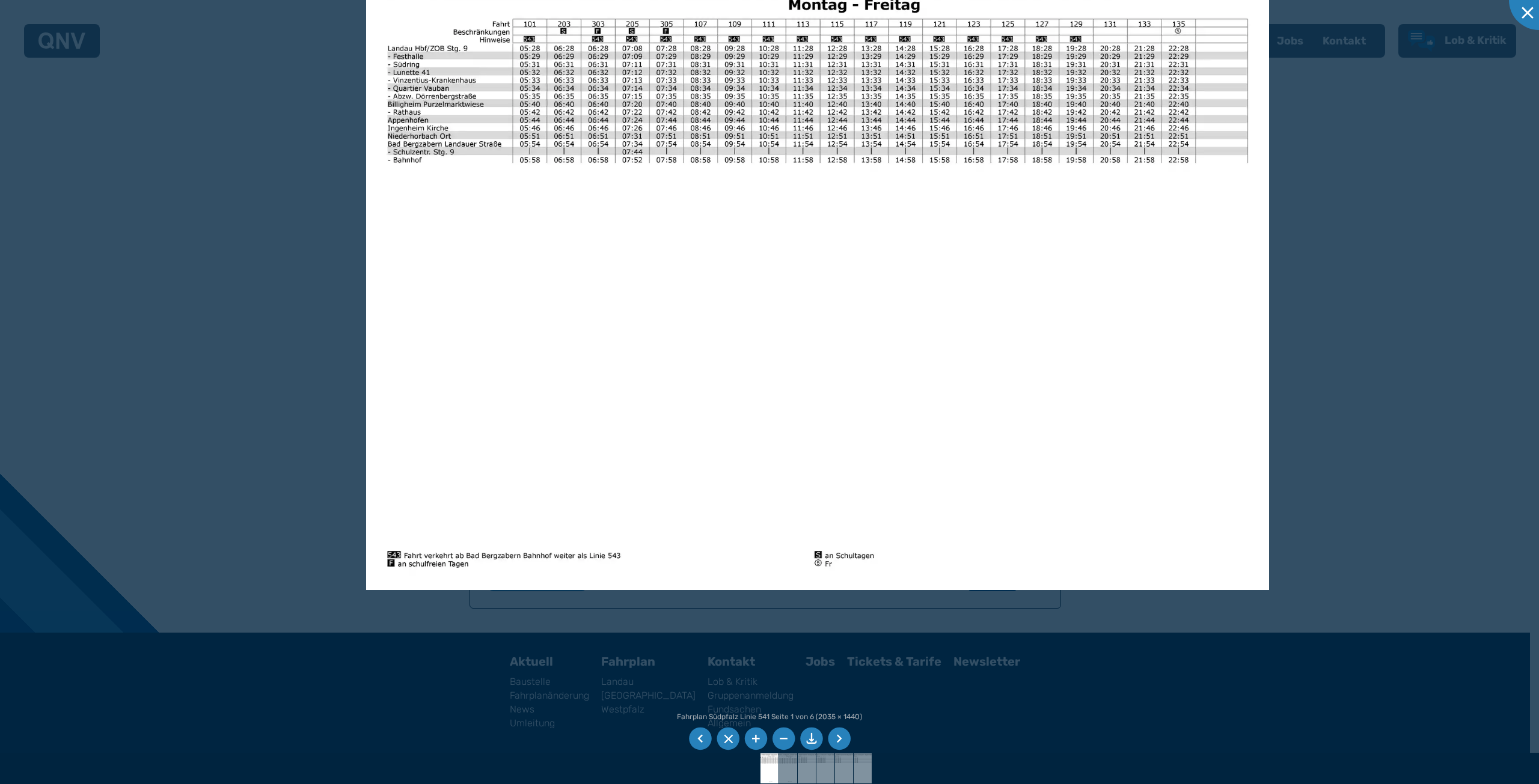
click at [954, 232] on img at bounding box center [818, 270] width 903 height 638
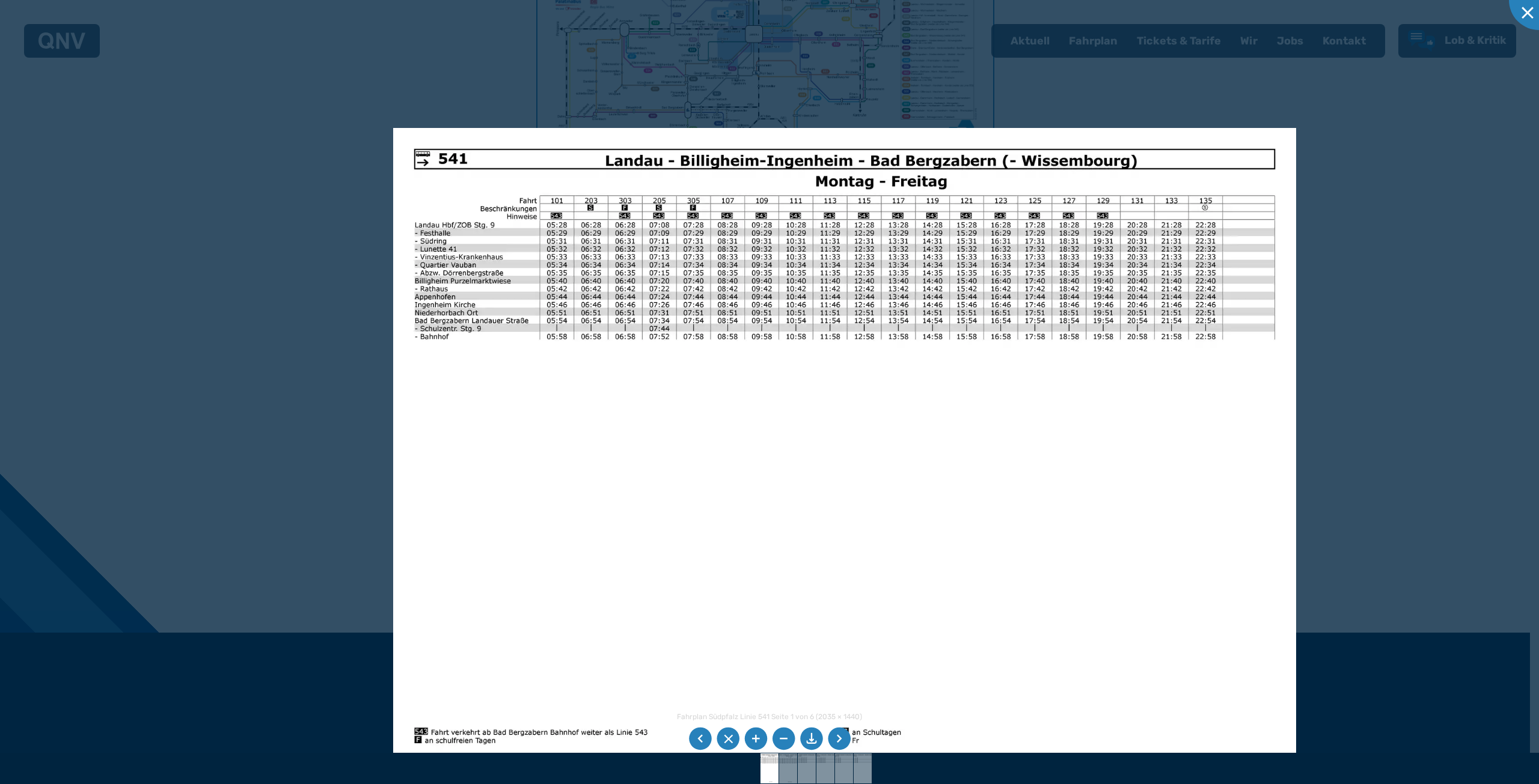
click at [985, 433] on img at bounding box center [845, 447] width 903 height 638
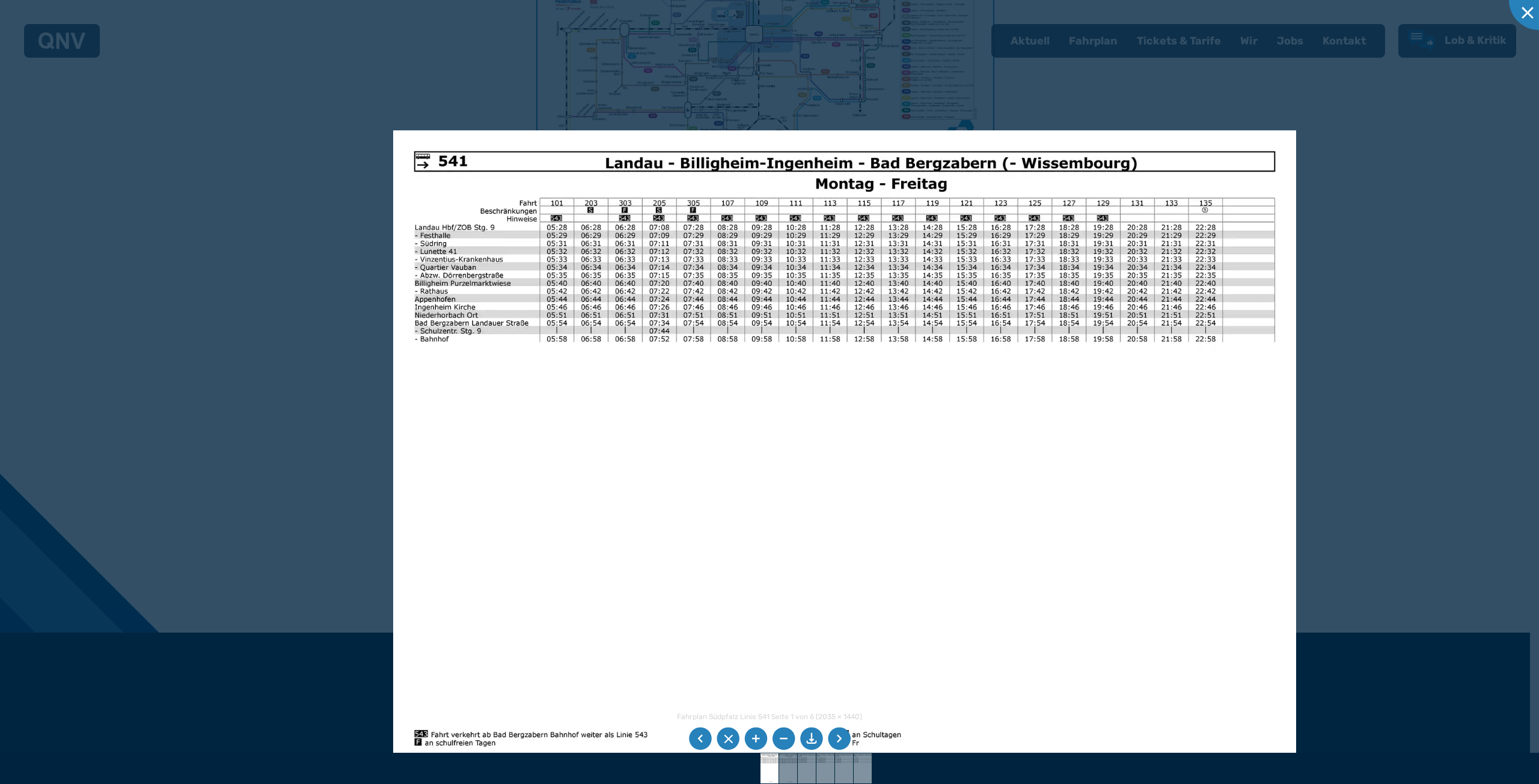
click at [1425, 162] on div at bounding box center [770, 392] width 1539 height 784
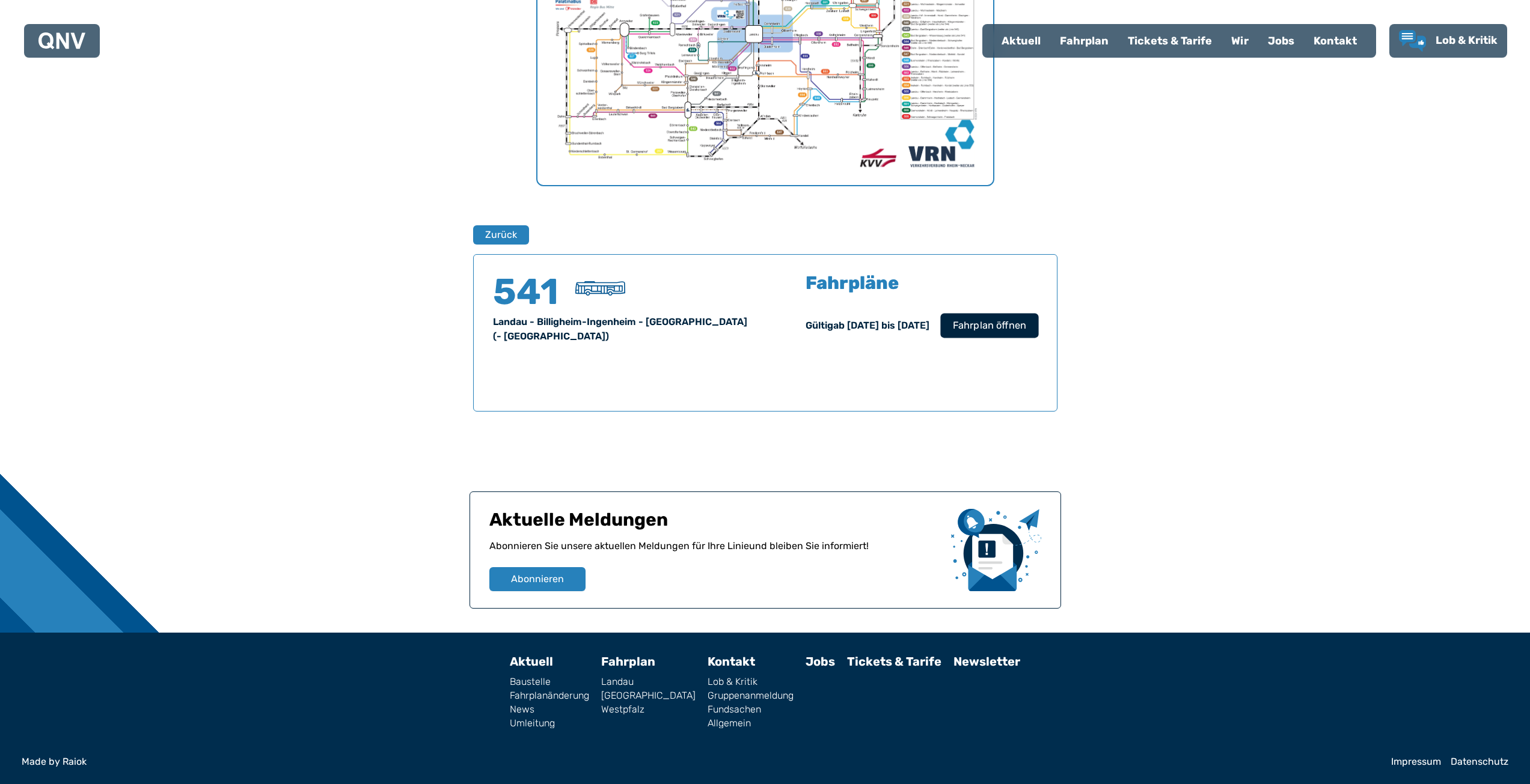
click at [978, 330] on span "Fahrplan öffnen" at bounding box center [989, 325] width 74 height 14
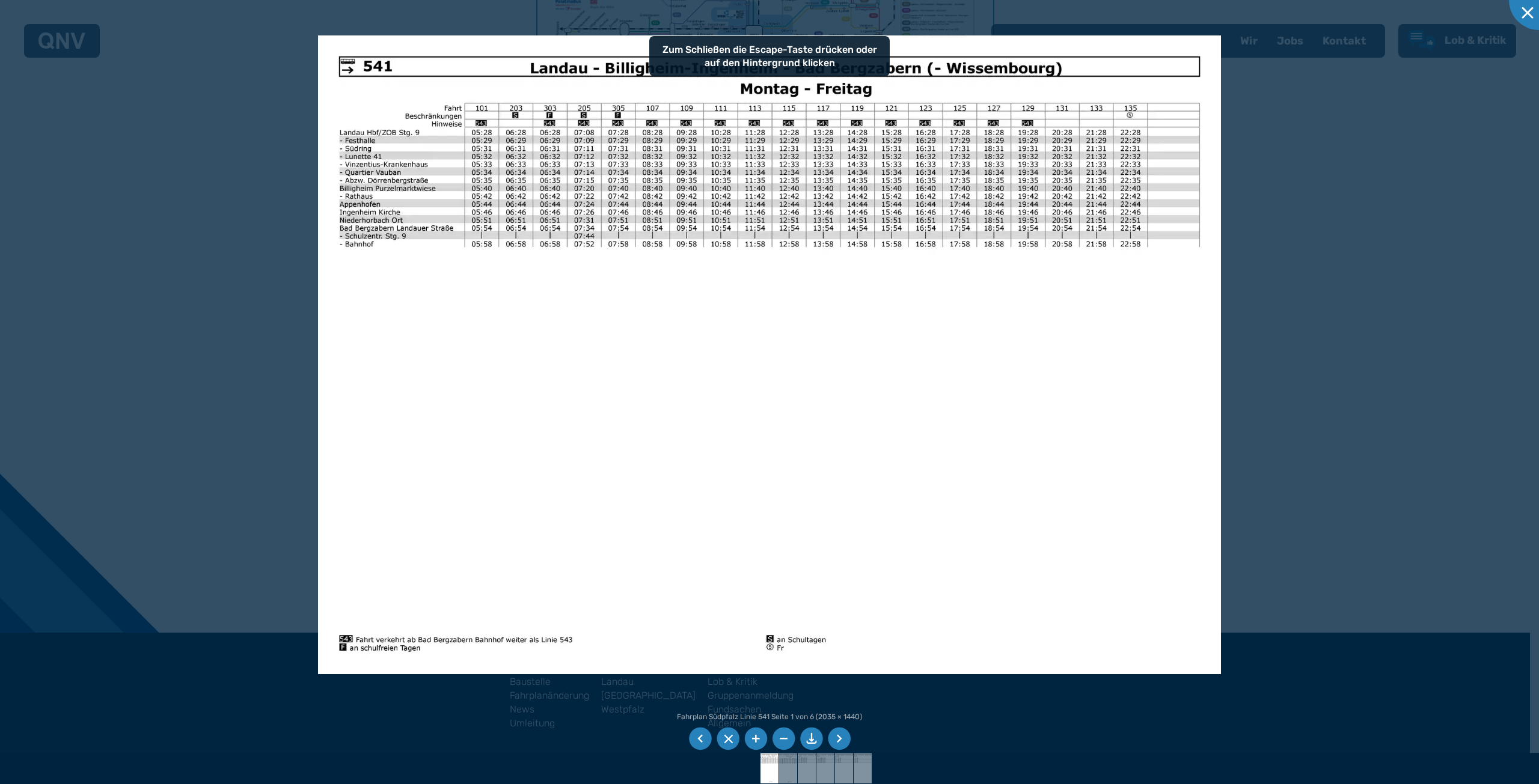
click at [868, 203] on img at bounding box center [770, 355] width 903 height 638
click at [875, 403] on img at bounding box center [770, 355] width 903 height 638
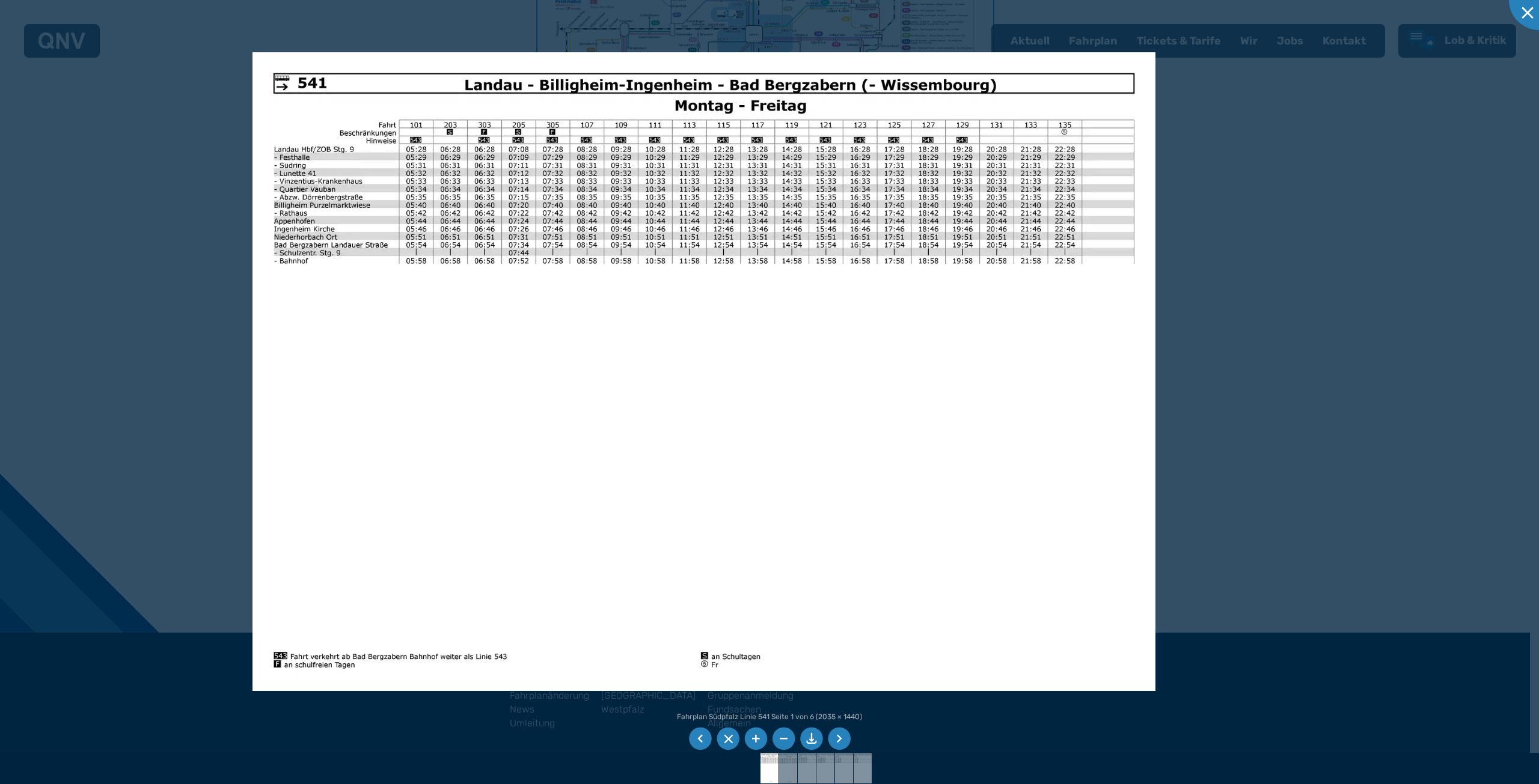
click at [738, 430] on img at bounding box center [704, 371] width 903 height 638
click at [1385, 290] on div at bounding box center [770, 392] width 1539 height 784
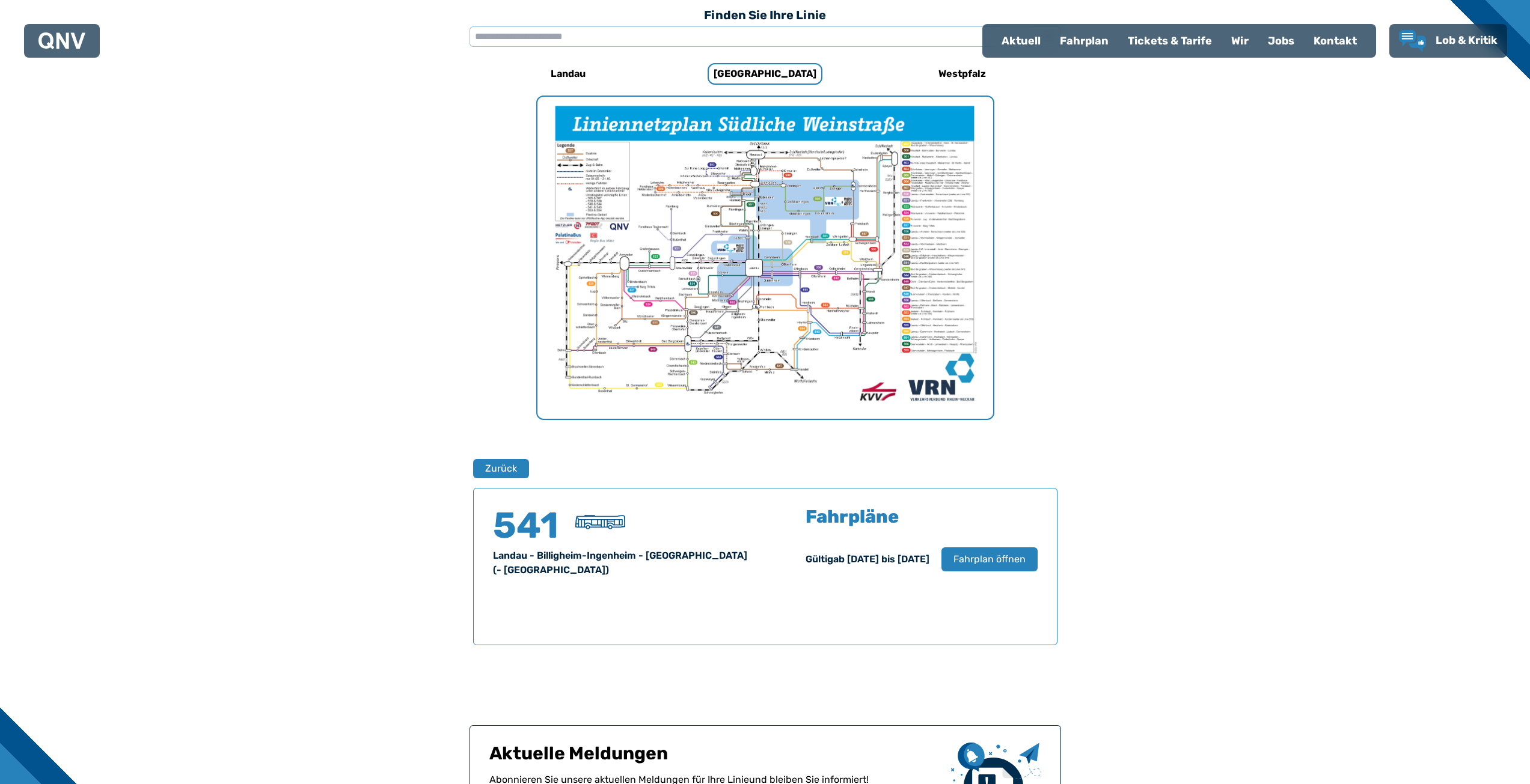
scroll to position [298, 0]
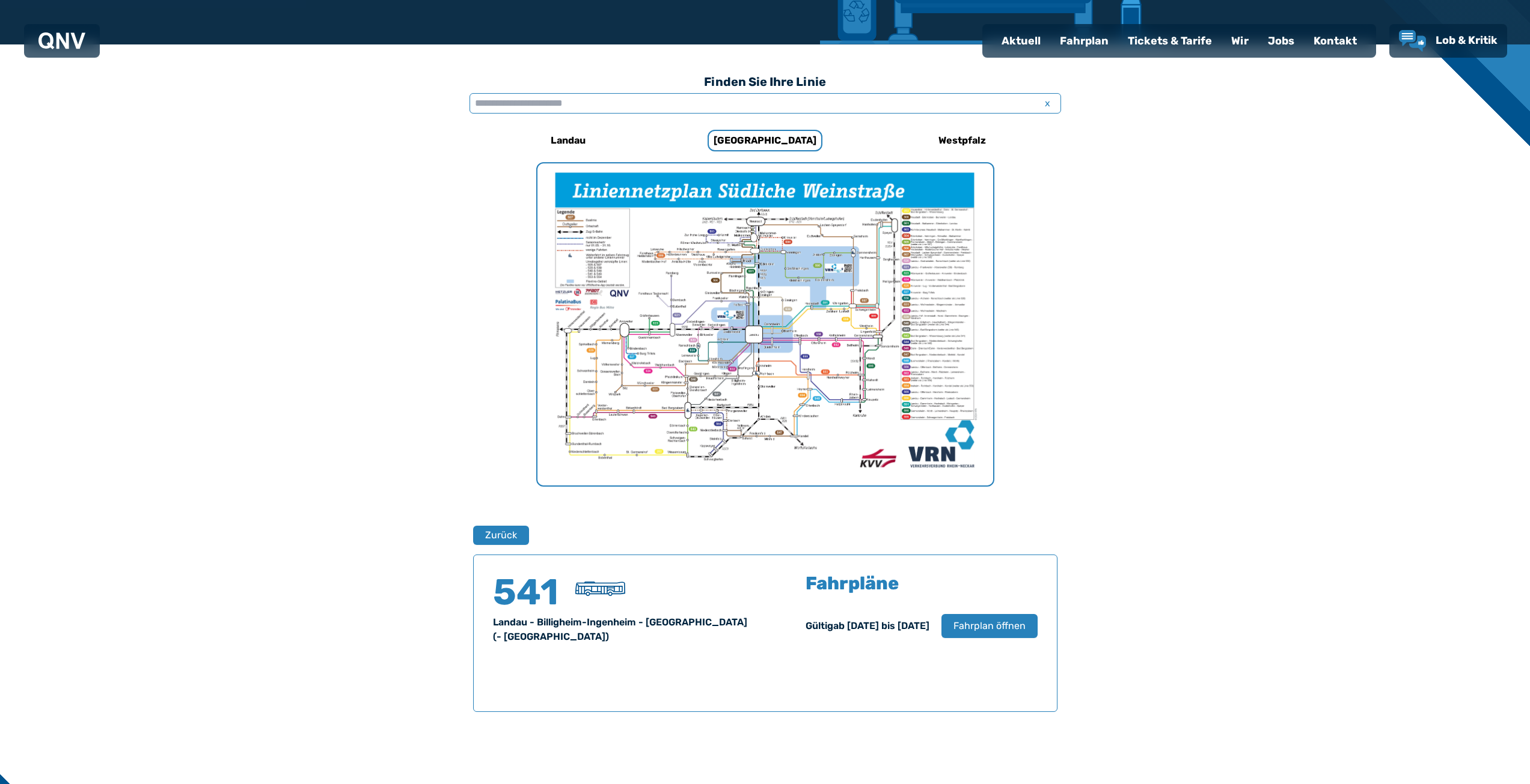
click at [676, 107] on input "text" at bounding box center [765, 103] width 591 height 21
click at [514, 535] on button "Zurück" at bounding box center [501, 535] width 57 height 20
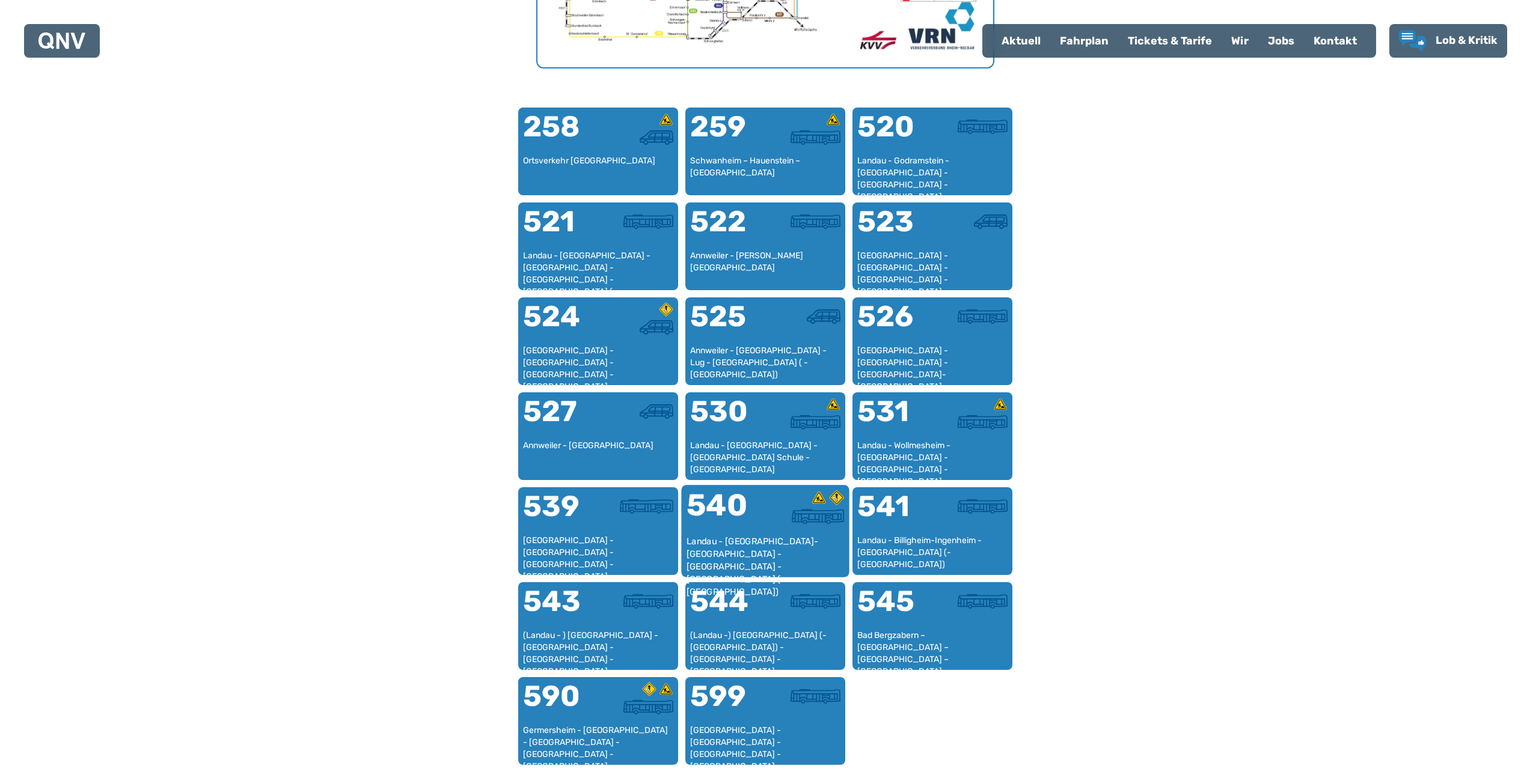
scroll to position [731, 0]
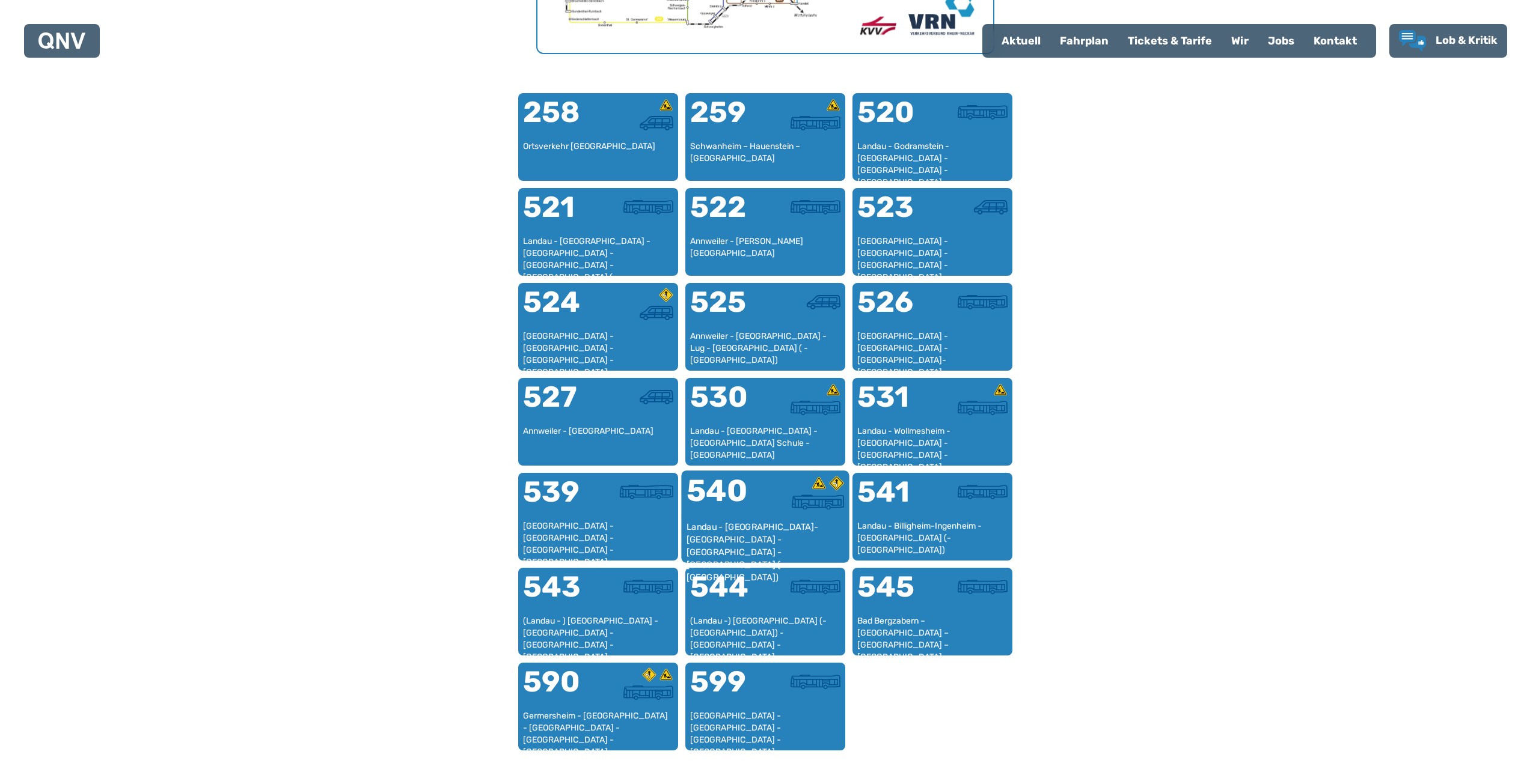
click at [774, 503] on div at bounding box center [804, 502] width 79 height 15
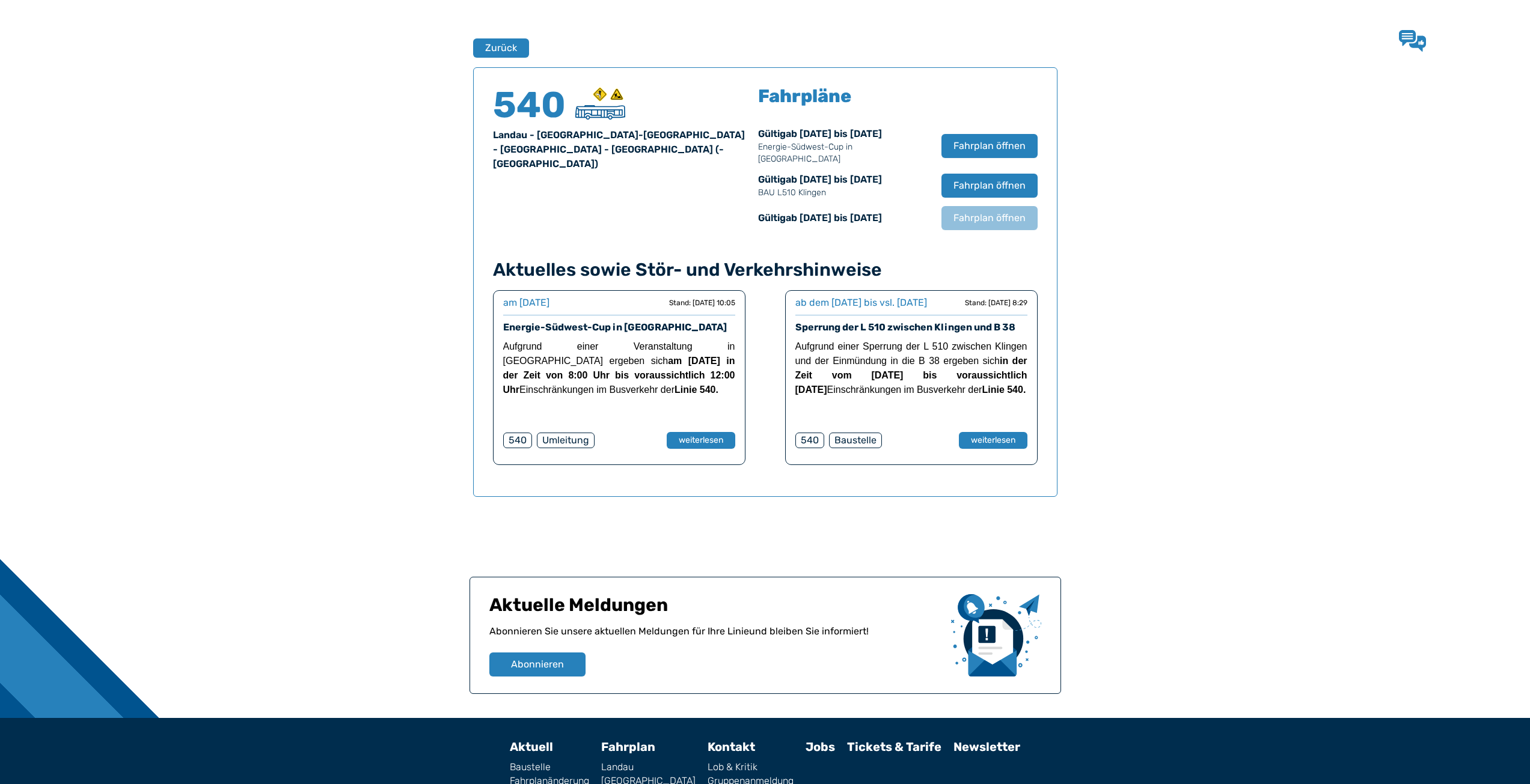
scroll to position [792, 0]
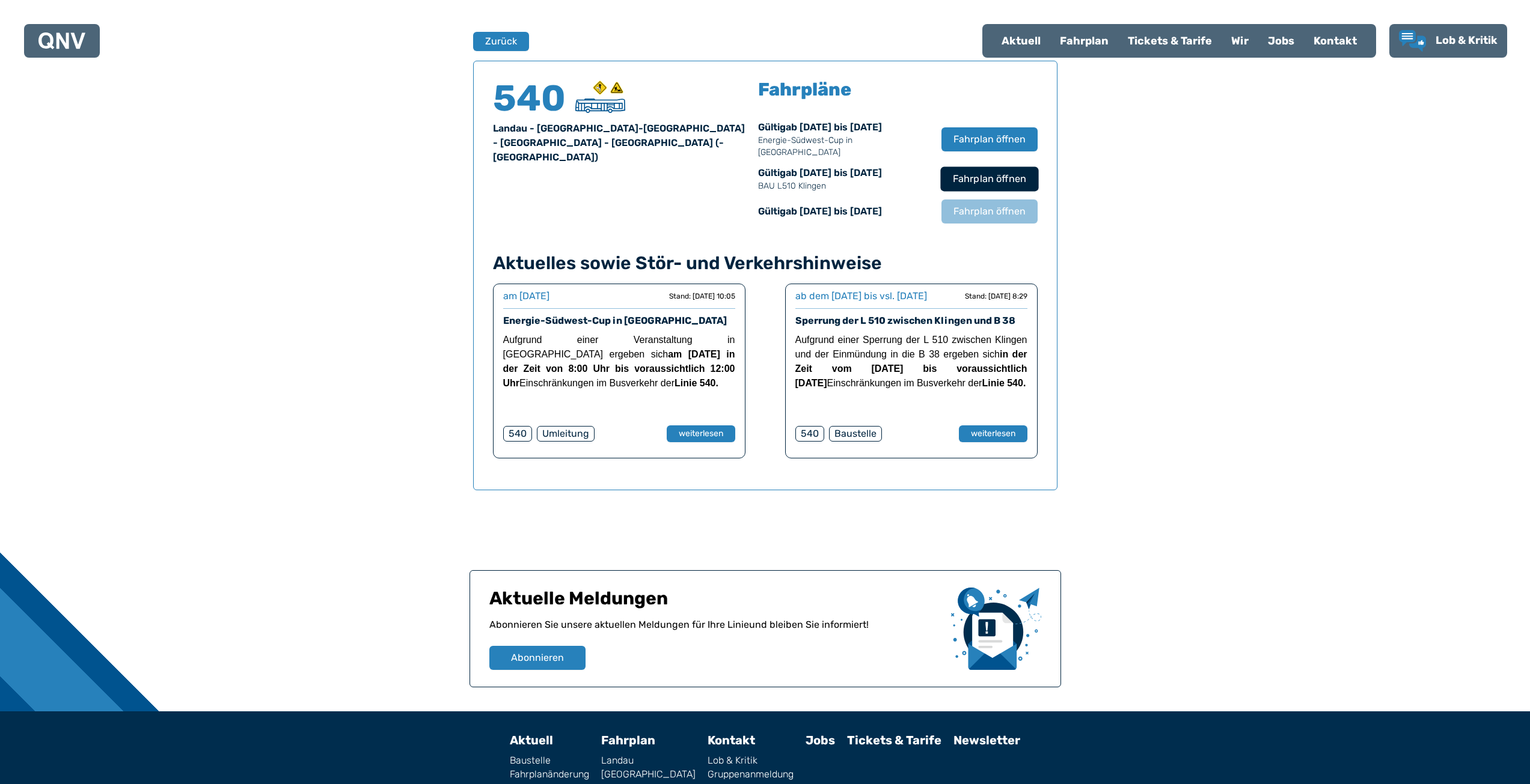
click at [1027, 167] on button "Fahrplan öffnen" at bounding box center [989, 178] width 98 height 24
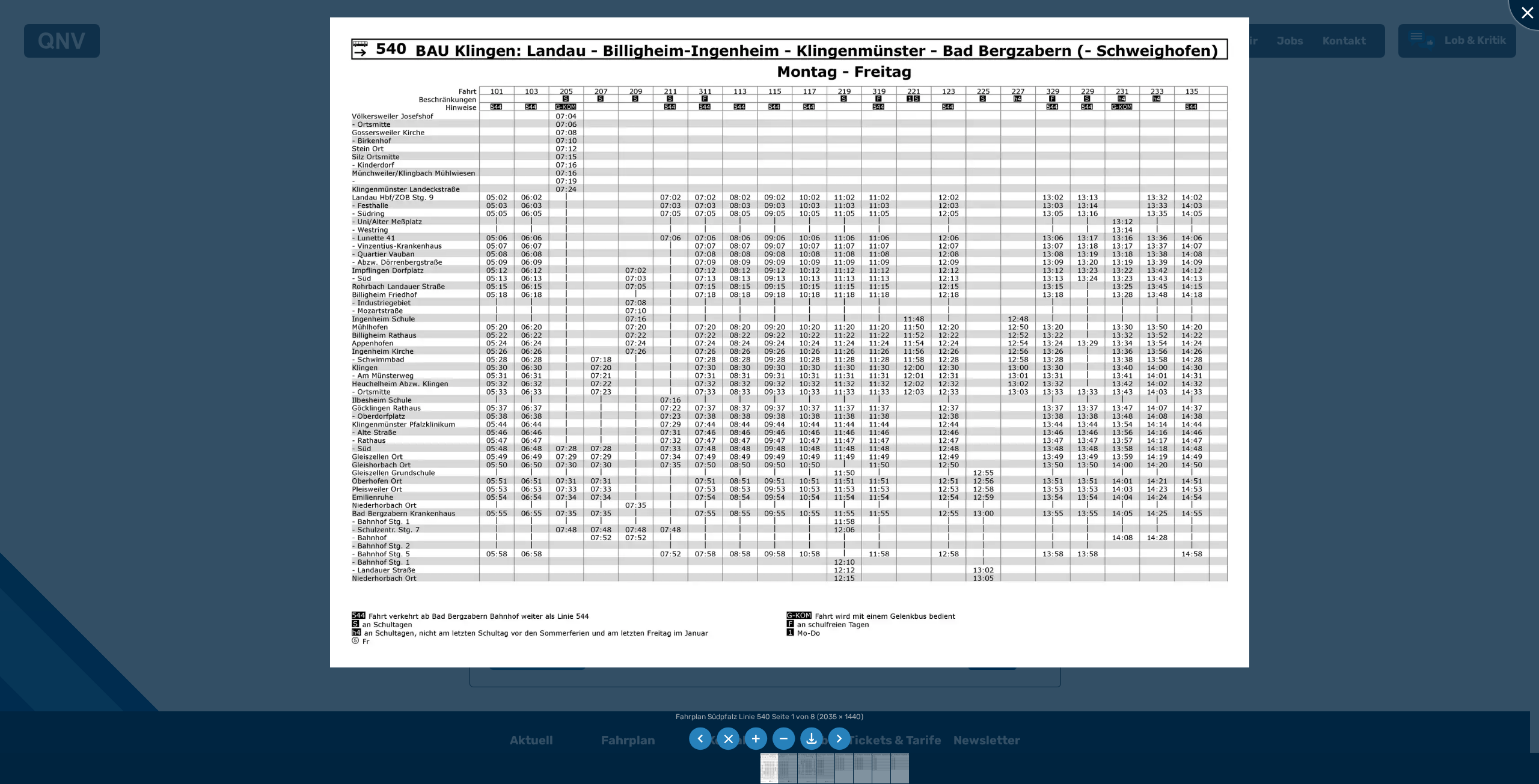
click at [1529, 14] on div at bounding box center [1538, 0] width 60 height 60
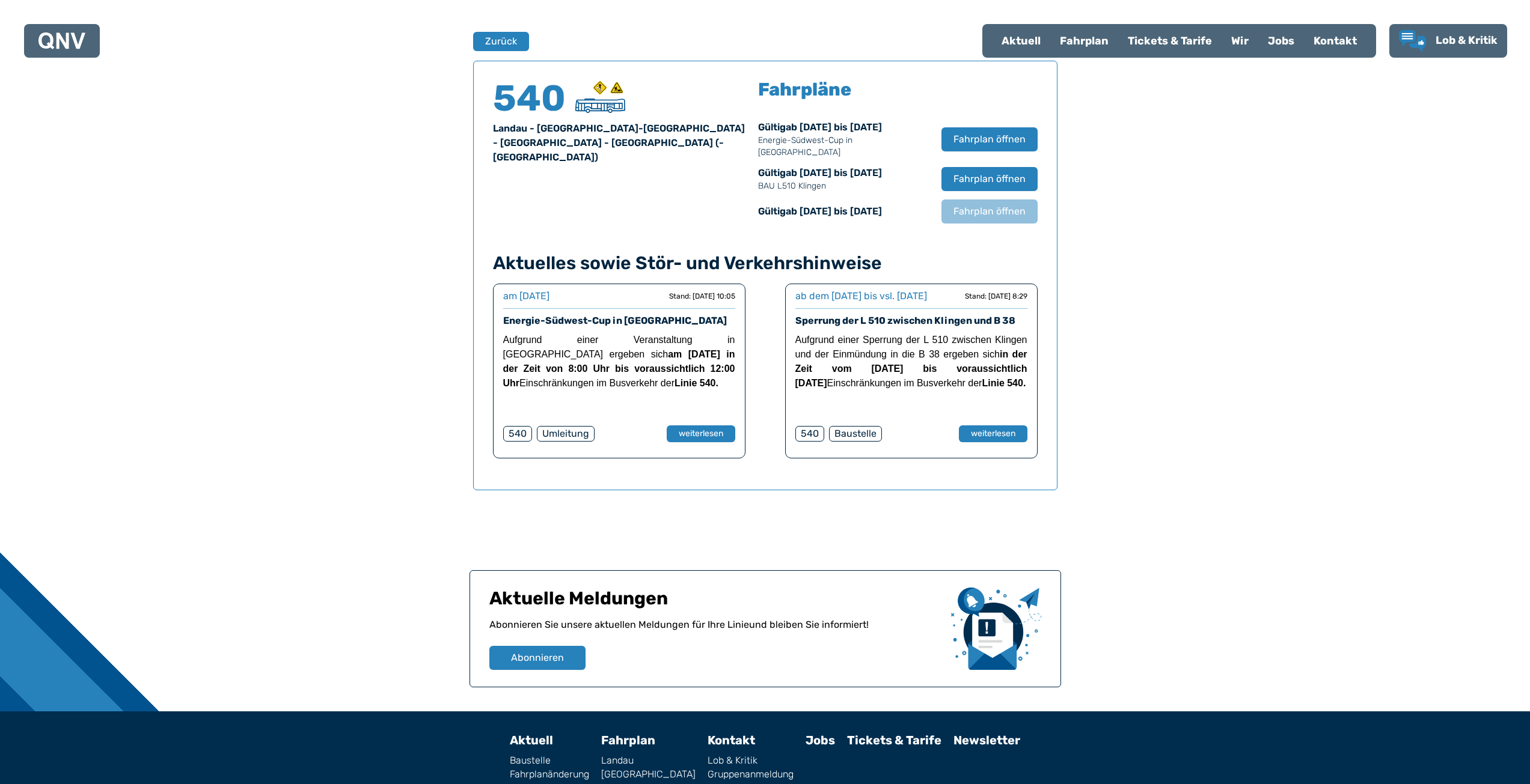
click at [1027, 35] on div "Aktuell" at bounding box center [1020, 41] width 58 height 31
select select "*"
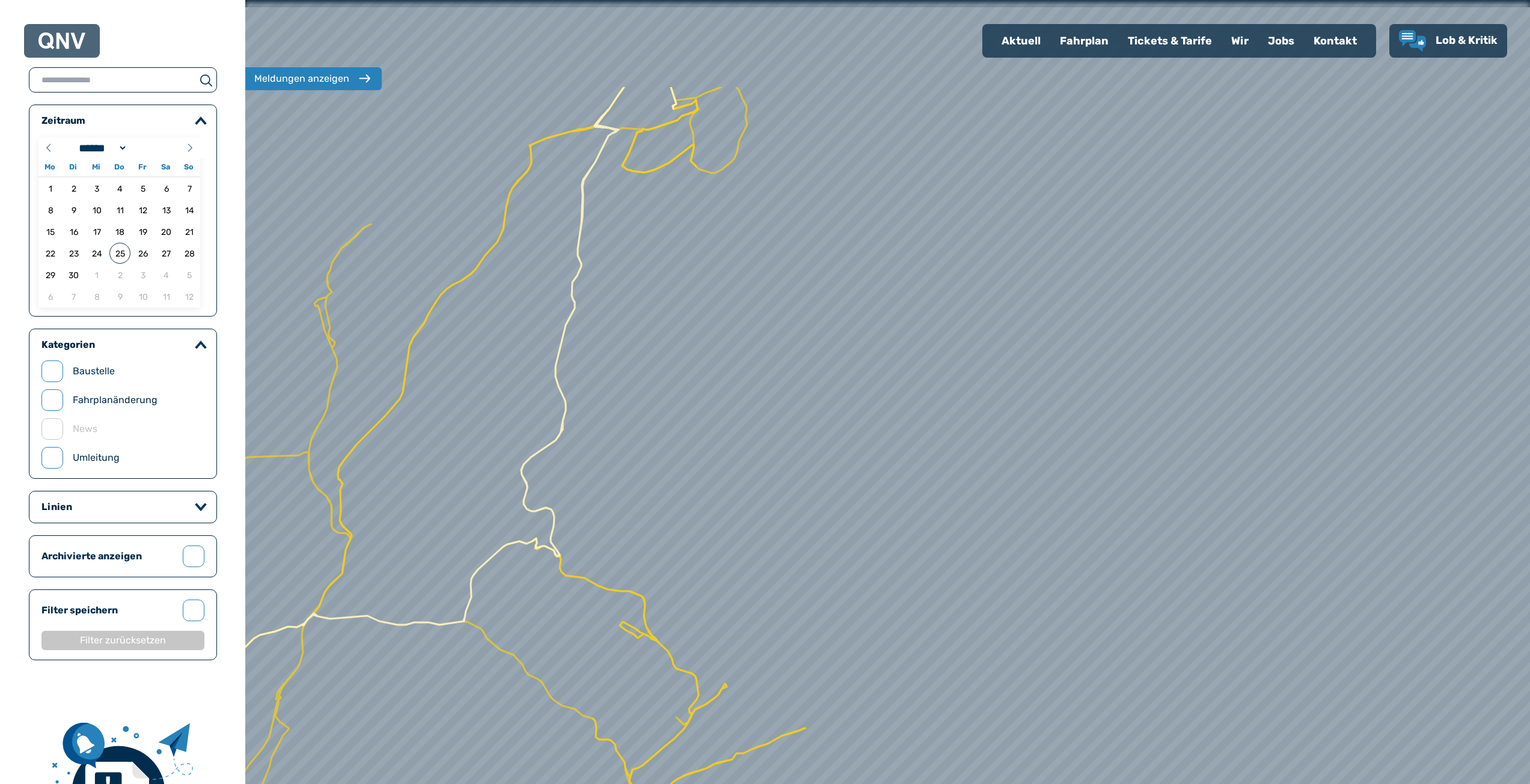
drag, startPoint x: 677, startPoint y: 99, endPoint x: 712, endPoint y: 421, distance: 323.9
click at [712, 422] on div at bounding box center [887, 392] width 1541 height 941
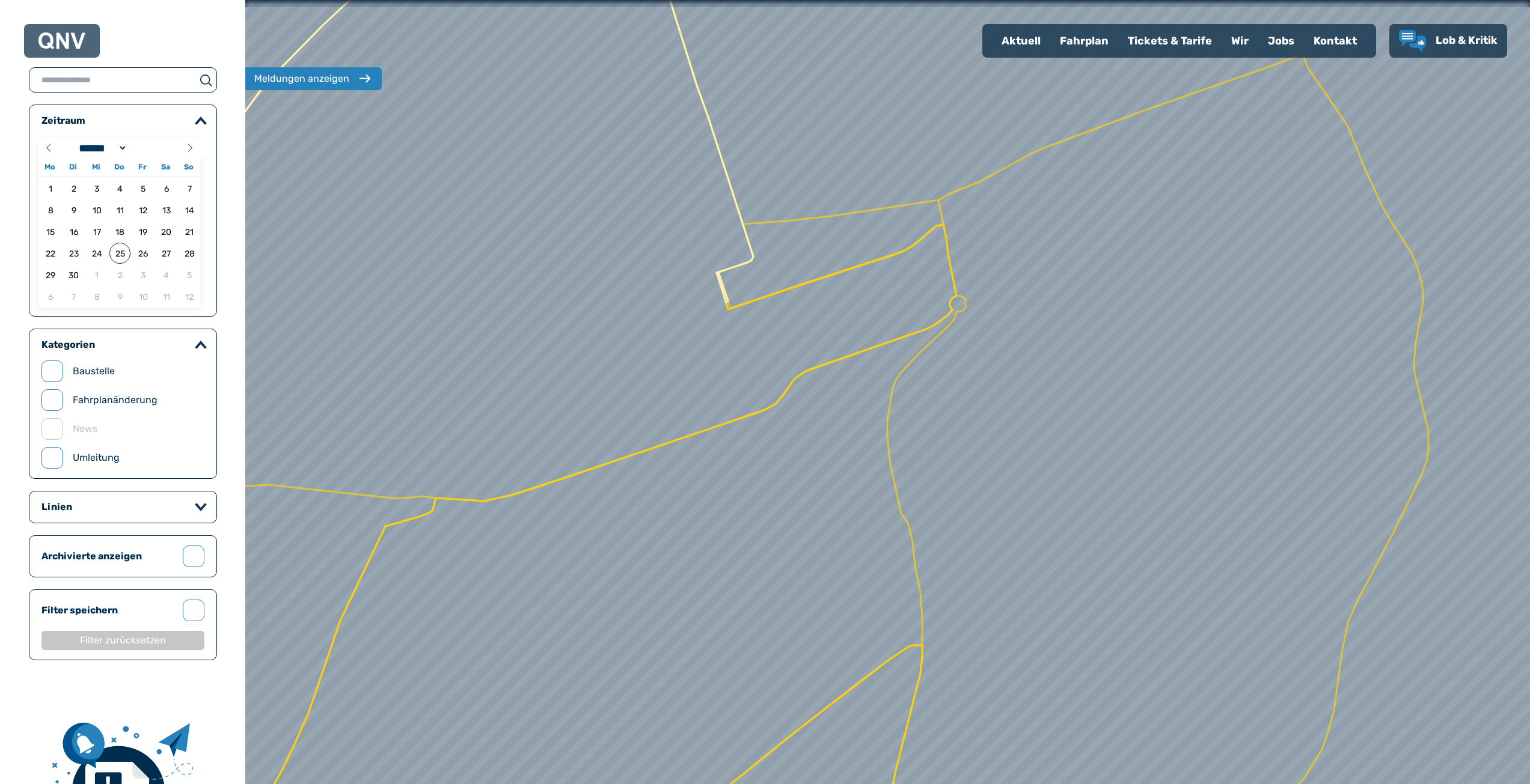
click at [728, 312] on div at bounding box center [887, 392] width 1541 height 941
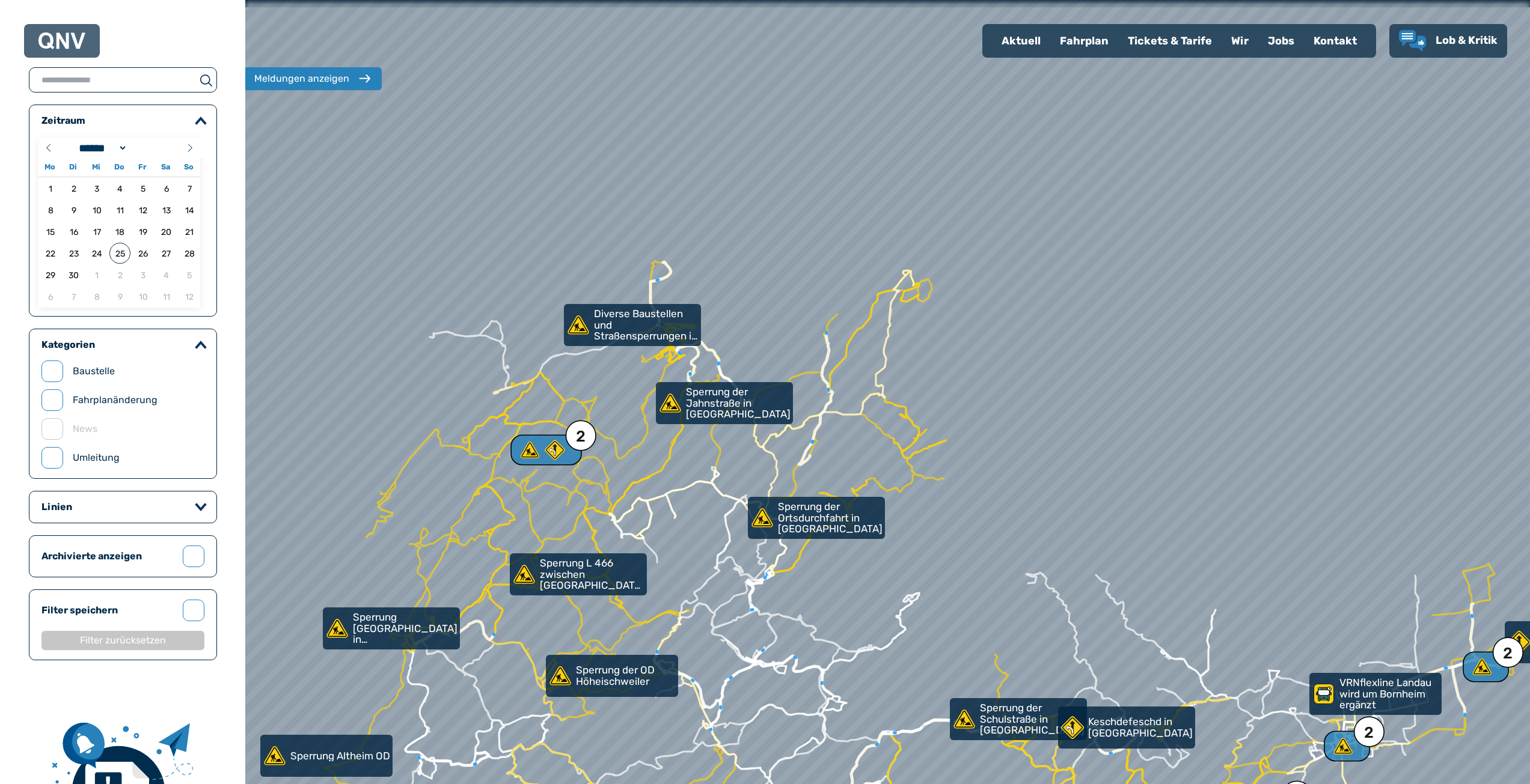
drag, startPoint x: 804, startPoint y: 408, endPoint x: 988, endPoint y: 381, distance: 186.0
click at [988, 381] on div at bounding box center [888, 391] width 1541 height 941
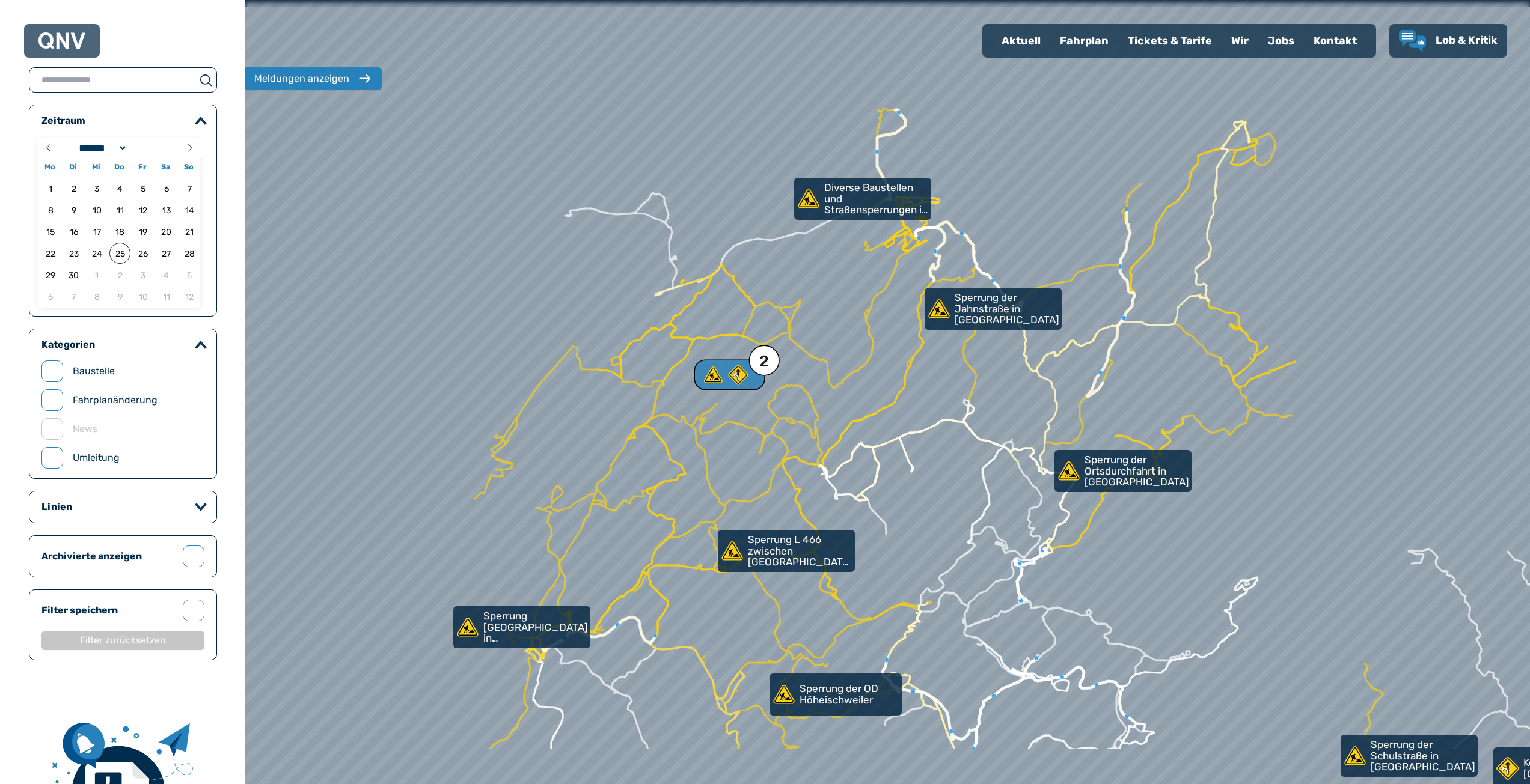
drag, startPoint x: 790, startPoint y: 563, endPoint x: 922, endPoint y: 449, distance: 174.4
click at [922, 449] on div at bounding box center [887, 392] width 1541 height 941
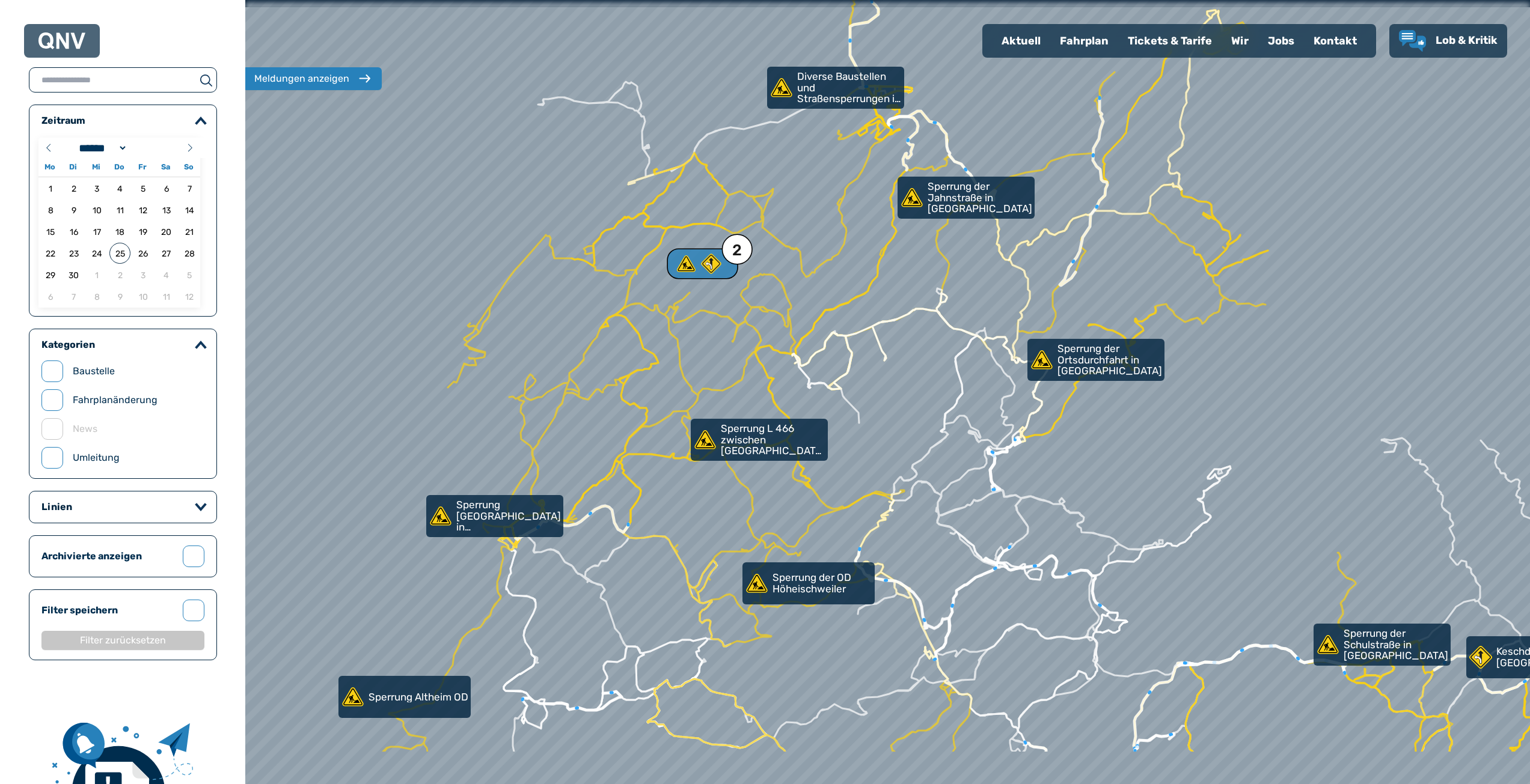
drag, startPoint x: 1211, startPoint y: 594, endPoint x: 1202, endPoint y: 515, distance: 79.5
click at [1202, 515] on div at bounding box center [887, 392] width 1541 height 941
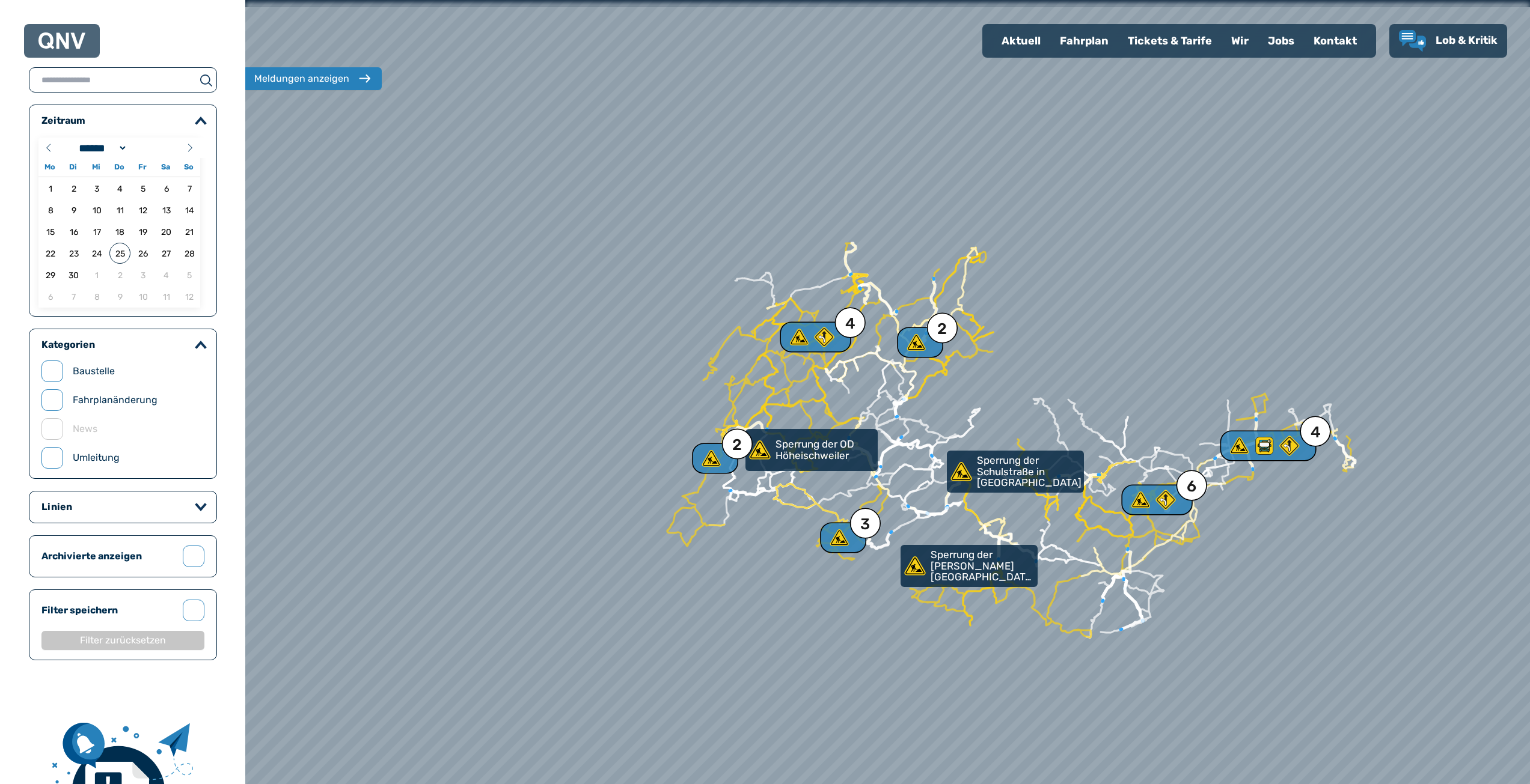
drag, startPoint x: 1146, startPoint y: 487, endPoint x: 913, endPoint y: 451, distance: 235.8
click at [913, 451] on div at bounding box center [887, 392] width 1541 height 941
